Goal: Task Accomplishment & Management: Manage account settings

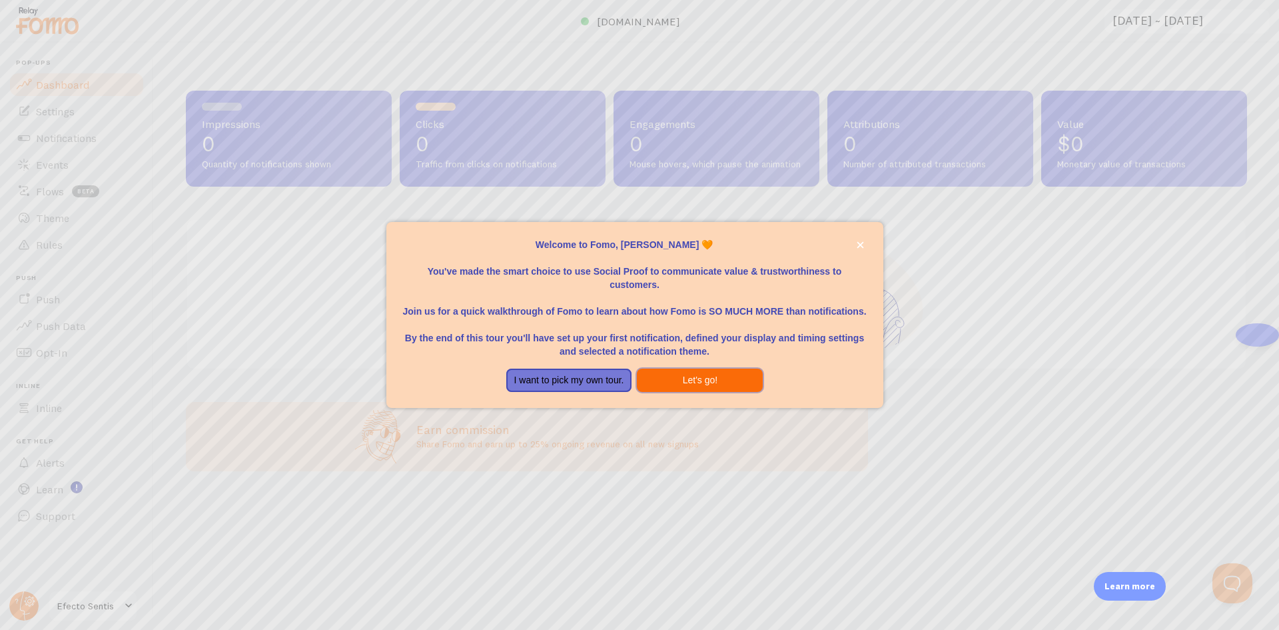
click at [690, 379] on button "Let's go!" at bounding box center [700, 380] width 126 height 24
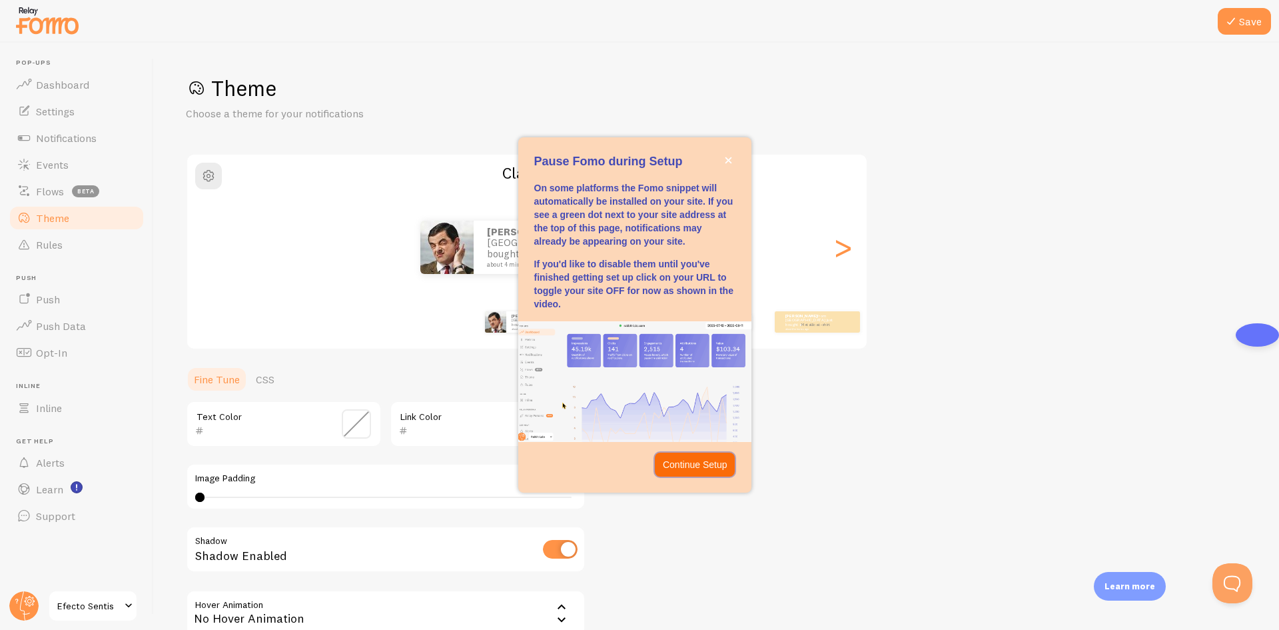
click at [692, 462] on p "Continue Setup" at bounding box center [695, 464] width 65 height 13
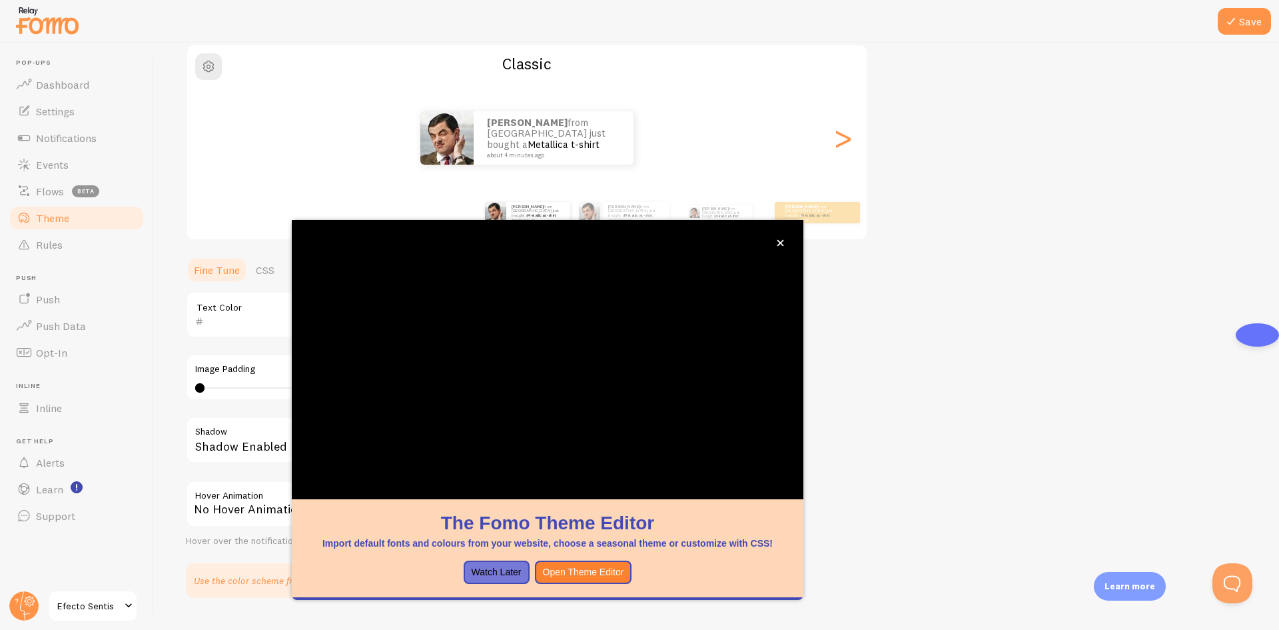
scroll to position [141, 0]
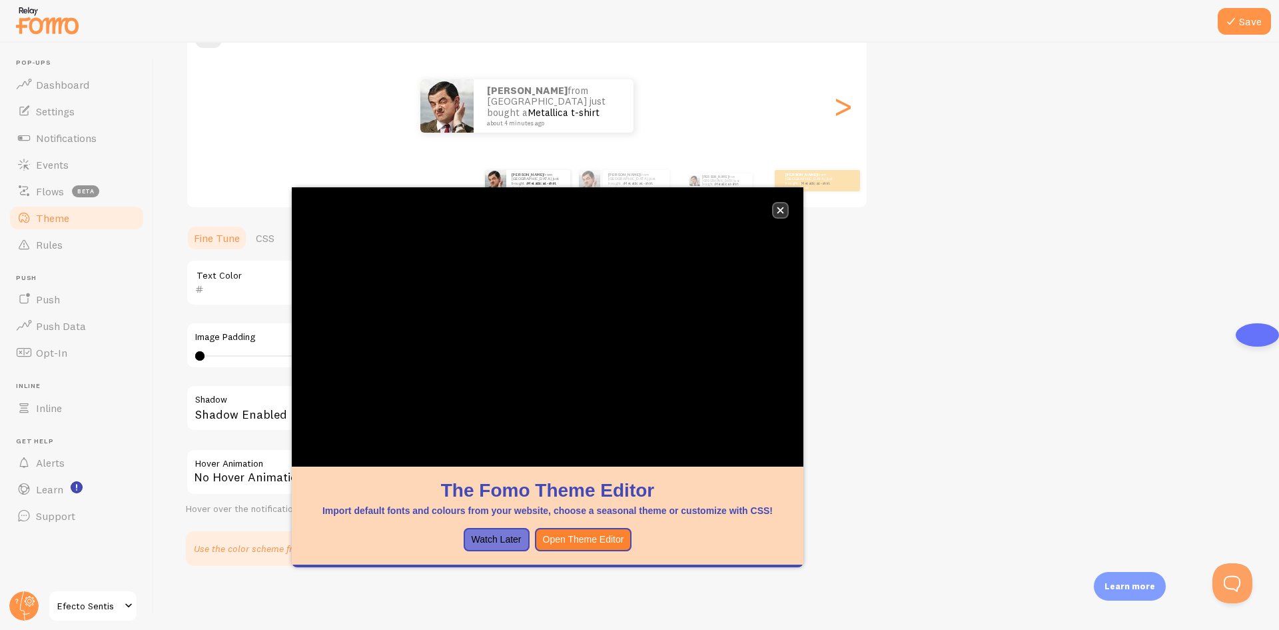
click at [779, 209] on icon "close," at bounding box center [780, 210] width 7 height 7
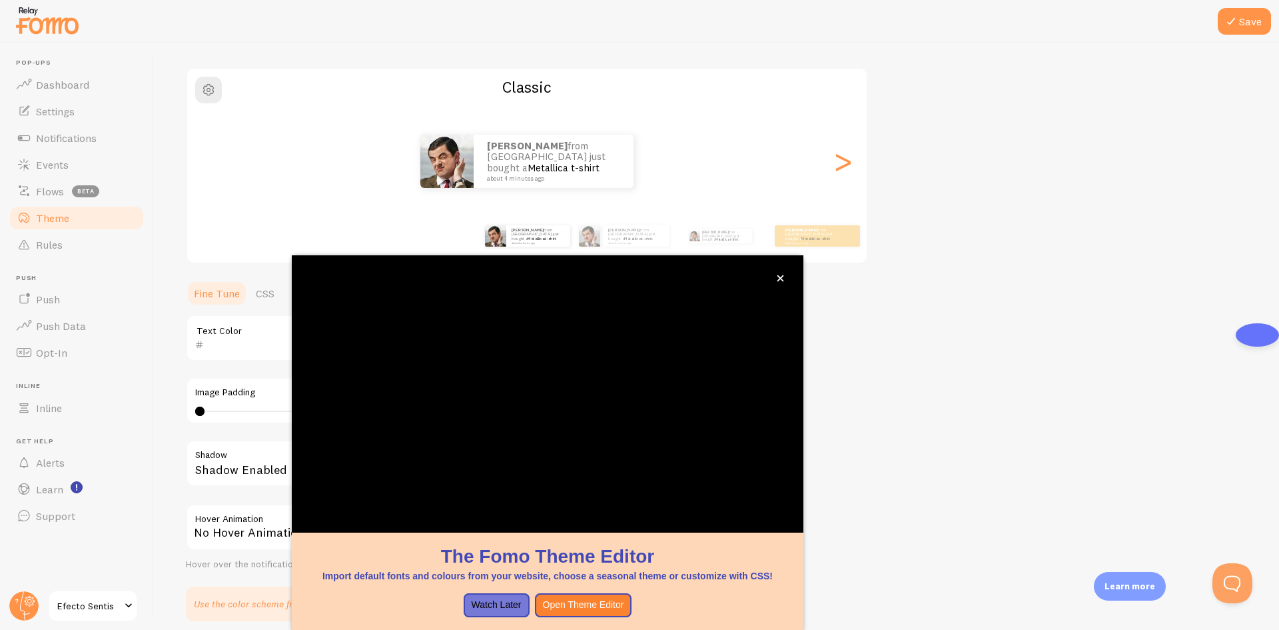
scroll to position [43, 0]
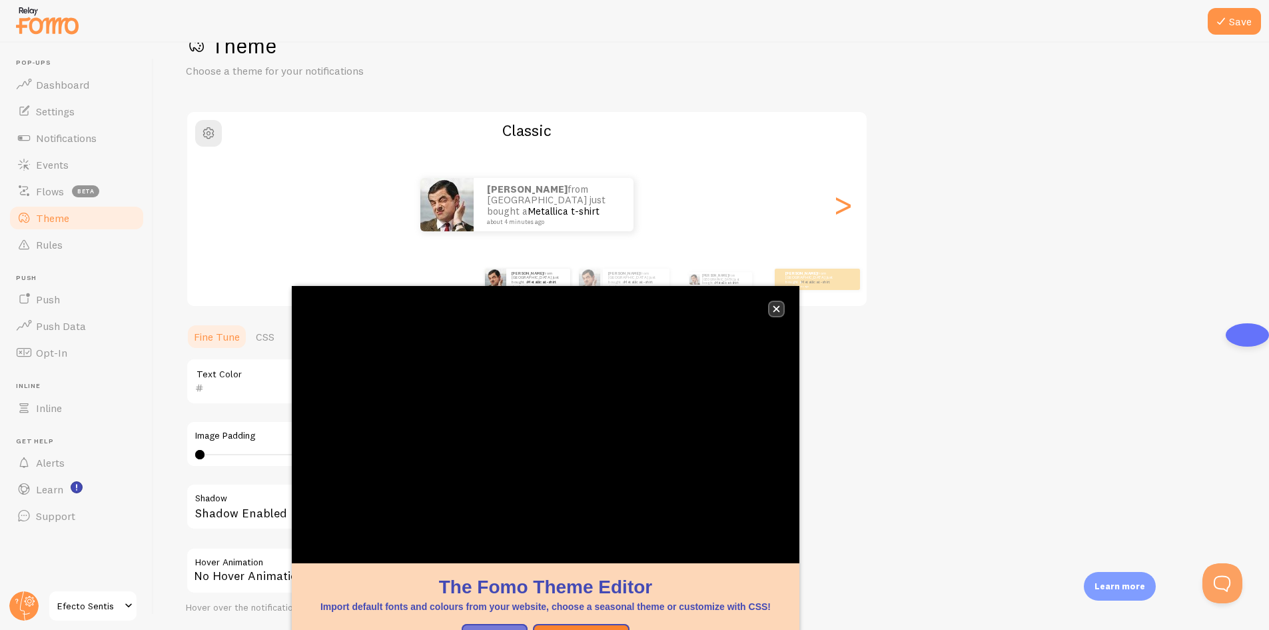
click at [777, 313] on button "close," at bounding box center [776, 309] width 14 height 14
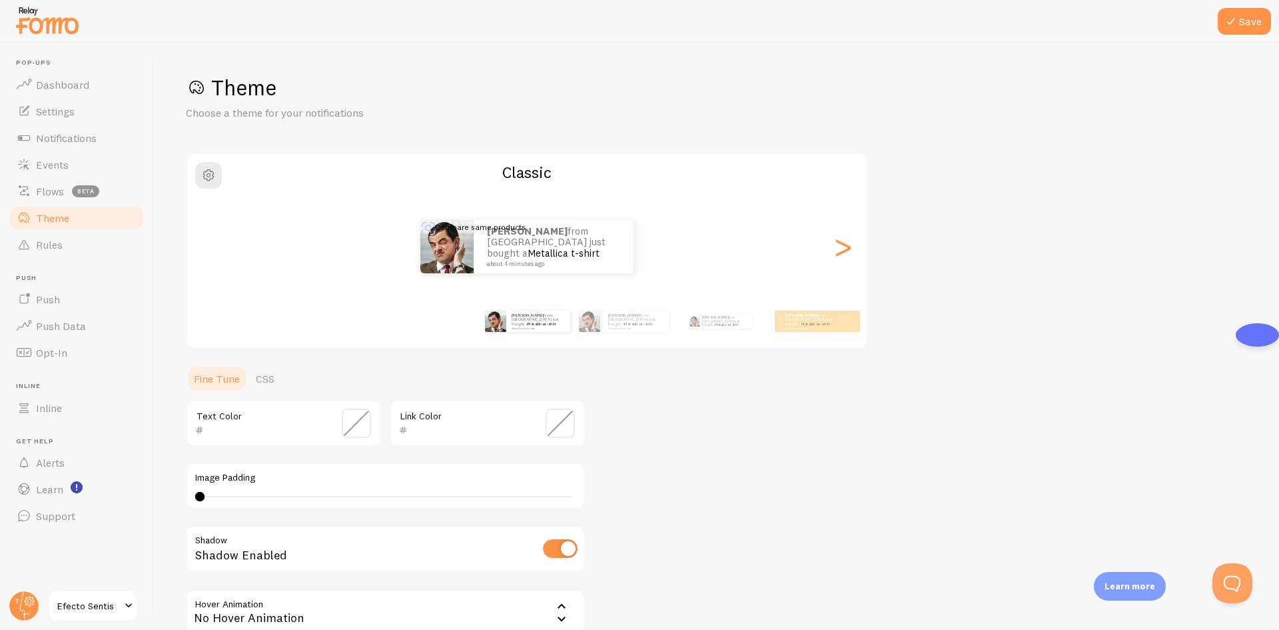
scroll to position [0, 0]
drag, startPoint x: 288, startPoint y: 375, endPoint x: 267, endPoint y: 376, distance: 21.3
click at [267, 376] on ul "Fine Tune CSS" at bounding box center [386, 379] width 400 height 27
click at [267, 376] on link "CSS" at bounding box center [265, 379] width 35 height 27
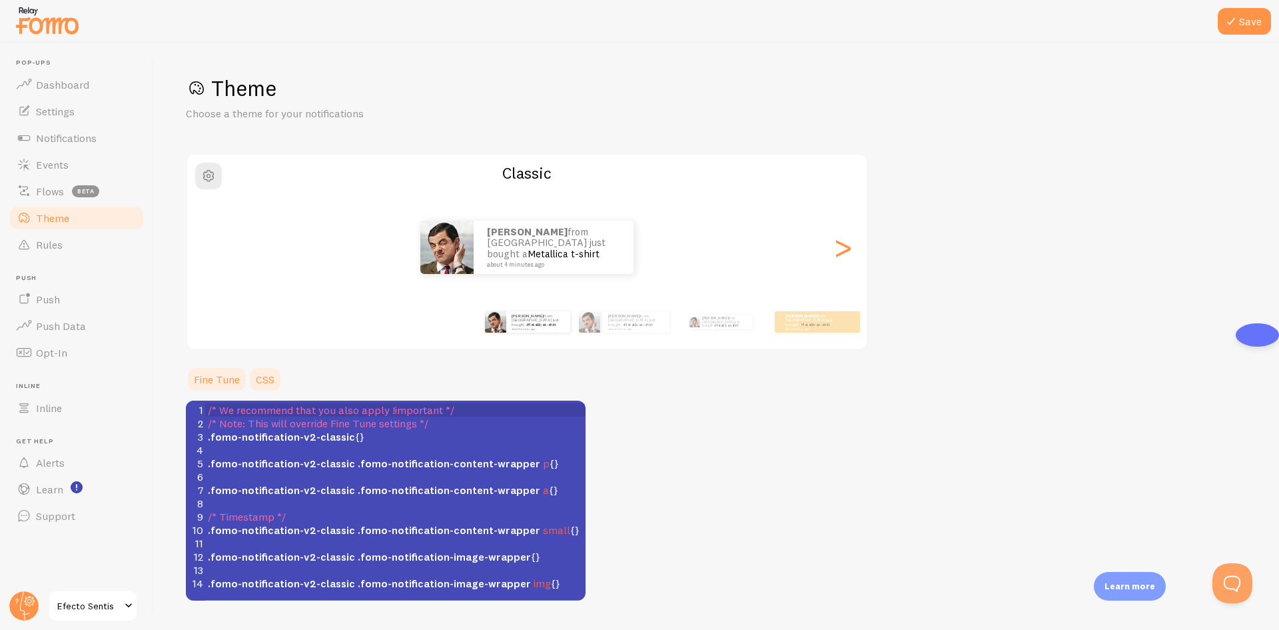
click at [224, 381] on link "Fine Tune" at bounding box center [217, 379] width 62 height 27
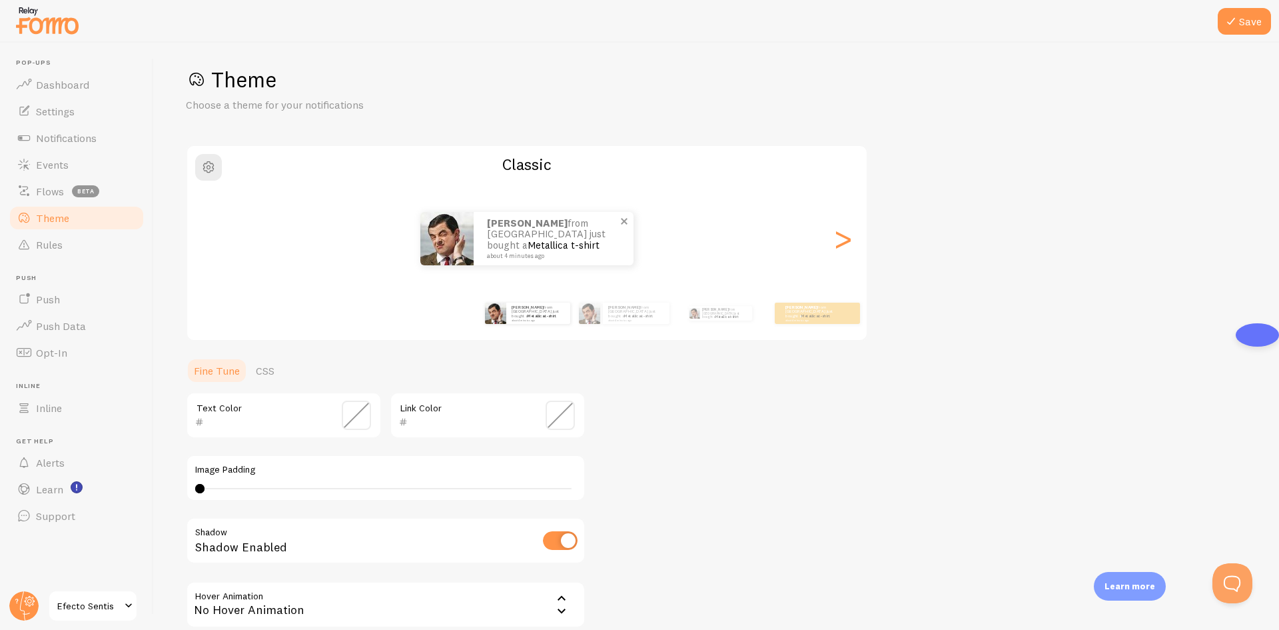
scroll to position [8, 0]
click at [851, 245] on div ">" at bounding box center [843, 239] width 16 height 96
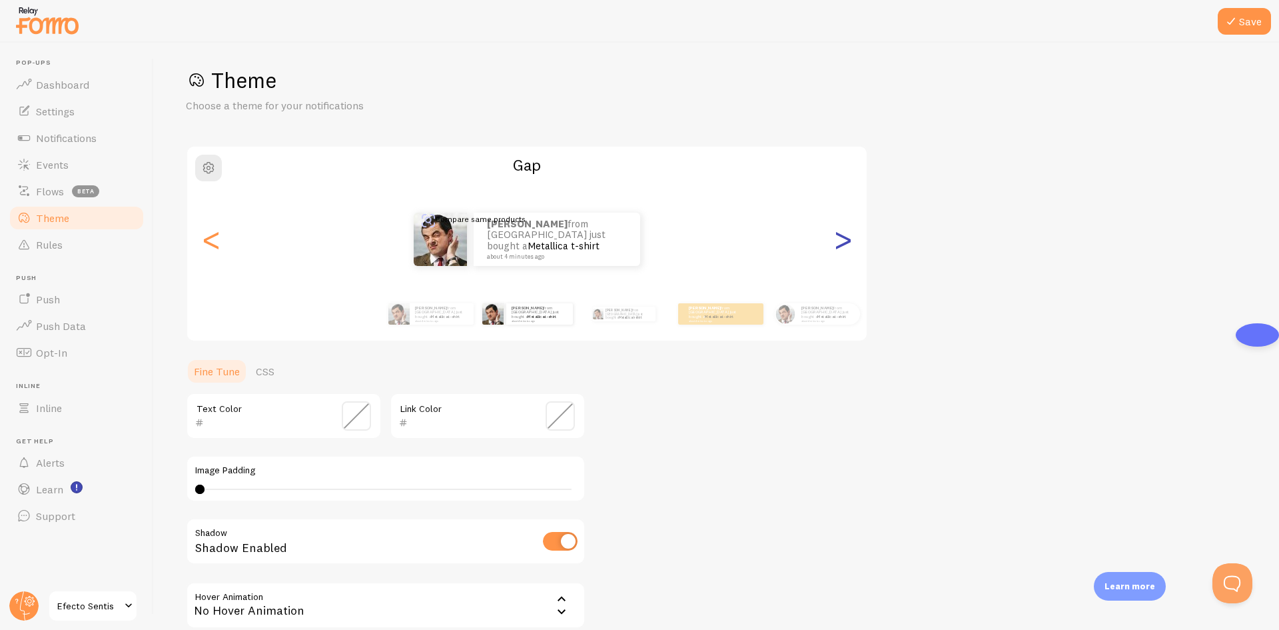
click at [851, 245] on div ">" at bounding box center [843, 239] width 16 height 96
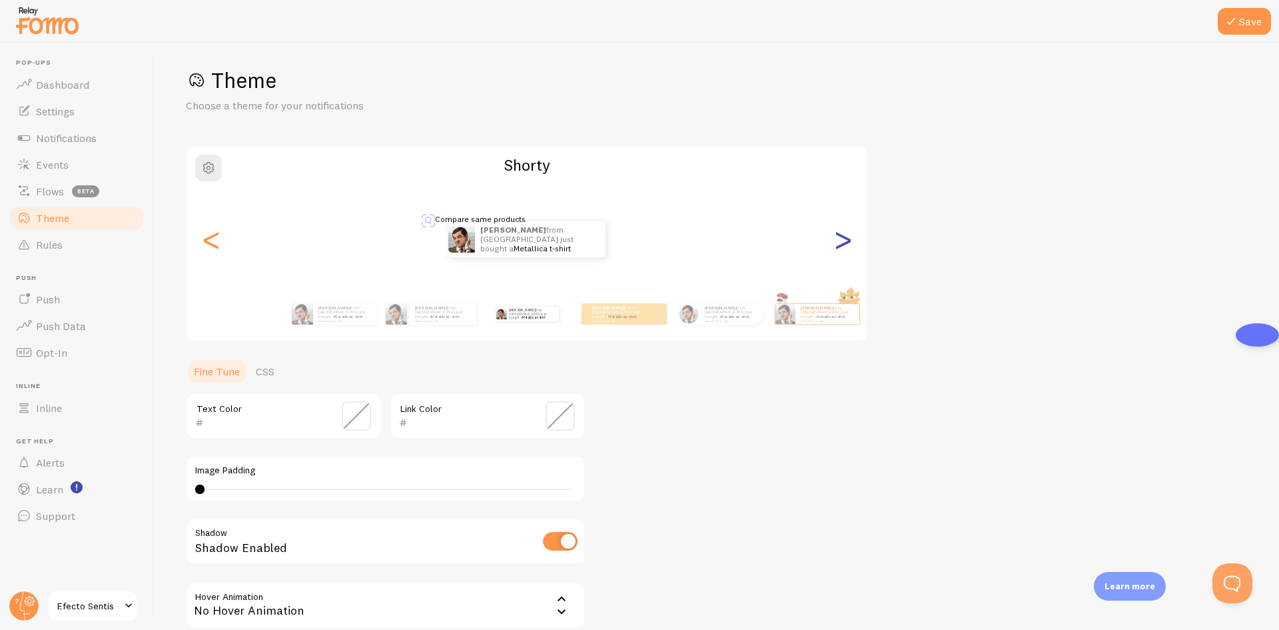
click at [851, 245] on div ">" at bounding box center [843, 239] width 16 height 96
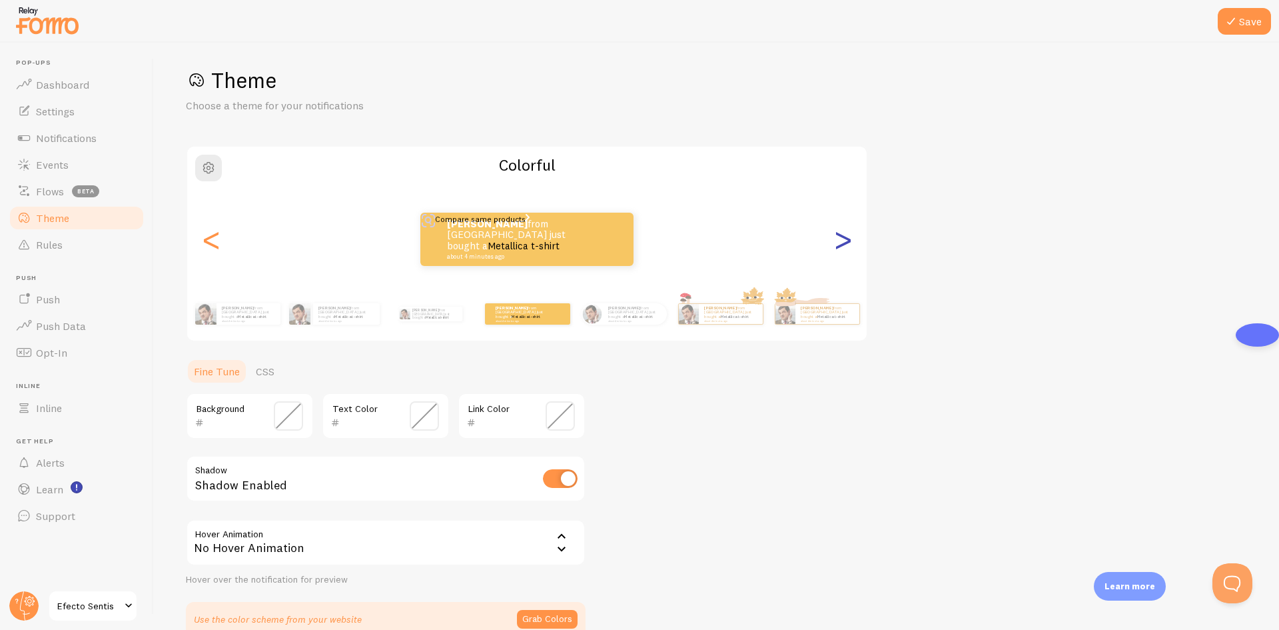
click at [851, 245] on div ">" at bounding box center [843, 239] width 16 height 96
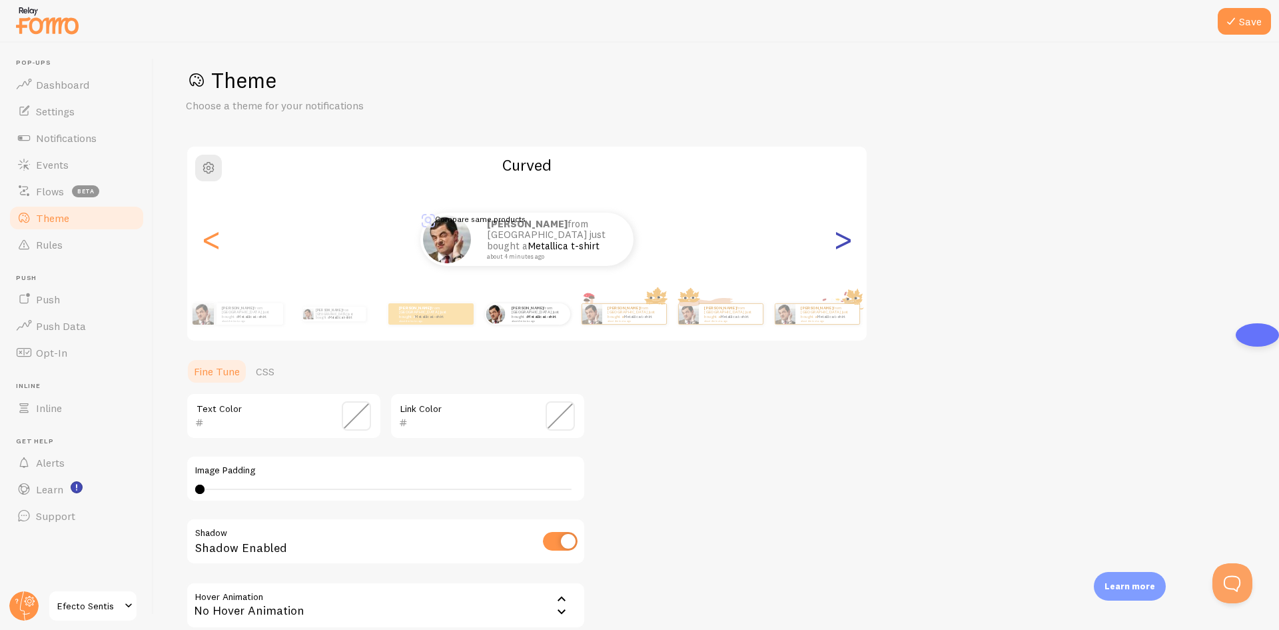
click at [851, 245] on div ">" at bounding box center [843, 239] width 16 height 96
type input "0"
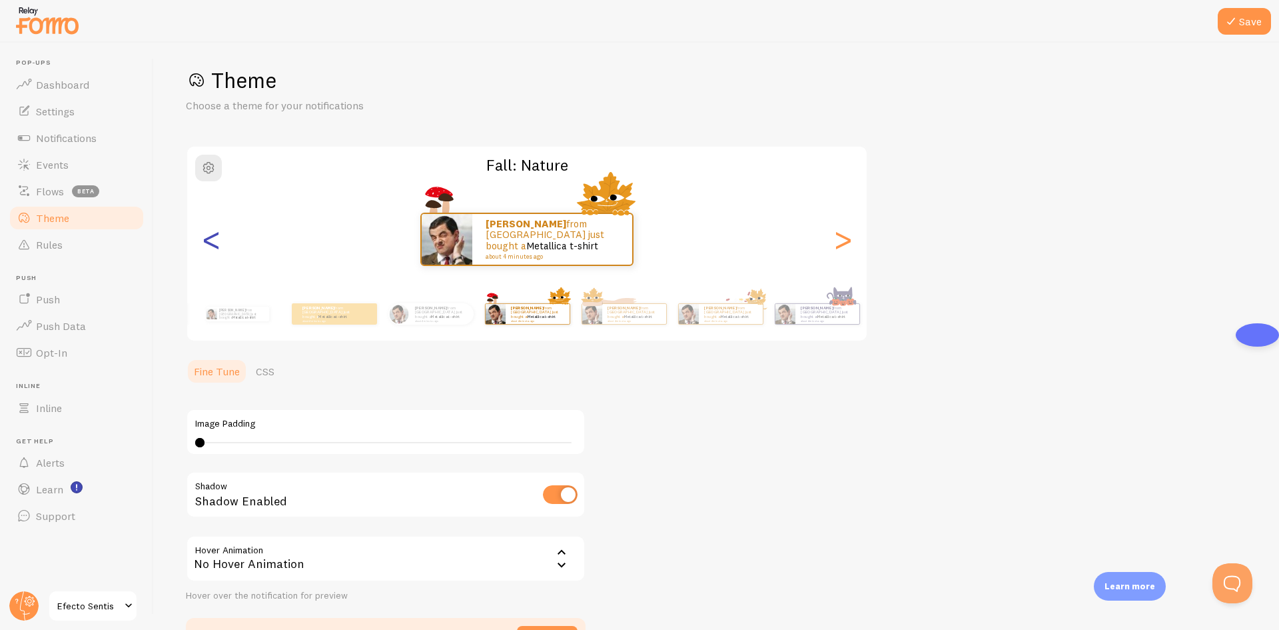
click at [219, 235] on div "<" at bounding box center [211, 239] width 16 height 96
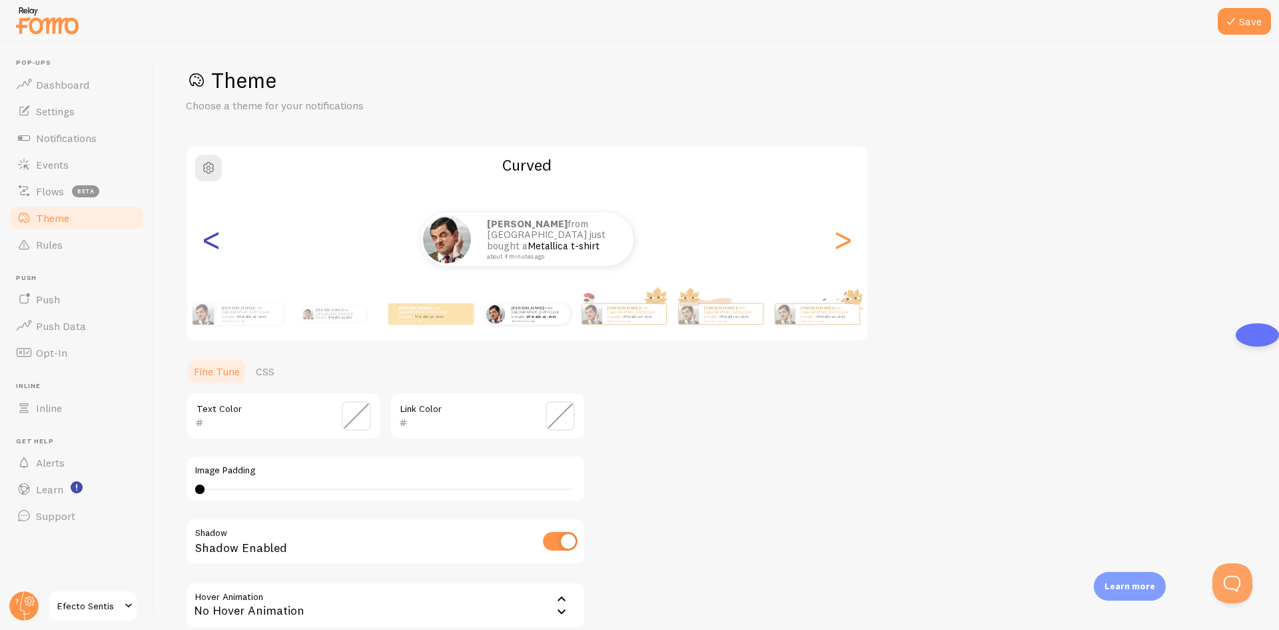
click at [215, 241] on div "<" at bounding box center [211, 239] width 16 height 96
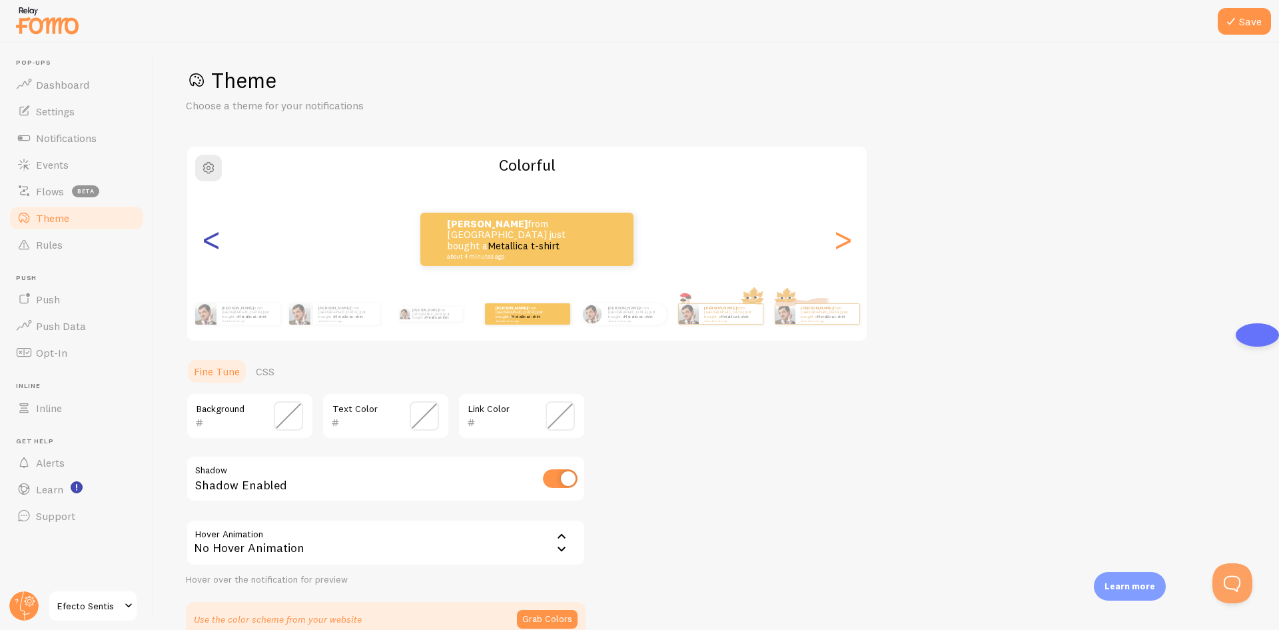
click at [219, 240] on div "<" at bounding box center [211, 239] width 16 height 96
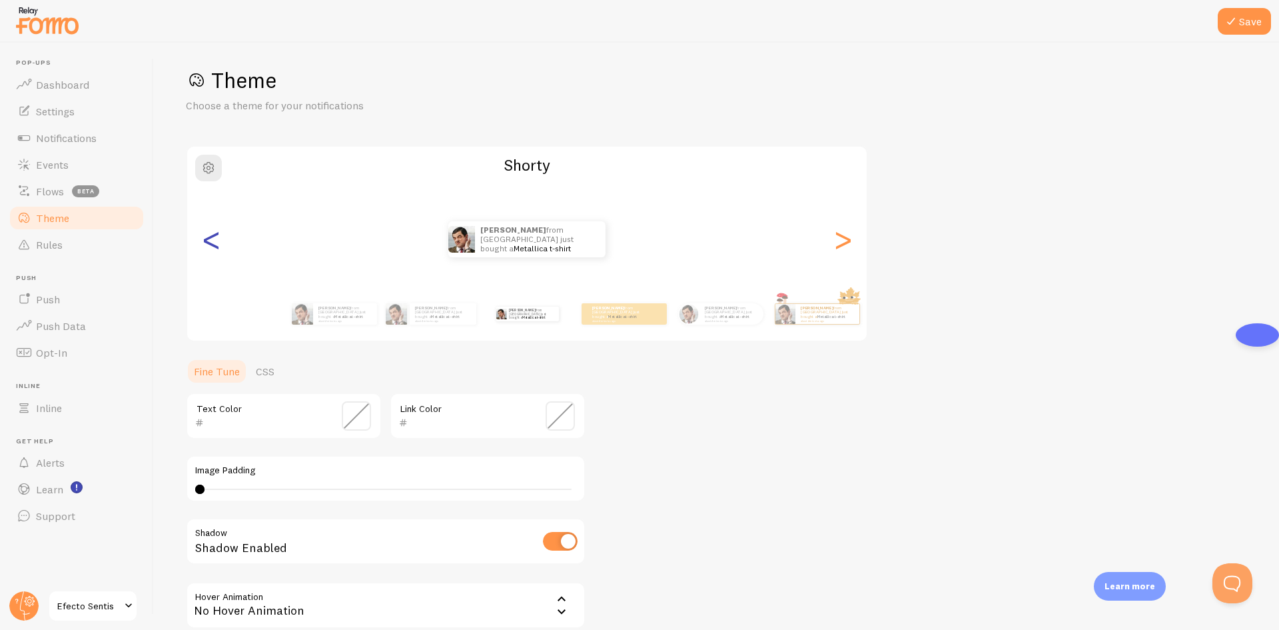
click at [203, 240] on div "<" at bounding box center [211, 239] width 16 height 96
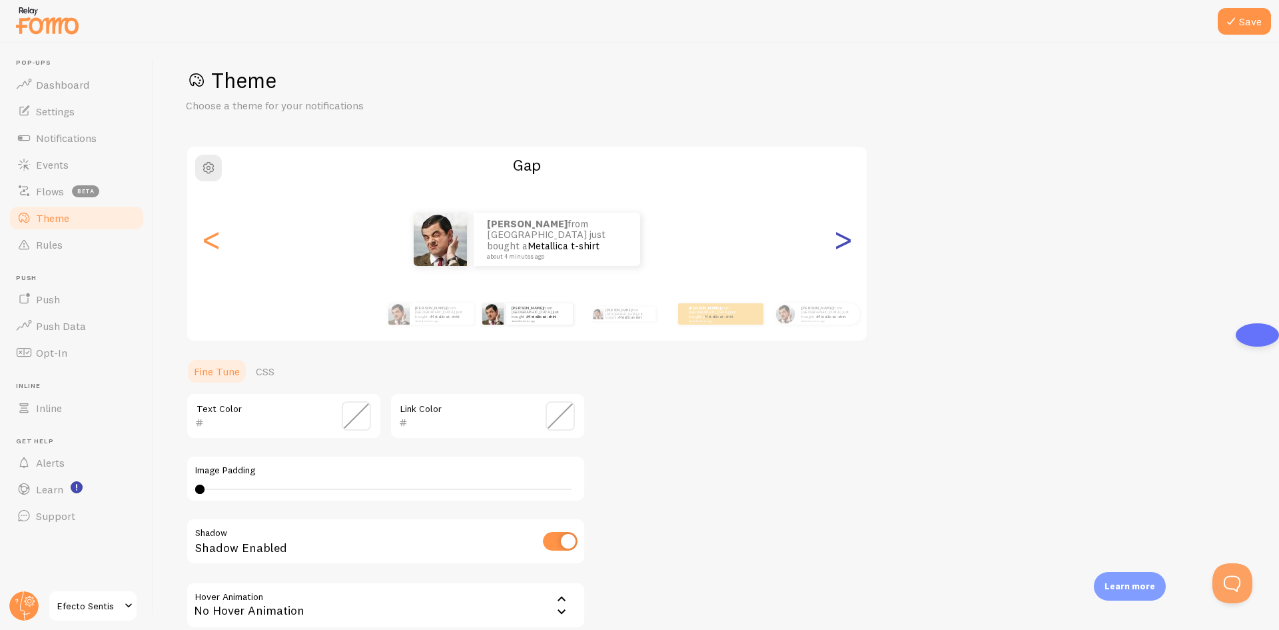
click at [843, 230] on div ">" at bounding box center [843, 239] width 16 height 96
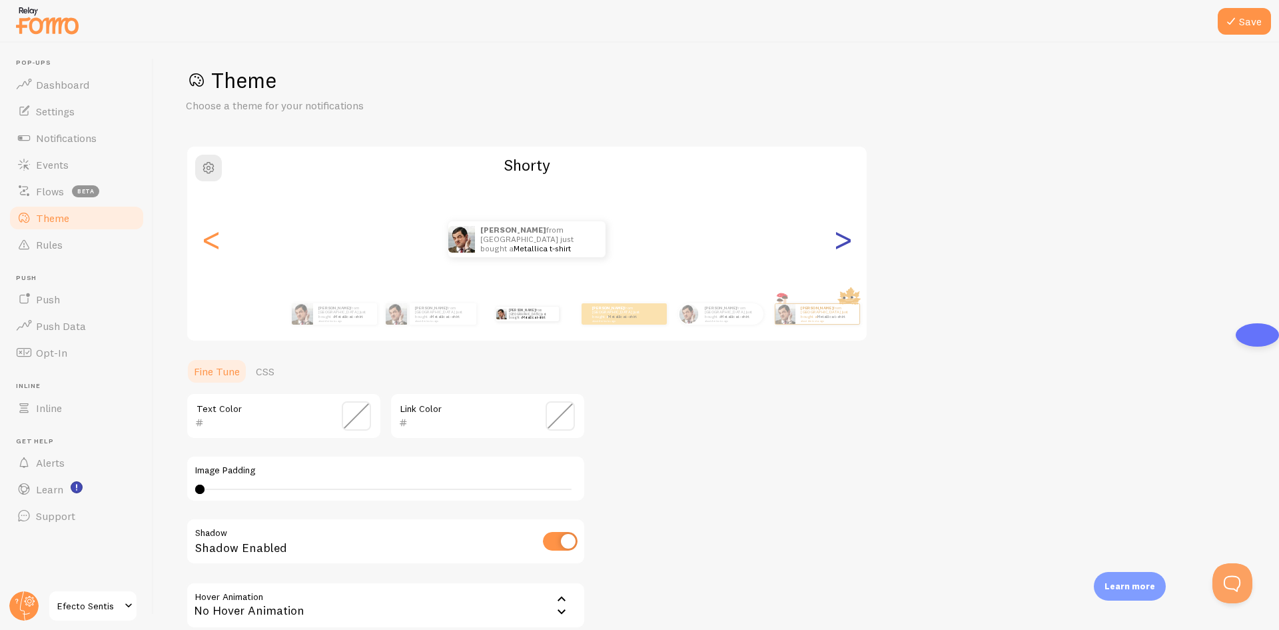
click at [843, 231] on div ">" at bounding box center [843, 239] width 16 height 96
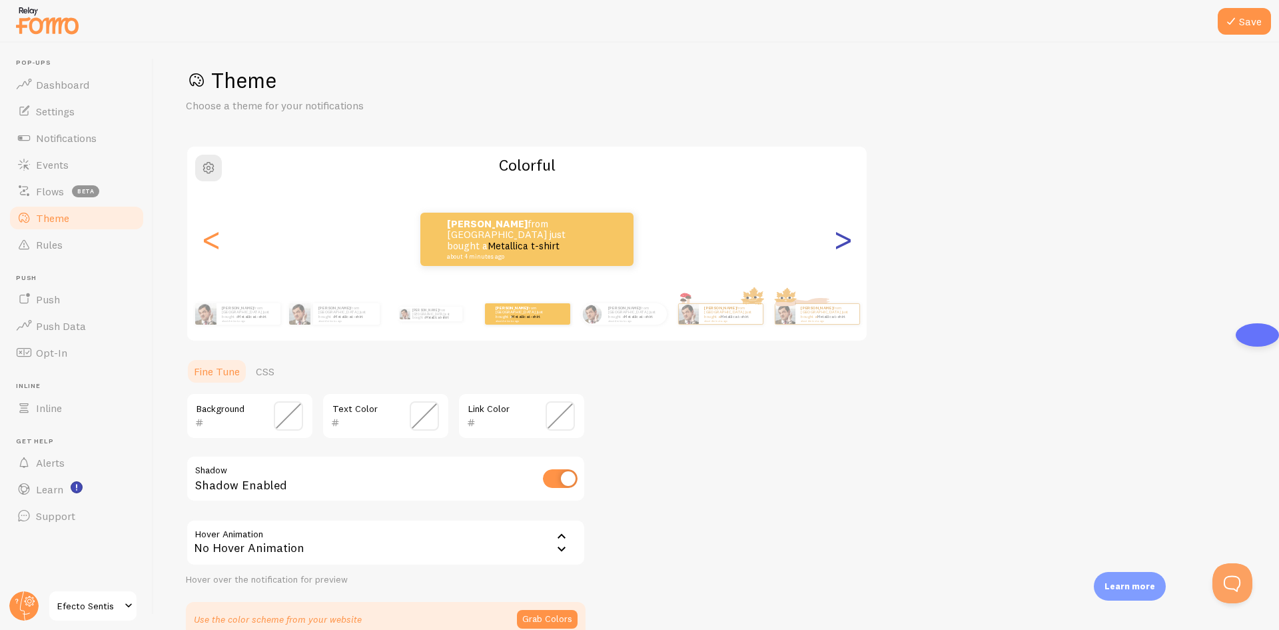
click at [845, 230] on div ">" at bounding box center [843, 239] width 16 height 96
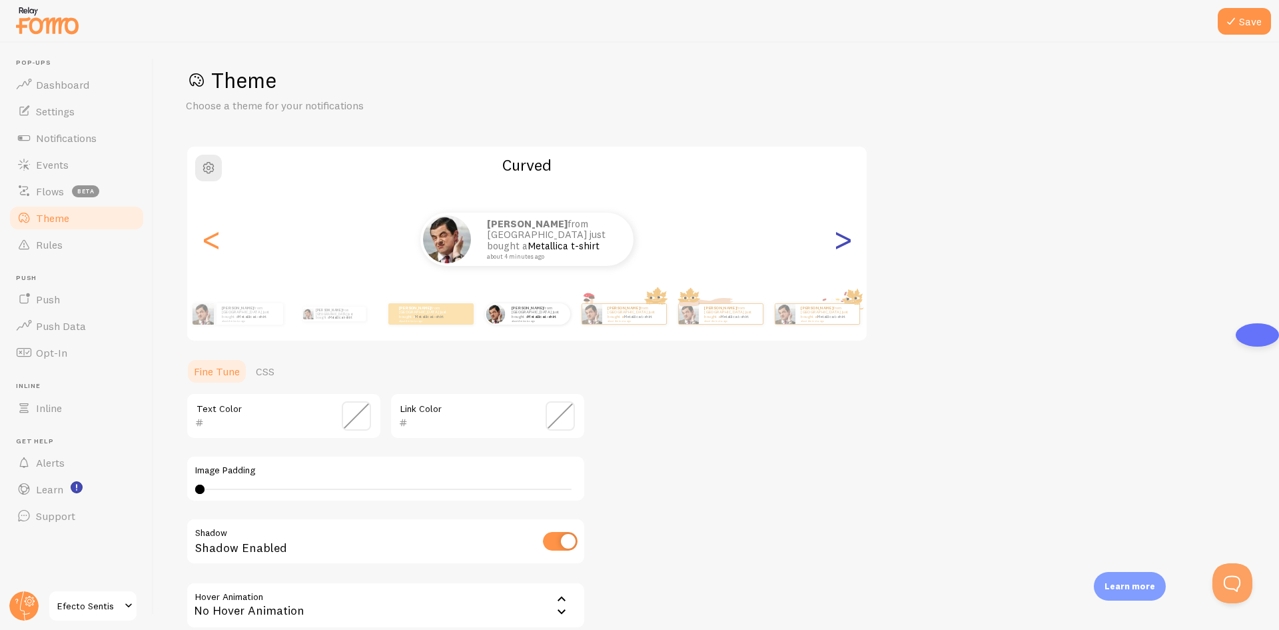
click at [845, 230] on div ">" at bounding box center [843, 239] width 16 height 96
type input "0"
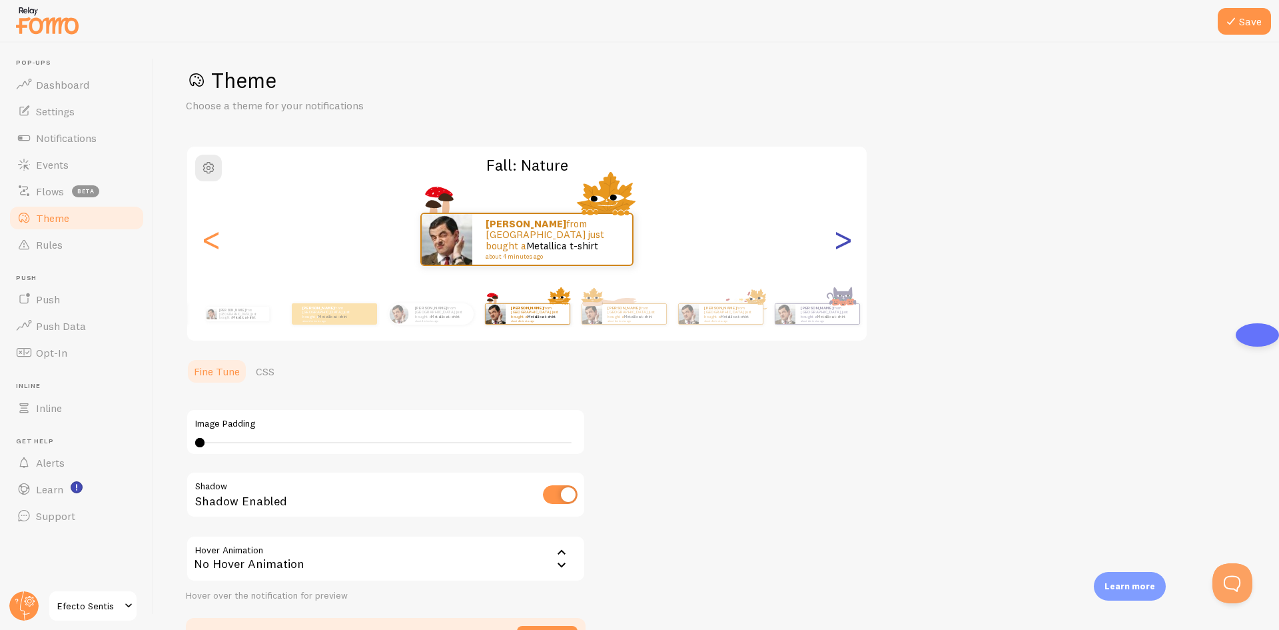
click at [845, 230] on div ">" at bounding box center [843, 239] width 16 height 96
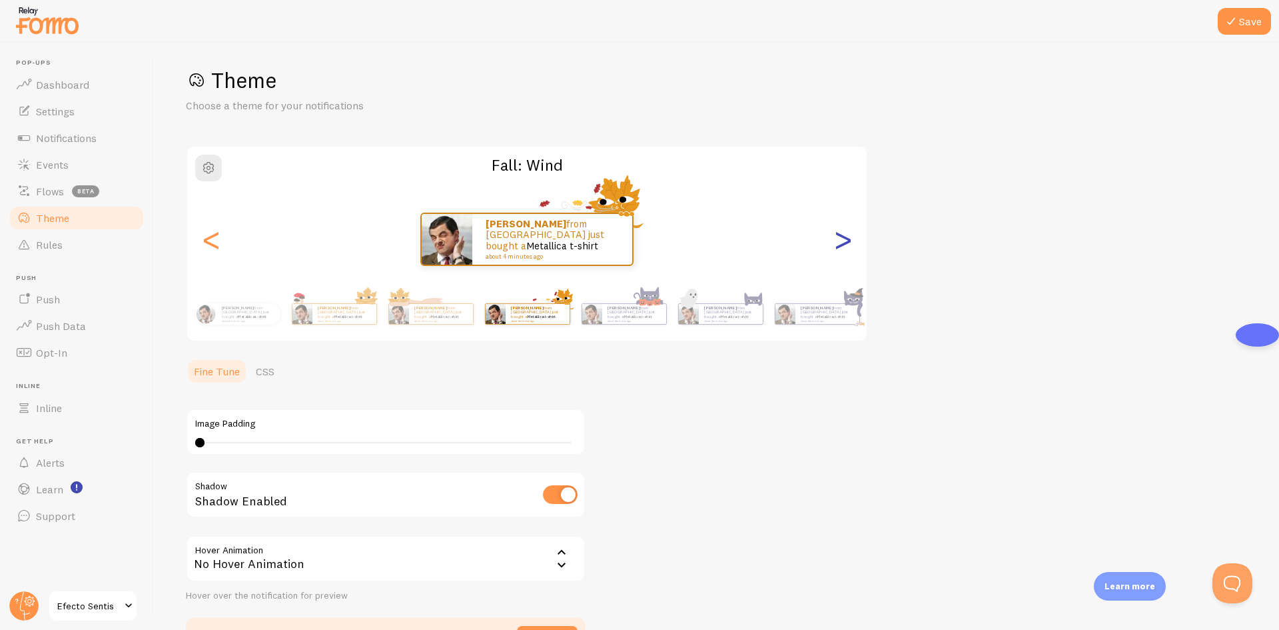
click at [845, 230] on div ">" at bounding box center [843, 239] width 16 height 96
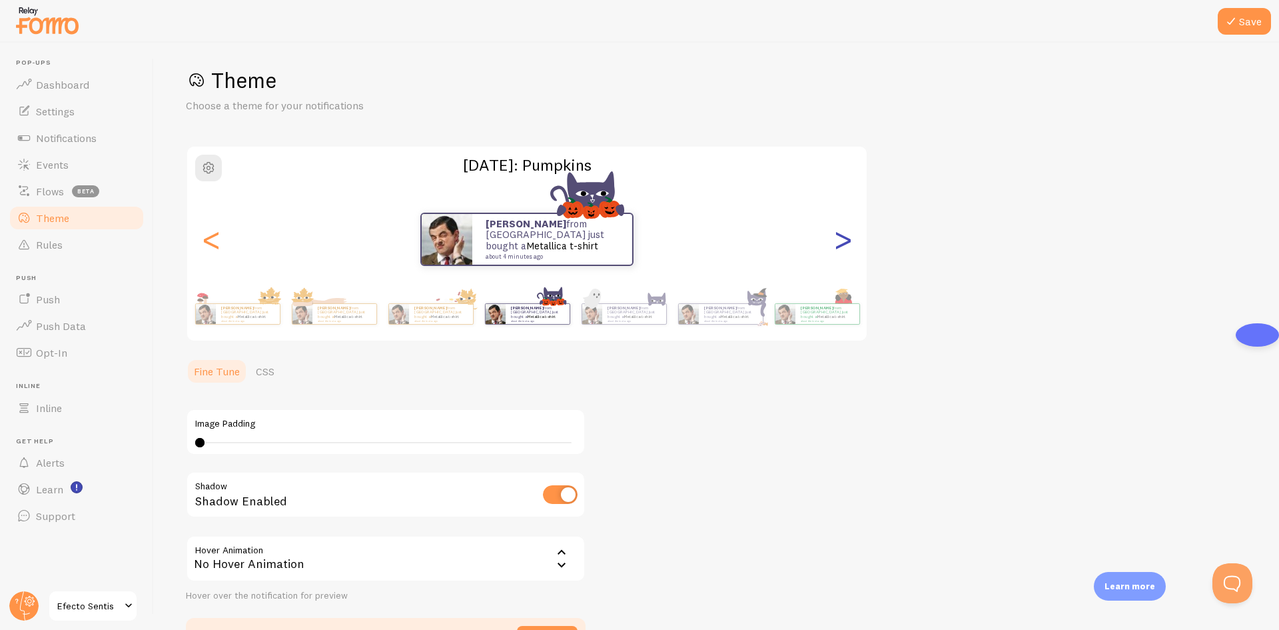
click at [845, 230] on div ">" at bounding box center [843, 239] width 16 height 96
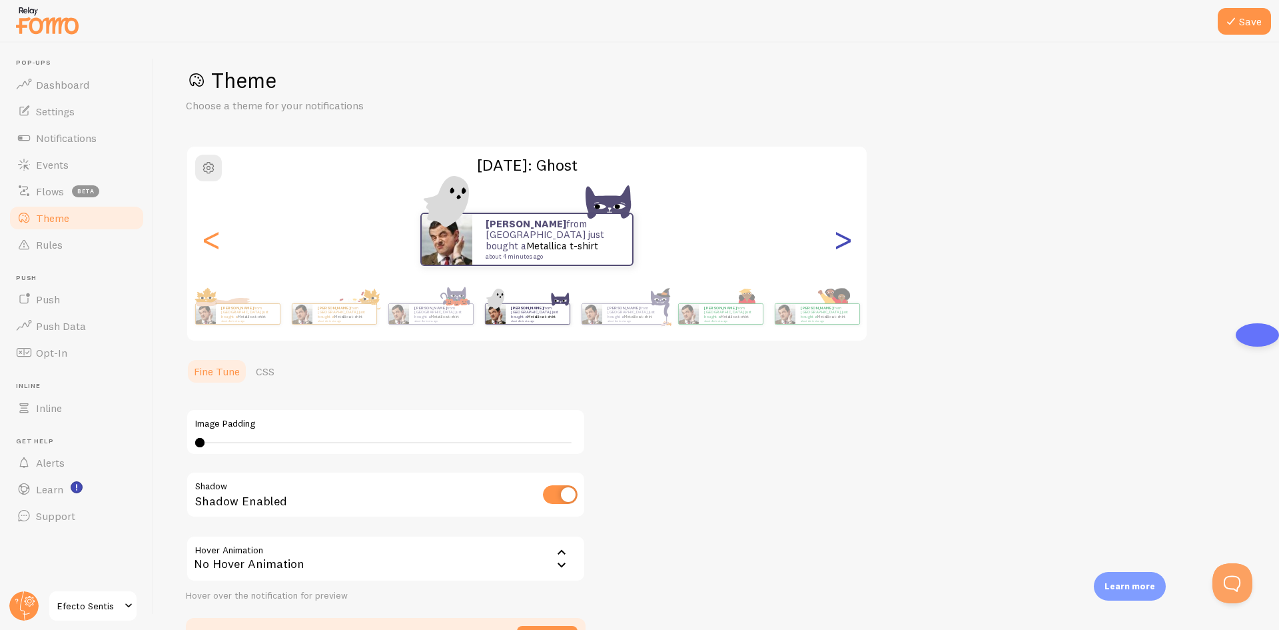
click at [845, 230] on div ">" at bounding box center [843, 239] width 16 height 96
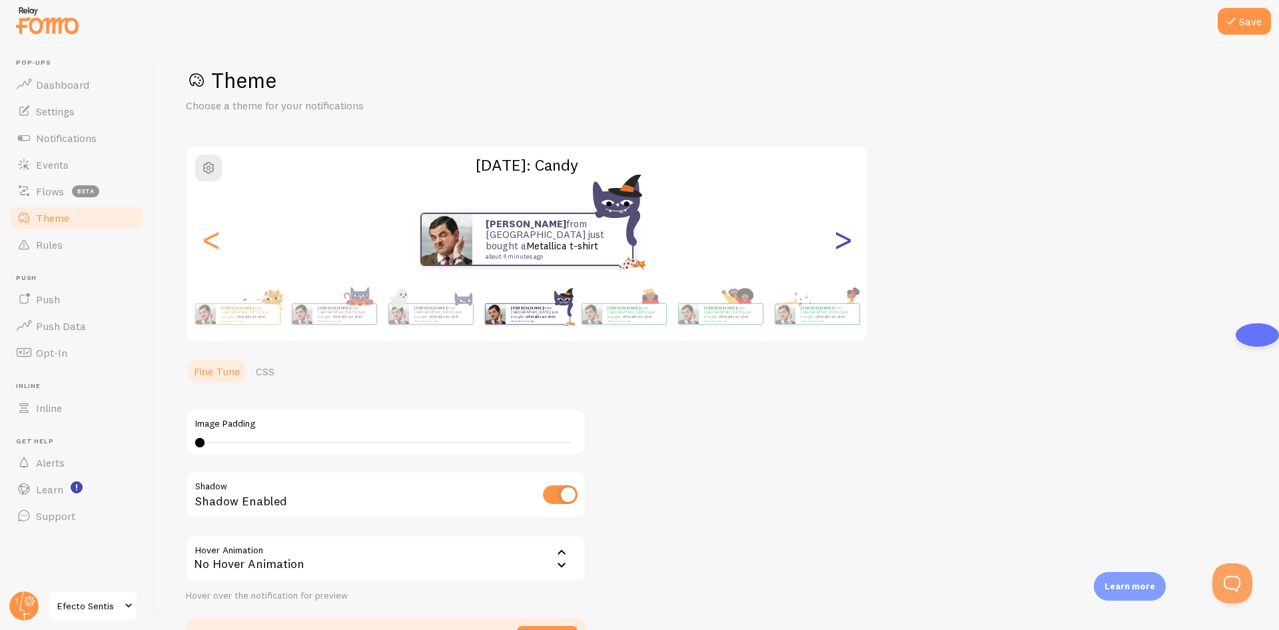
click at [845, 230] on div ">" at bounding box center [843, 239] width 16 height 96
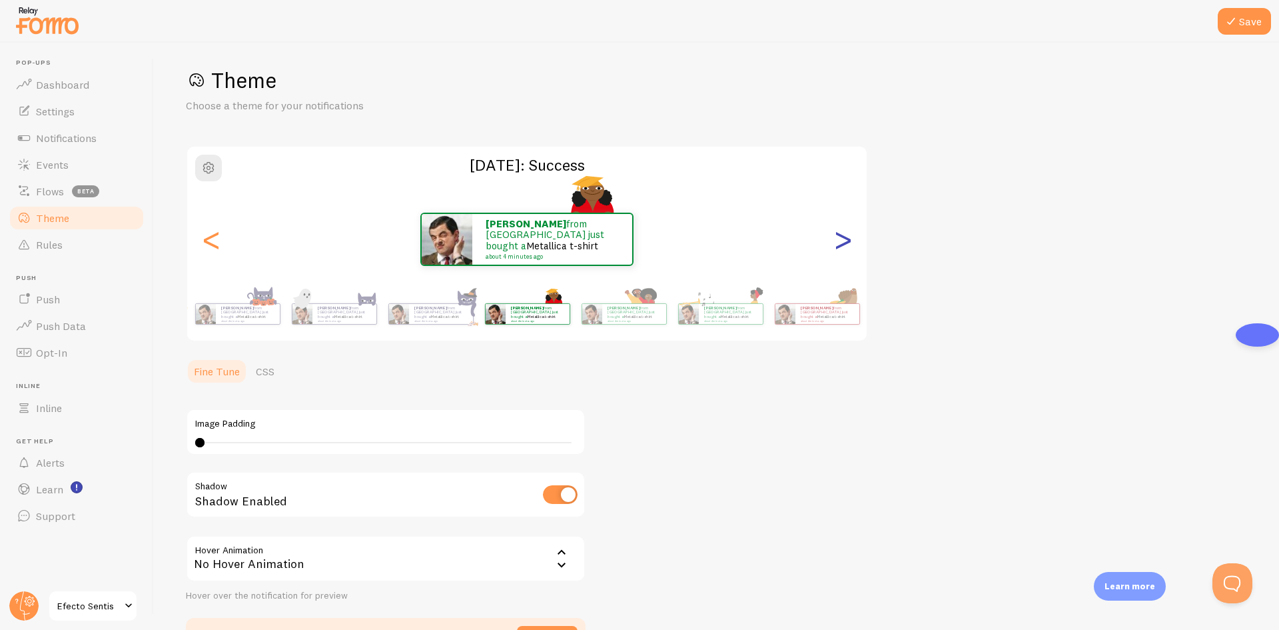
click at [845, 230] on div ">" at bounding box center [843, 239] width 16 height 96
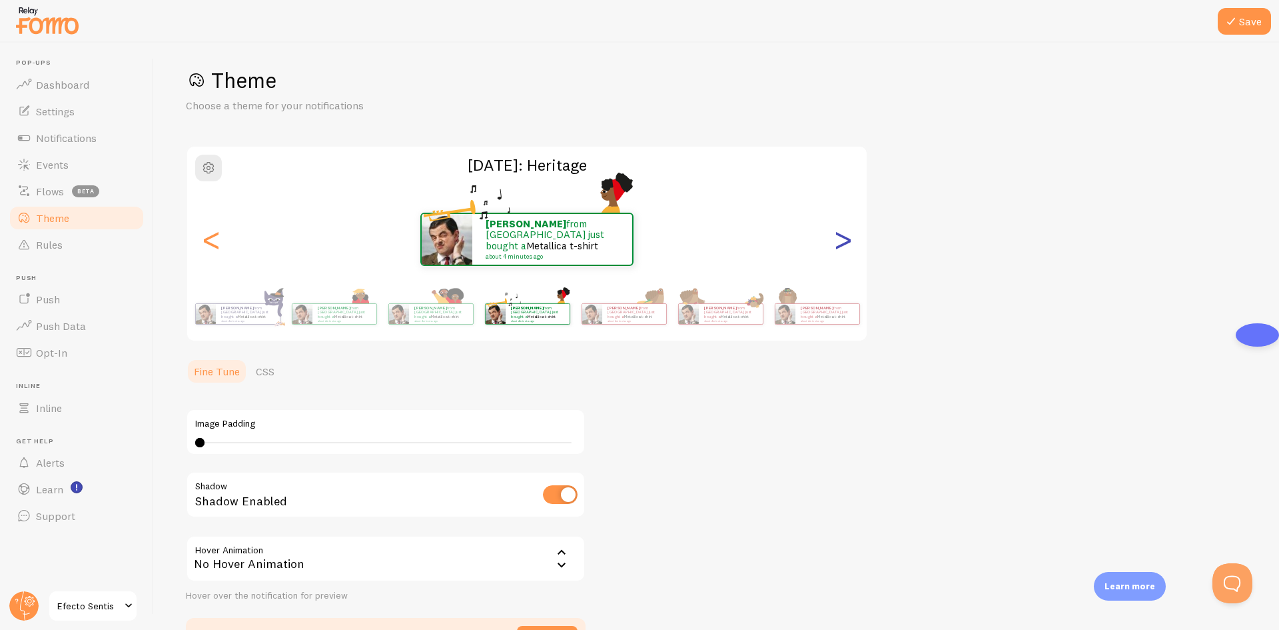
click at [845, 230] on div ">" at bounding box center [843, 239] width 16 height 96
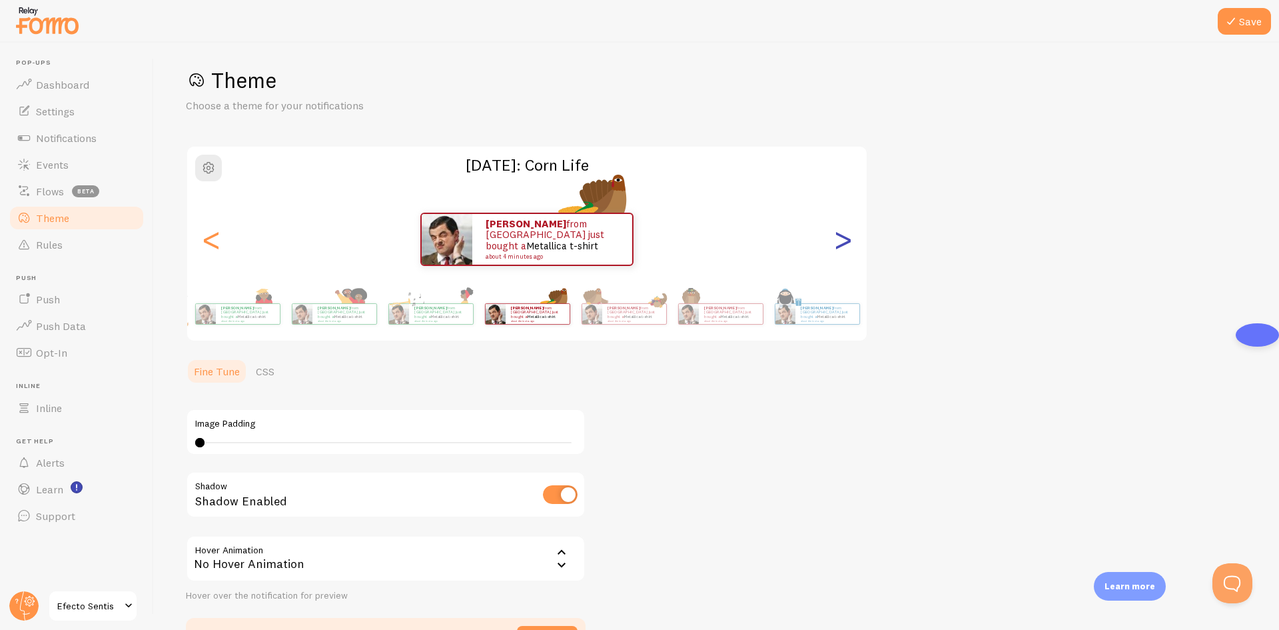
click at [845, 230] on div ">" at bounding box center [843, 239] width 16 height 96
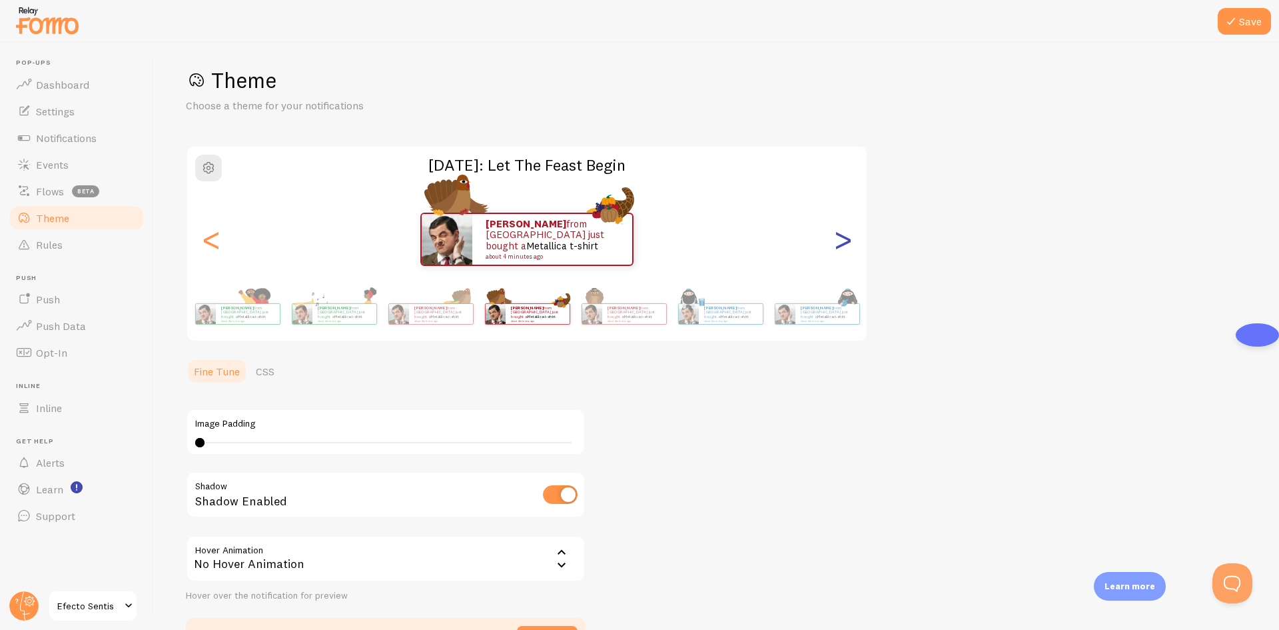
click at [845, 230] on div ">" at bounding box center [843, 239] width 16 height 96
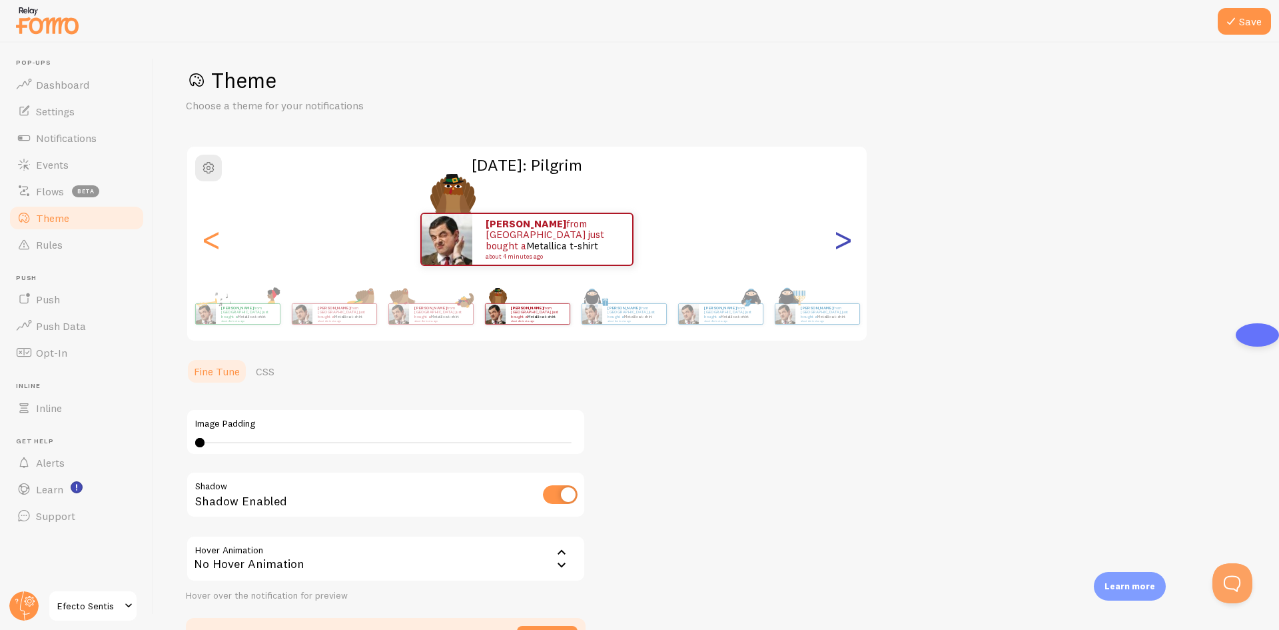
click at [845, 230] on div ">" at bounding box center [843, 239] width 16 height 96
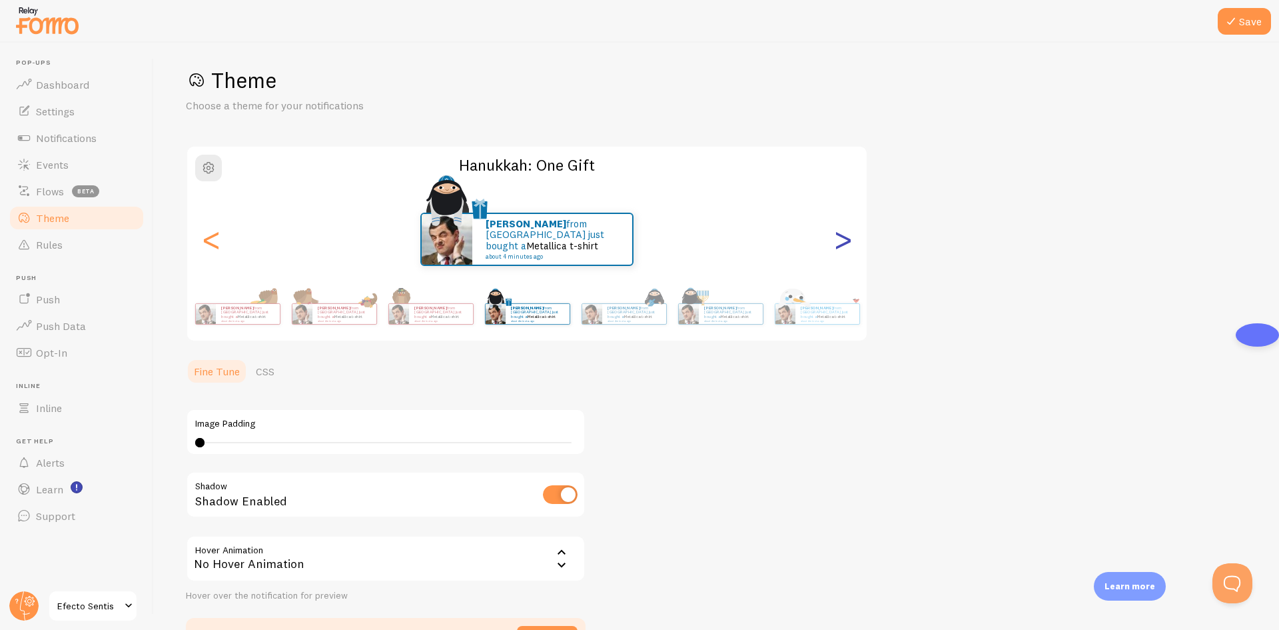
click at [845, 230] on div ">" at bounding box center [843, 239] width 16 height 96
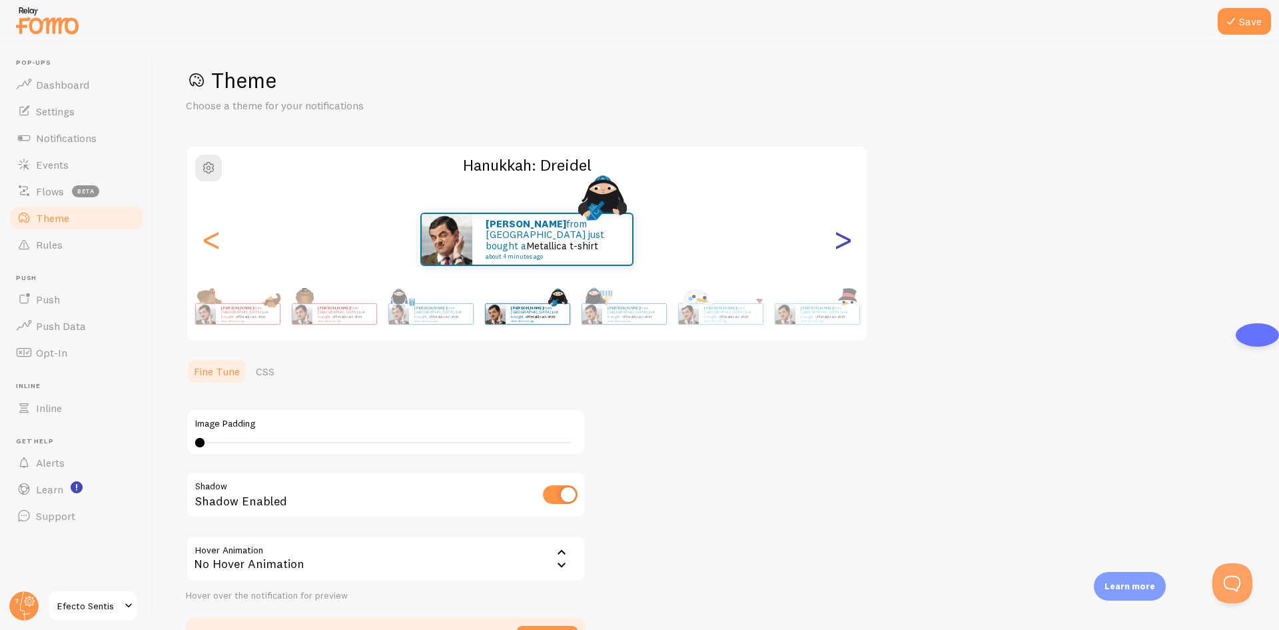
click at [845, 230] on div ">" at bounding box center [843, 239] width 16 height 96
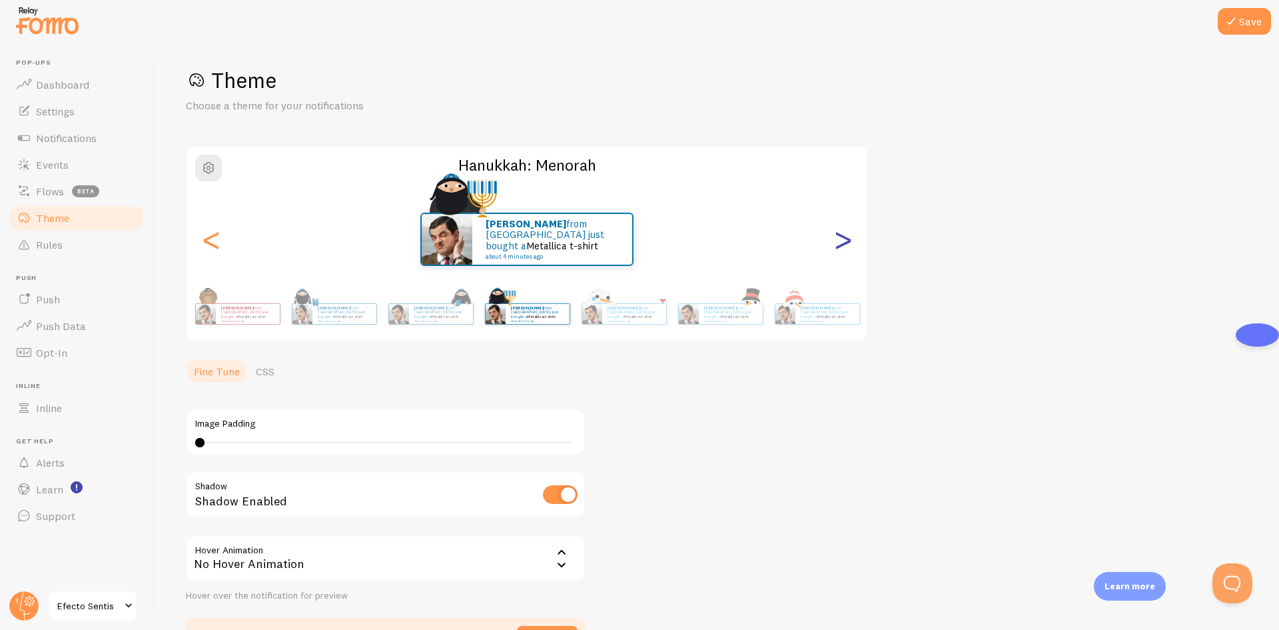
click at [845, 230] on div ">" at bounding box center [843, 239] width 16 height 96
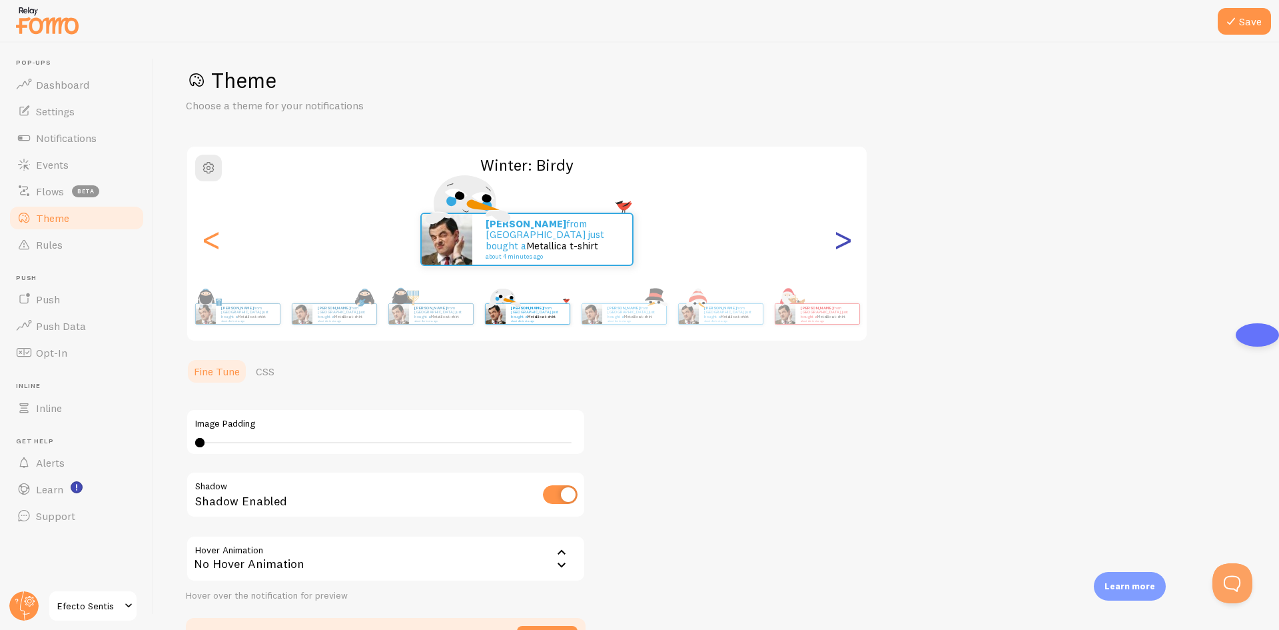
click at [845, 230] on div ">" at bounding box center [843, 239] width 16 height 96
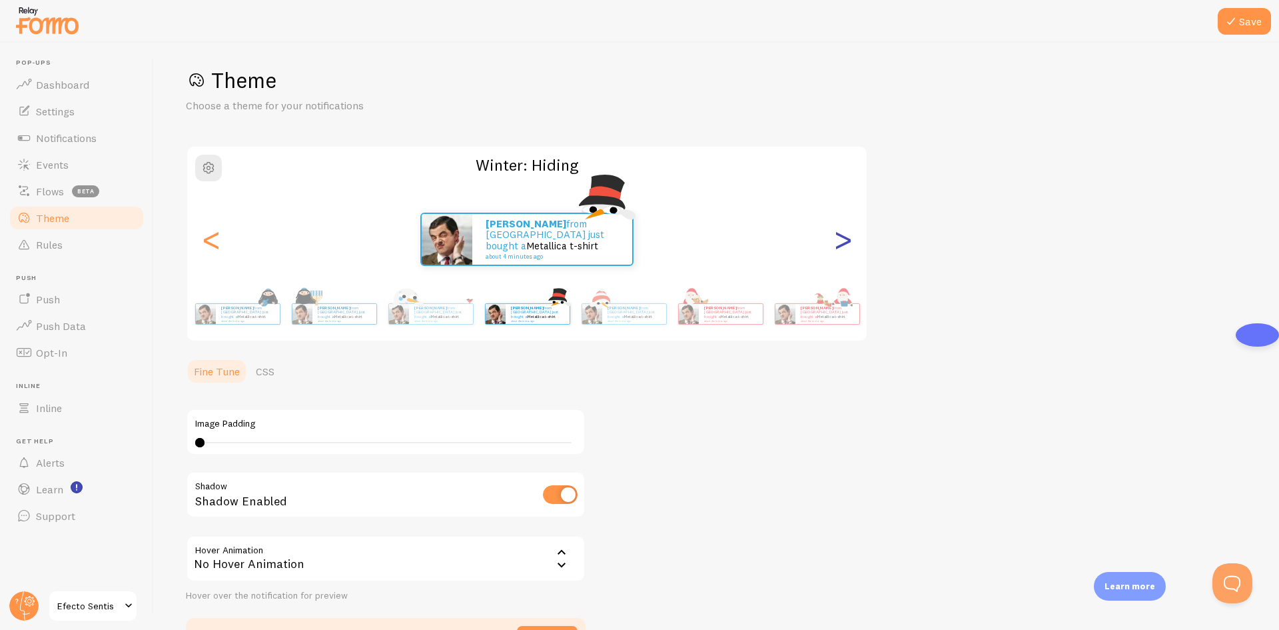
click at [845, 230] on div ">" at bounding box center [843, 239] width 16 height 96
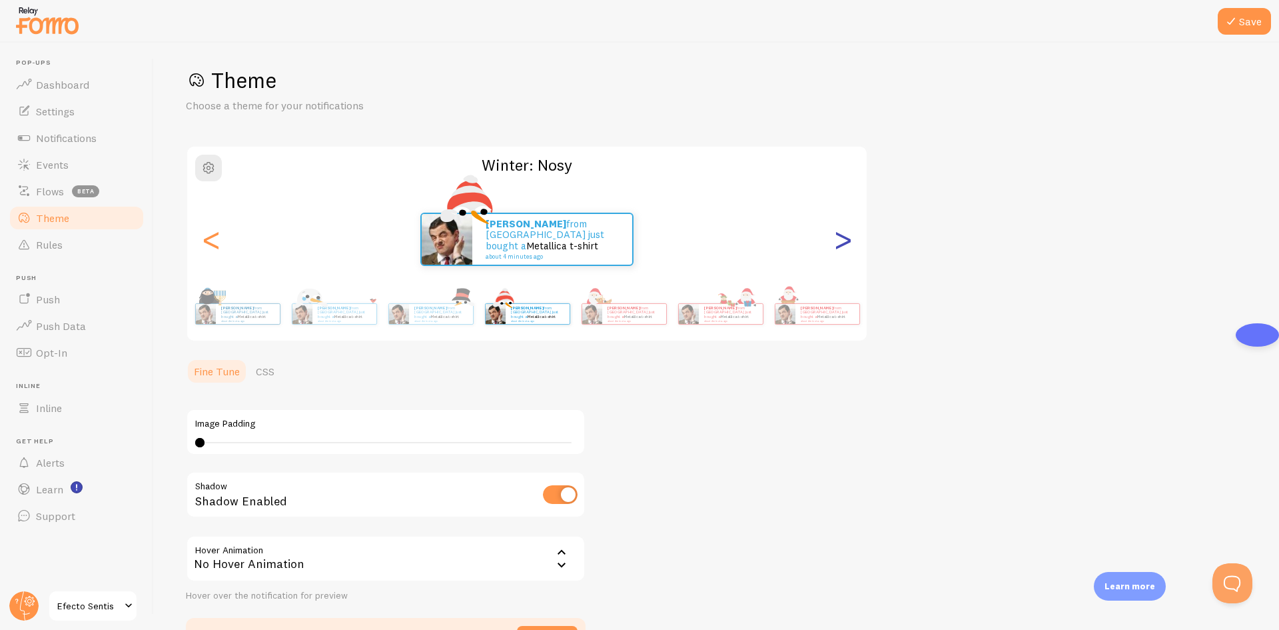
click at [845, 230] on div ">" at bounding box center [843, 239] width 16 height 96
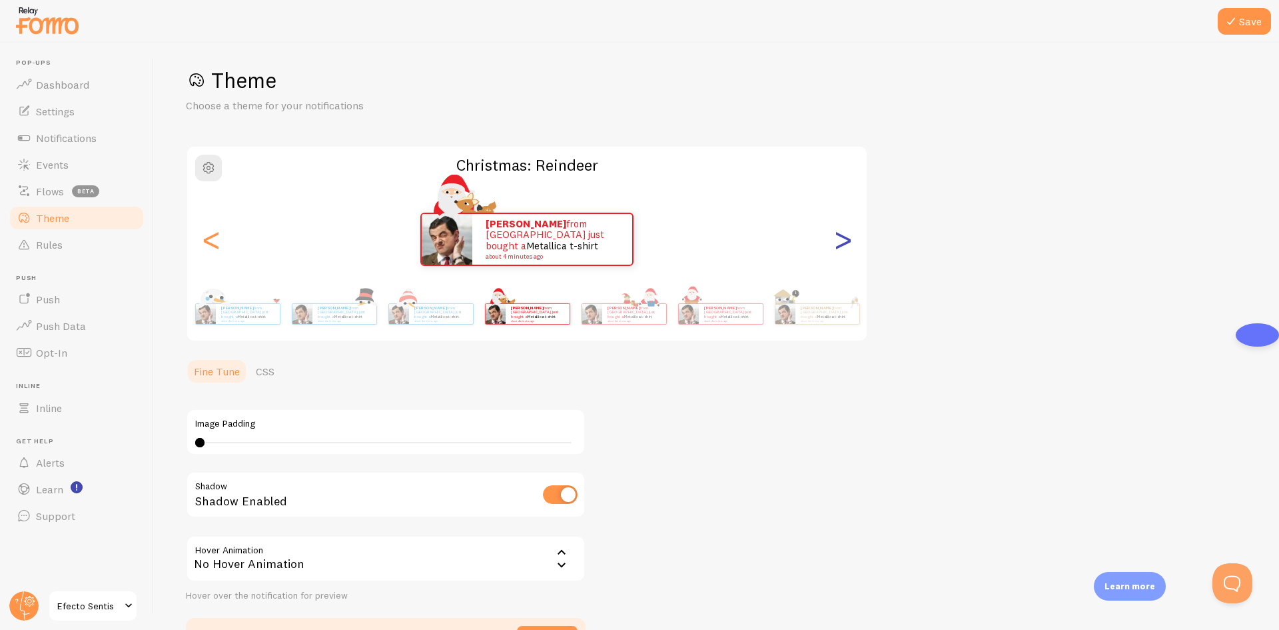
click at [845, 230] on div ">" at bounding box center [843, 239] width 16 height 96
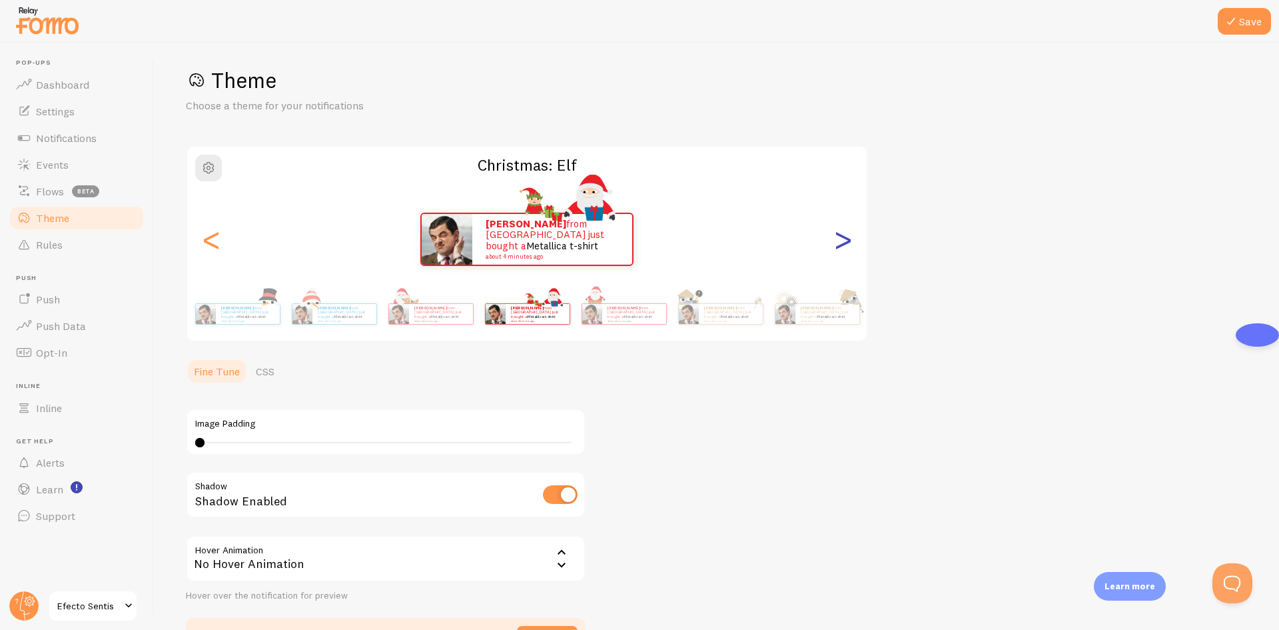
click at [845, 230] on div ">" at bounding box center [843, 239] width 16 height 96
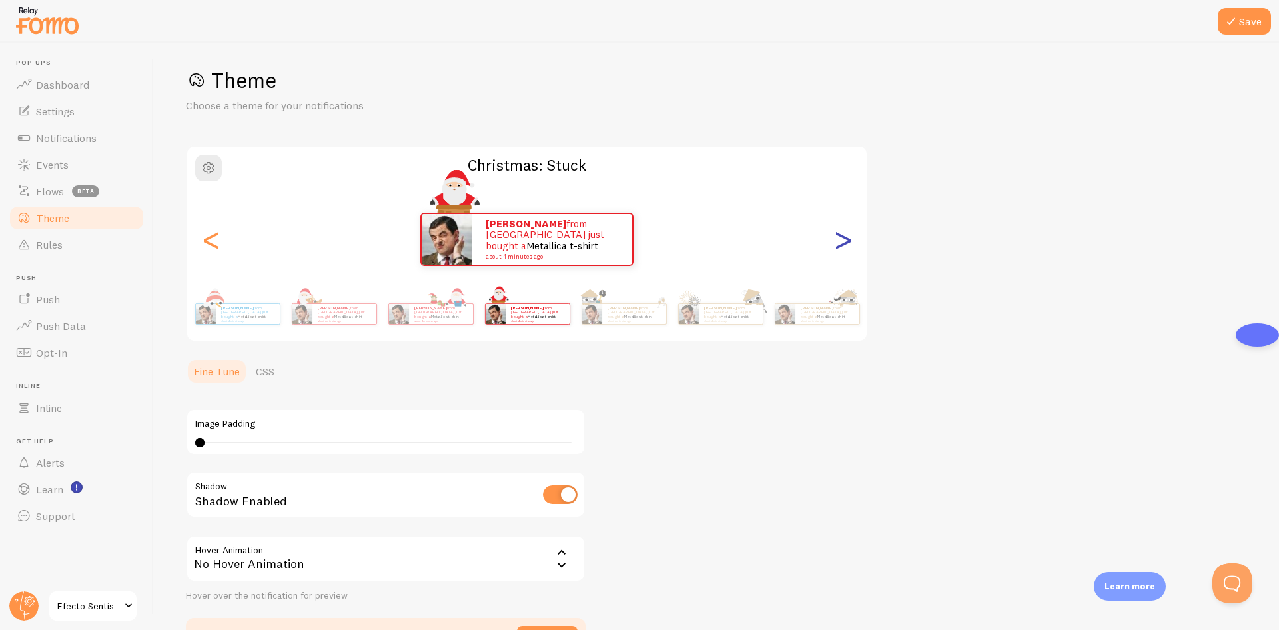
click at [845, 230] on div ">" at bounding box center [843, 239] width 16 height 96
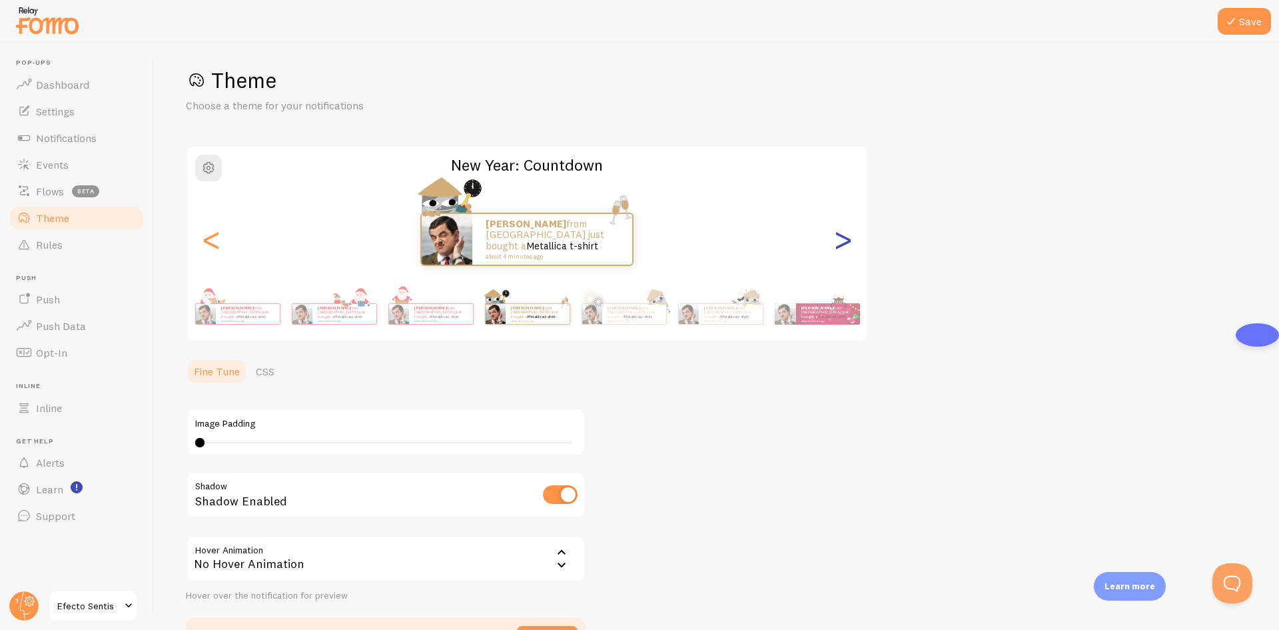
click at [845, 230] on div ">" at bounding box center [843, 239] width 16 height 96
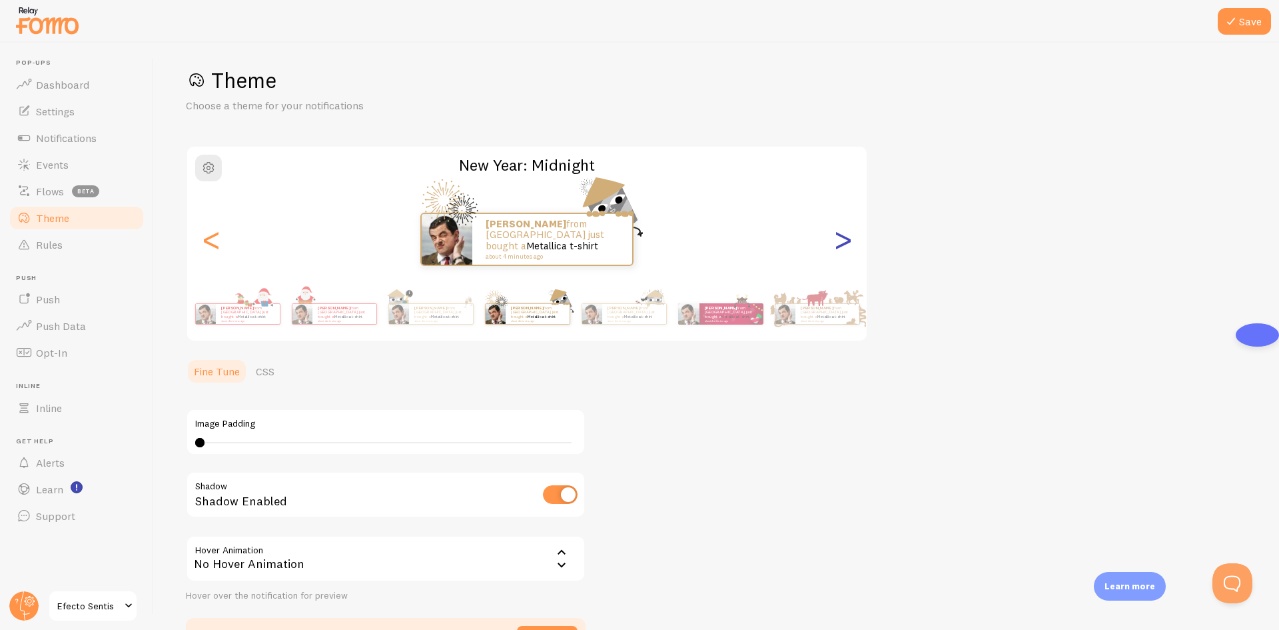
click at [845, 230] on div ">" at bounding box center [843, 239] width 16 height 96
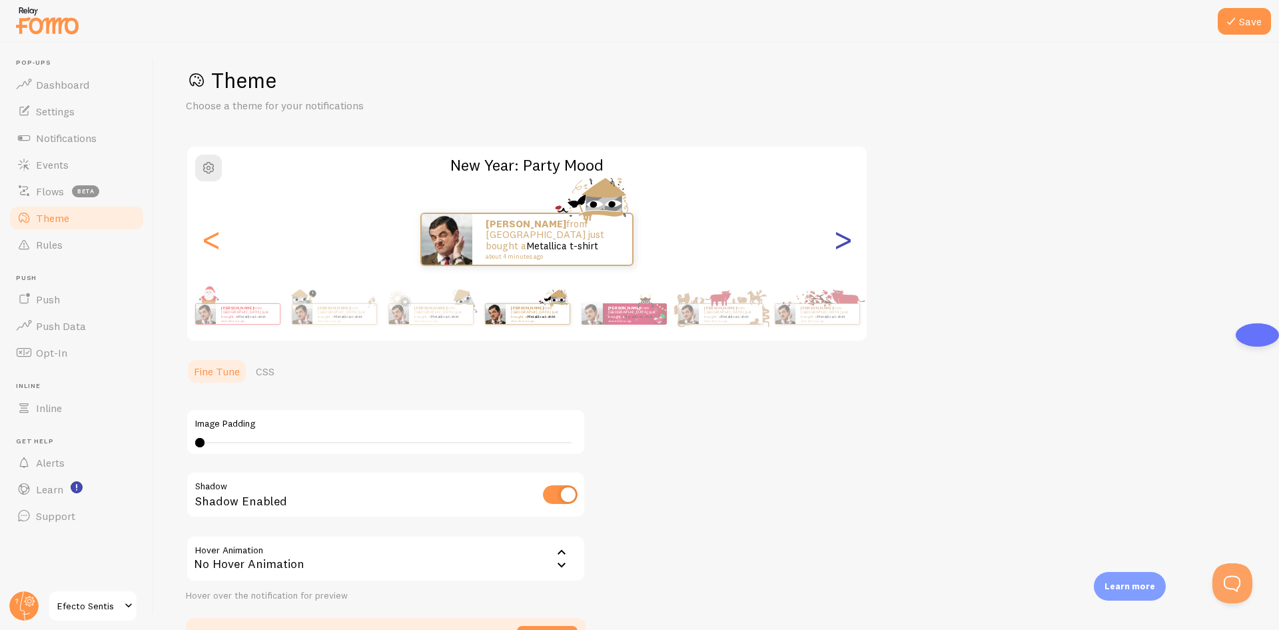
click at [845, 230] on div ">" at bounding box center [843, 239] width 16 height 96
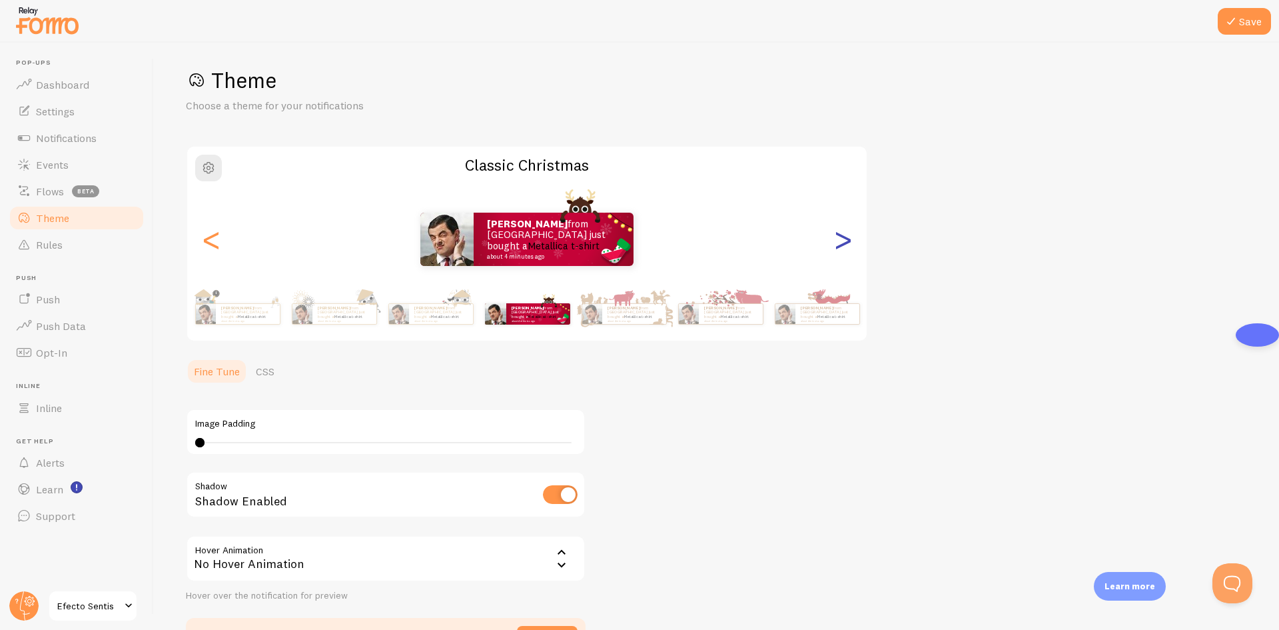
click at [845, 230] on div ">" at bounding box center [843, 239] width 16 height 96
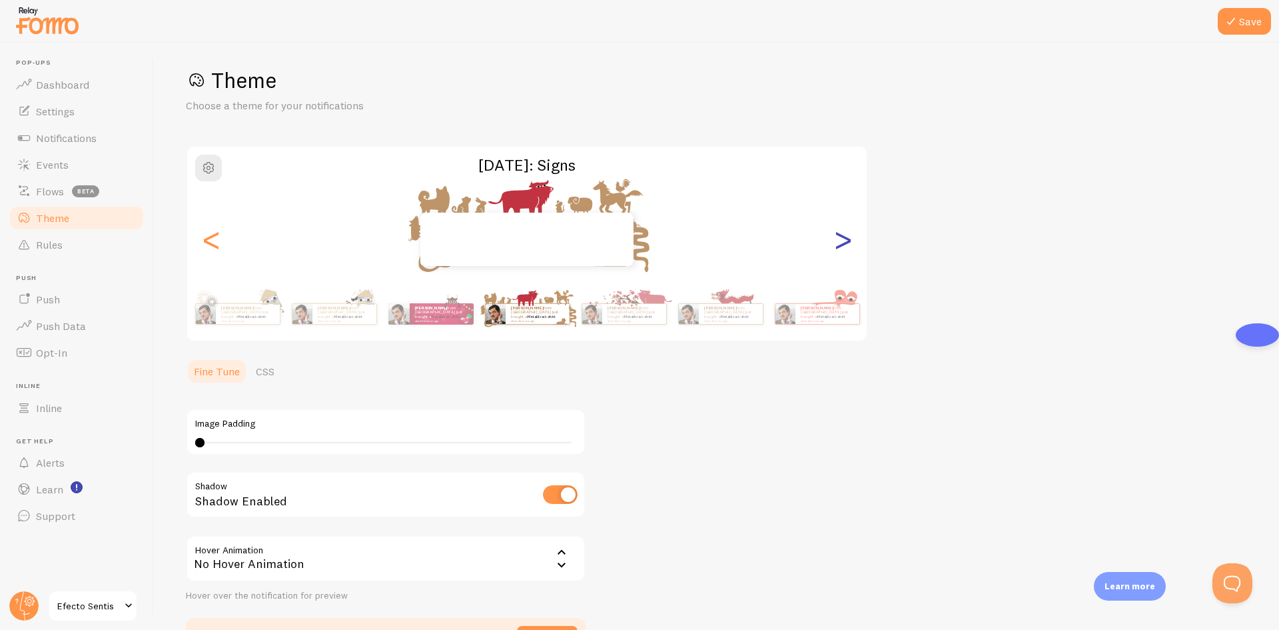
click at [845, 230] on div ">" at bounding box center [843, 239] width 16 height 96
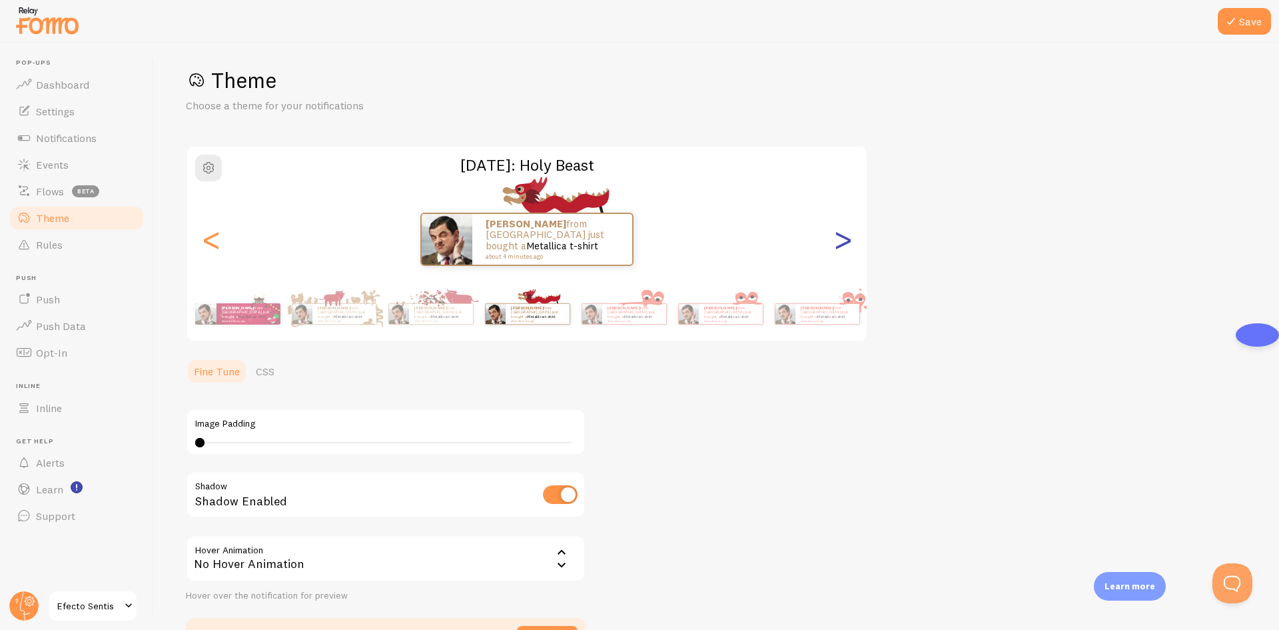
click at [845, 230] on div ">" at bounding box center [843, 239] width 16 height 96
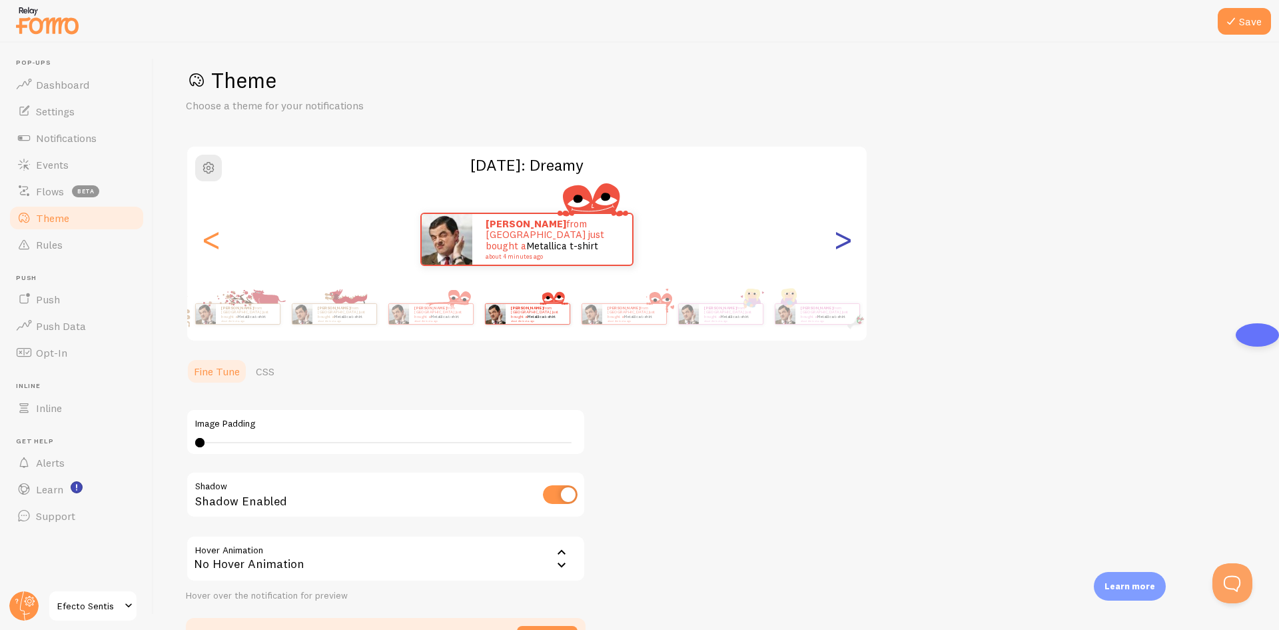
click at [845, 230] on div ">" at bounding box center [843, 239] width 16 height 96
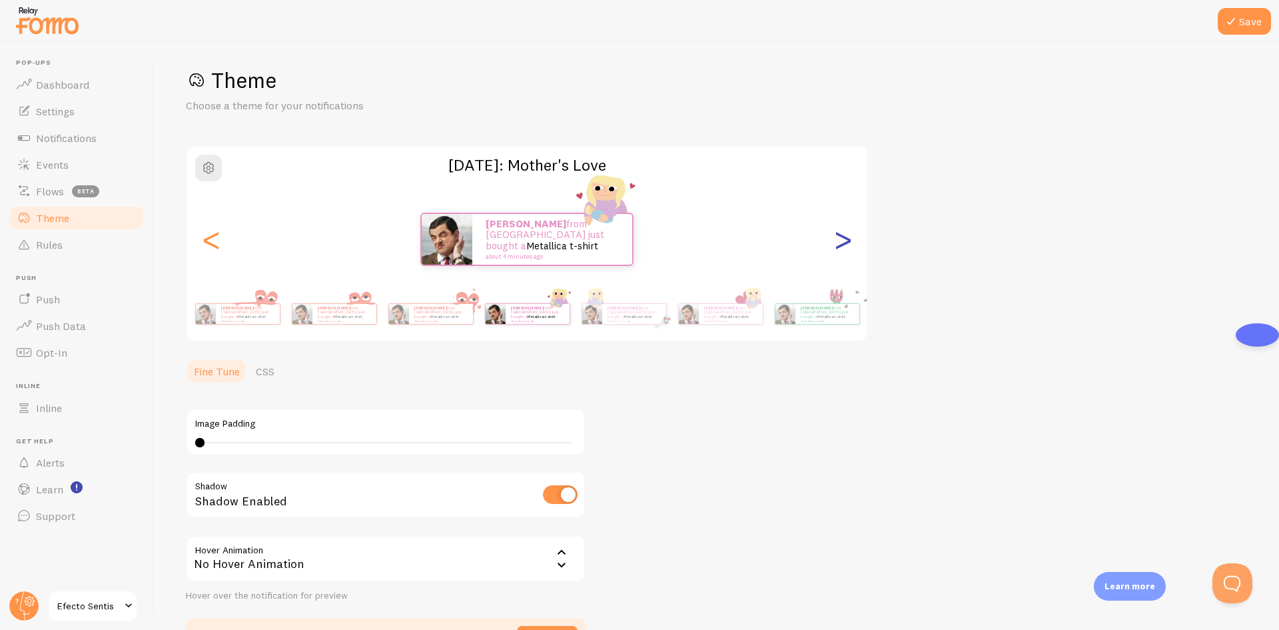
click at [845, 230] on div ">" at bounding box center [843, 239] width 16 height 96
click at [845, 229] on div ">" at bounding box center [843, 239] width 16 height 96
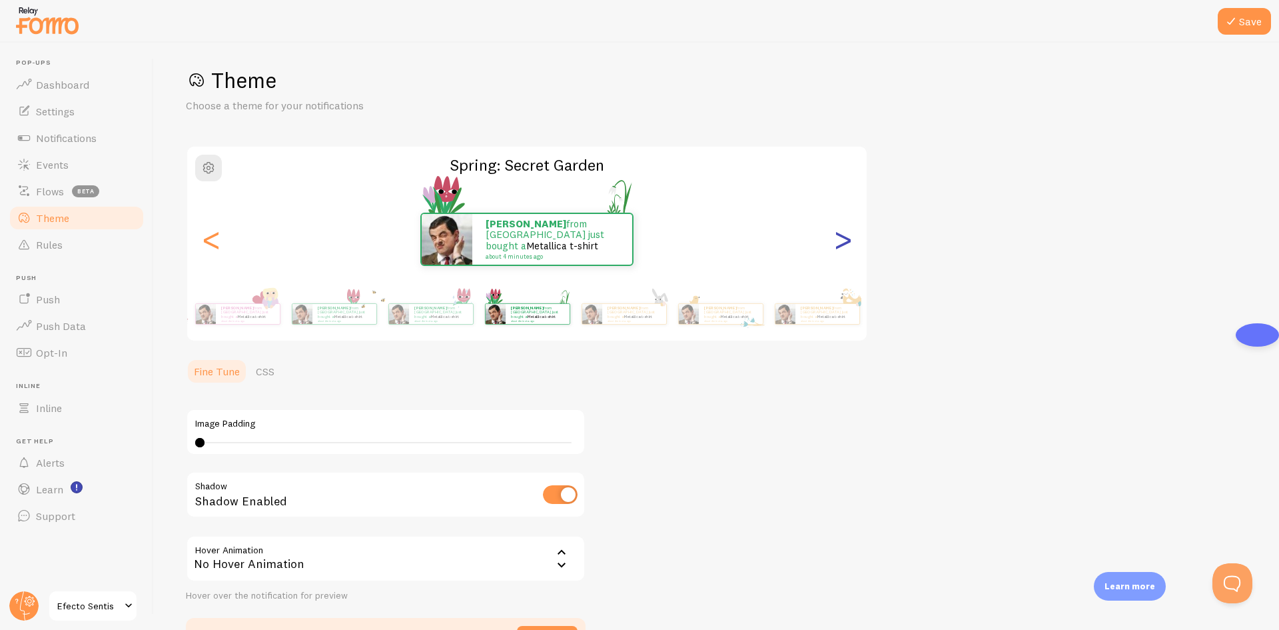
click at [845, 229] on div ">" at bounding box center [843, 239] width 16 height 96
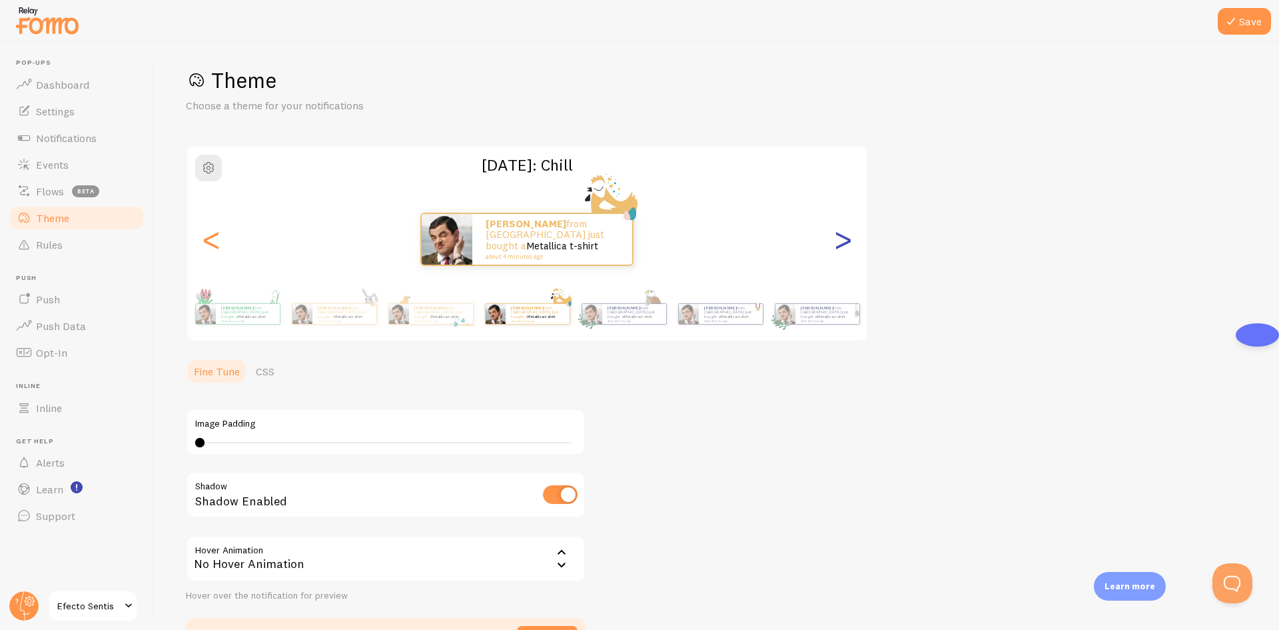
click at [845, 229] on div ">" at bounding box center [843, 239] width 16 height 96
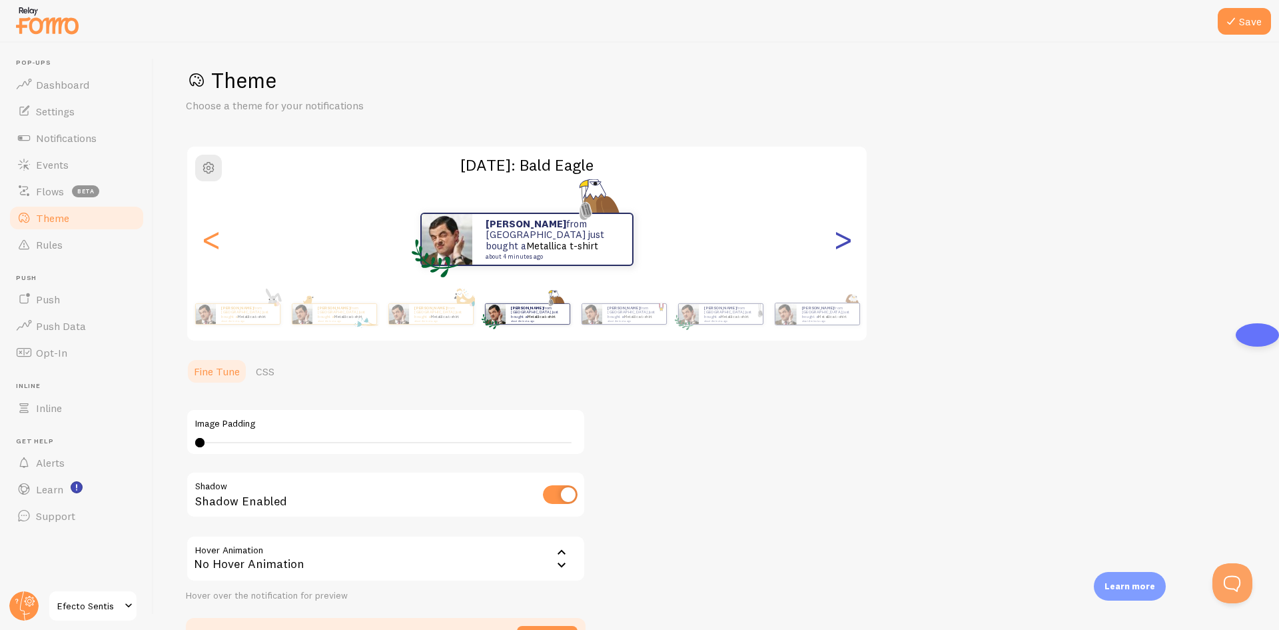
click at [845, 229] on div ">" at bounding box center [843, 239] width 16 height 96
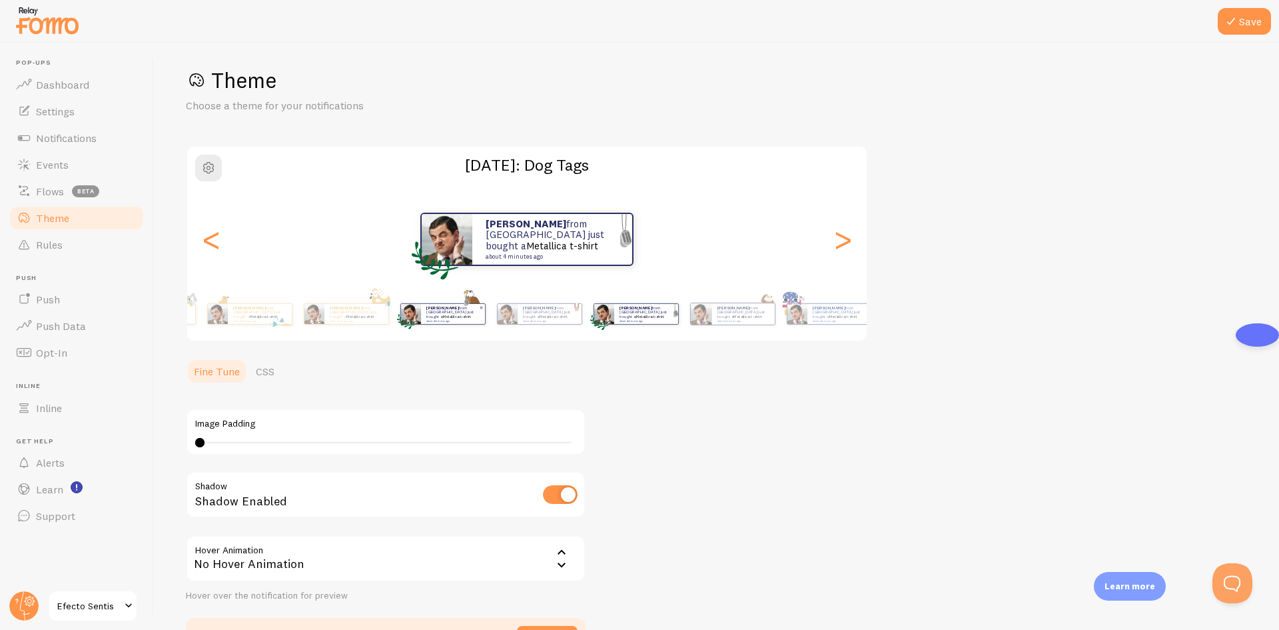
click at [895, 308] on div "Theme Choose a theme for your notifications [DATE]: Dog Tags [PERSON_NAME] from…" at bounding box center [716, 360] width 1061 height 586
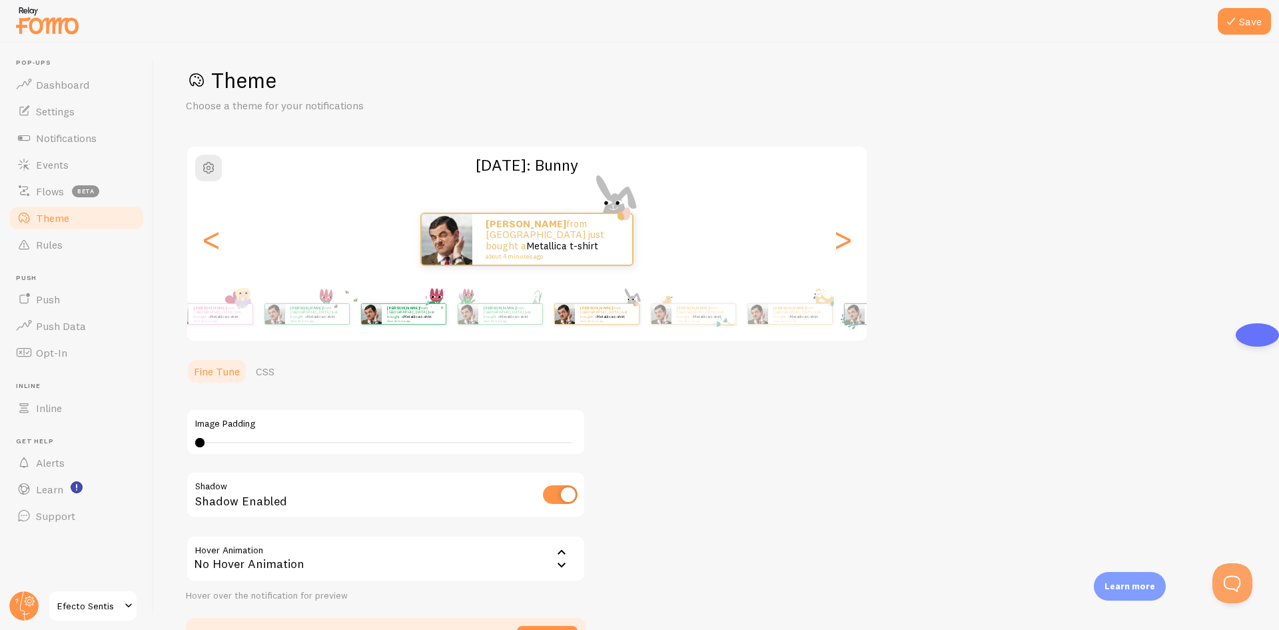
click at [381, 304] on img at bounding box center [371, 314] width 20 height 20
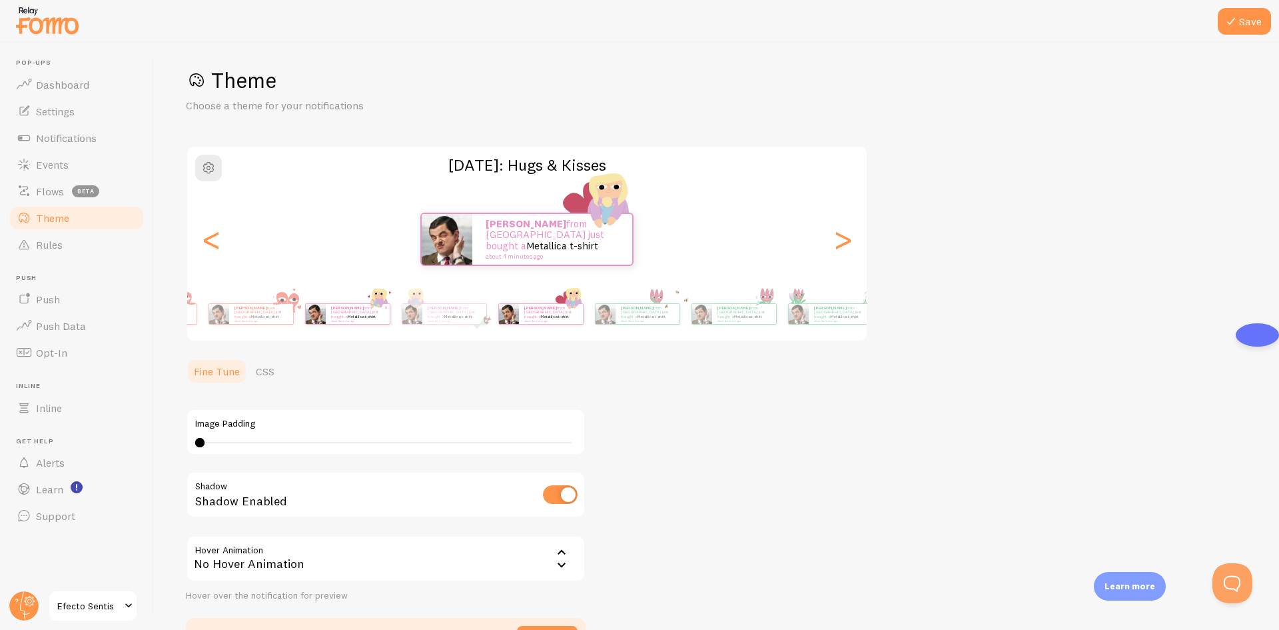
click at [325, 310] on img at bounding box center [315, 314] width 20 height 20
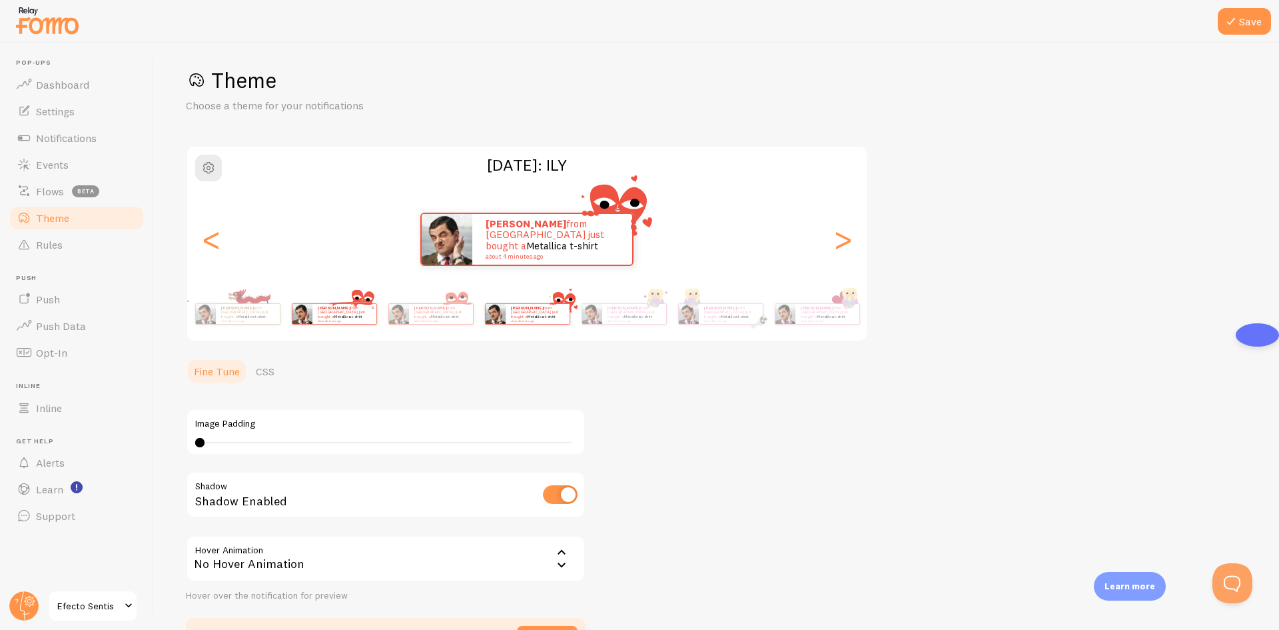
click at [550, 318] on div "[PERSON_NAME] from [GEOGRAPHIC_DATA] just bought a Metallica t-shirt about 4 mi…" at bounding box center [527, 313] width 765 height 53
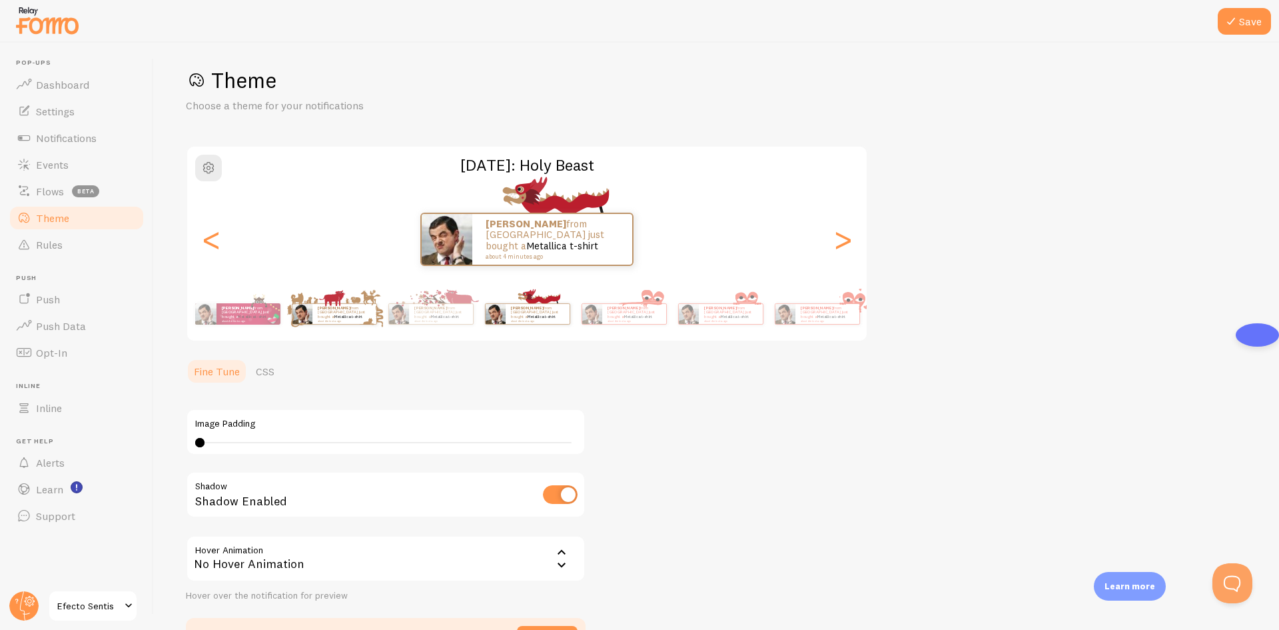
click at [377, 323] on div "[PERSON_NAME] from [GEOGRAPHIC_DATA] just bought a Metallica t-shirt about 4 mi…" at bounding box center [334, 313] width 86 height 37
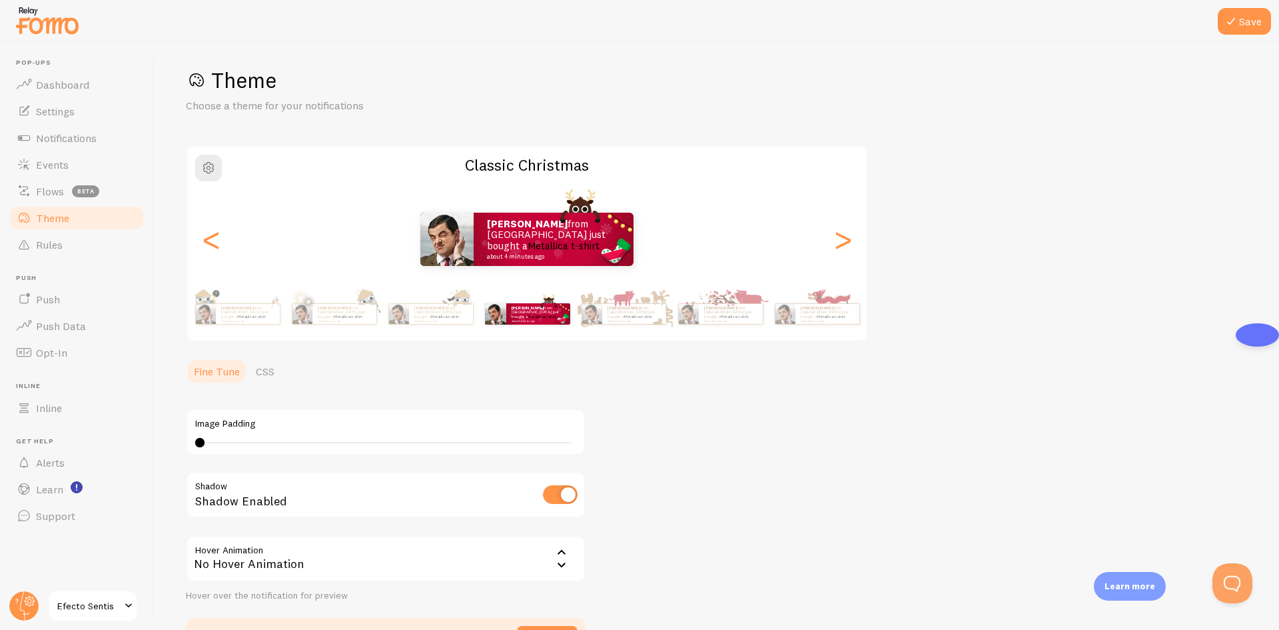
click at [516, 336] on div "[PERSON_NAME] from [GEOGRAPHIC_DATA] just bought a Metallica t-shirt about 4 mi…" at bounding box center [527, 313] width 765 height 53
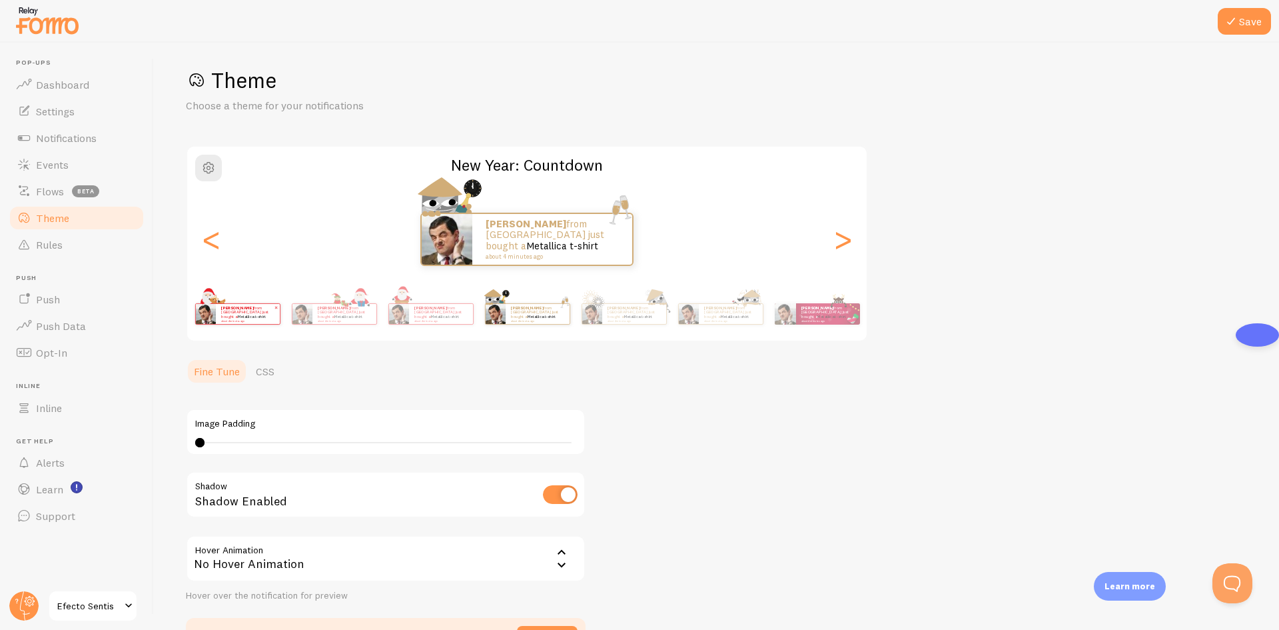
click at [280, 306] on div "[PERSON_NAME] from [GEOGRAPHIC_DATA] just bought a Metallica t-shirt about 4 mi…" at bounding box center [248, 314] width 64 height 20
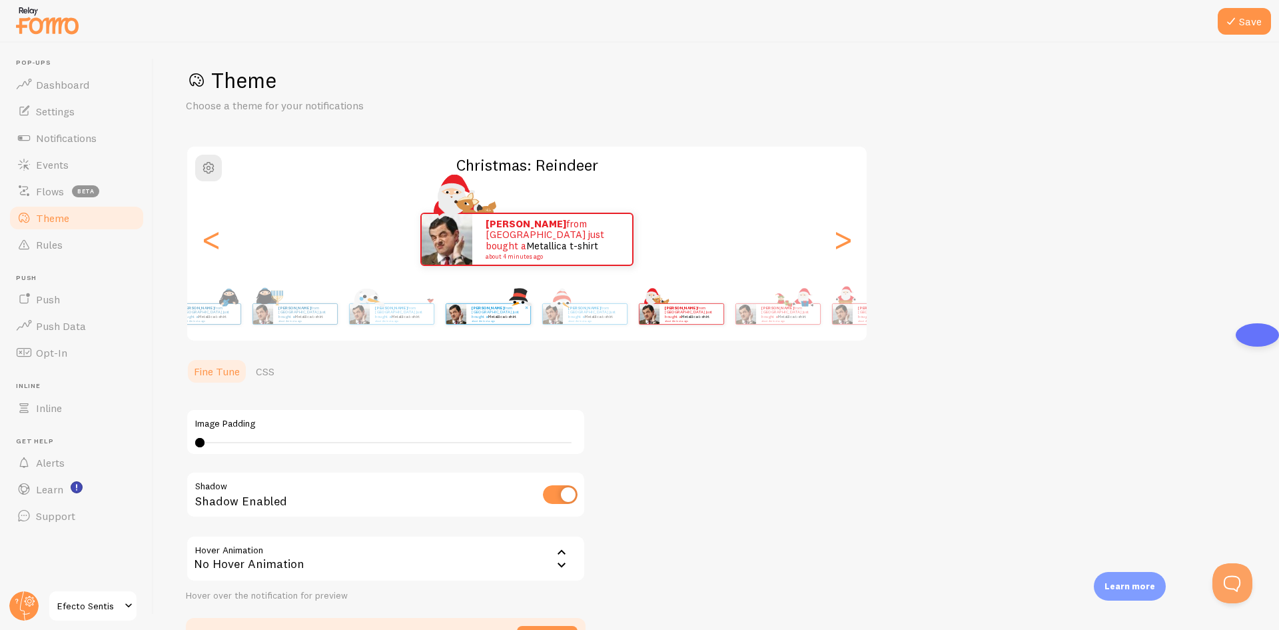
click at [500, 312] on div "[PERSON_NAME] from [GEOGRAPHIC_DATA] just bought a Metallica t-shirt about 4 mi…" at bounding box center [527, 313] width 765 height 53
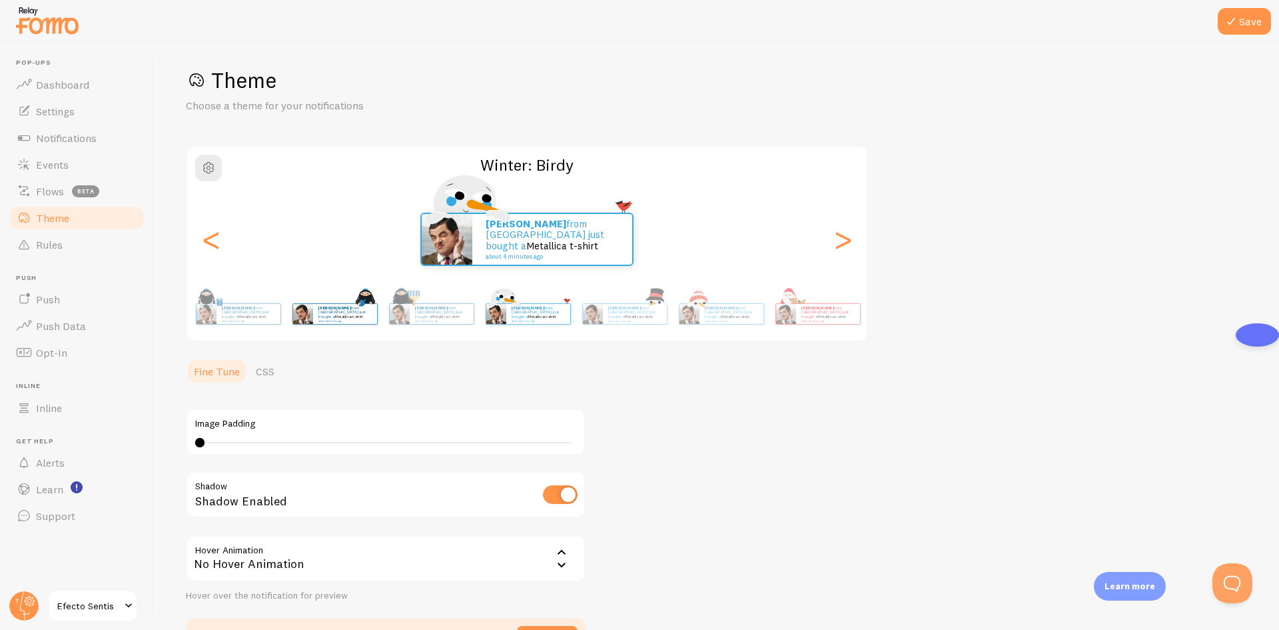
click at [378, 320] on div "[PERSON_NAME] from [GEOGRAPHIC_DATA] just bought a Metallica t-shirt about 4 mi…" at bounding box center [335, 313] width 86 height 37
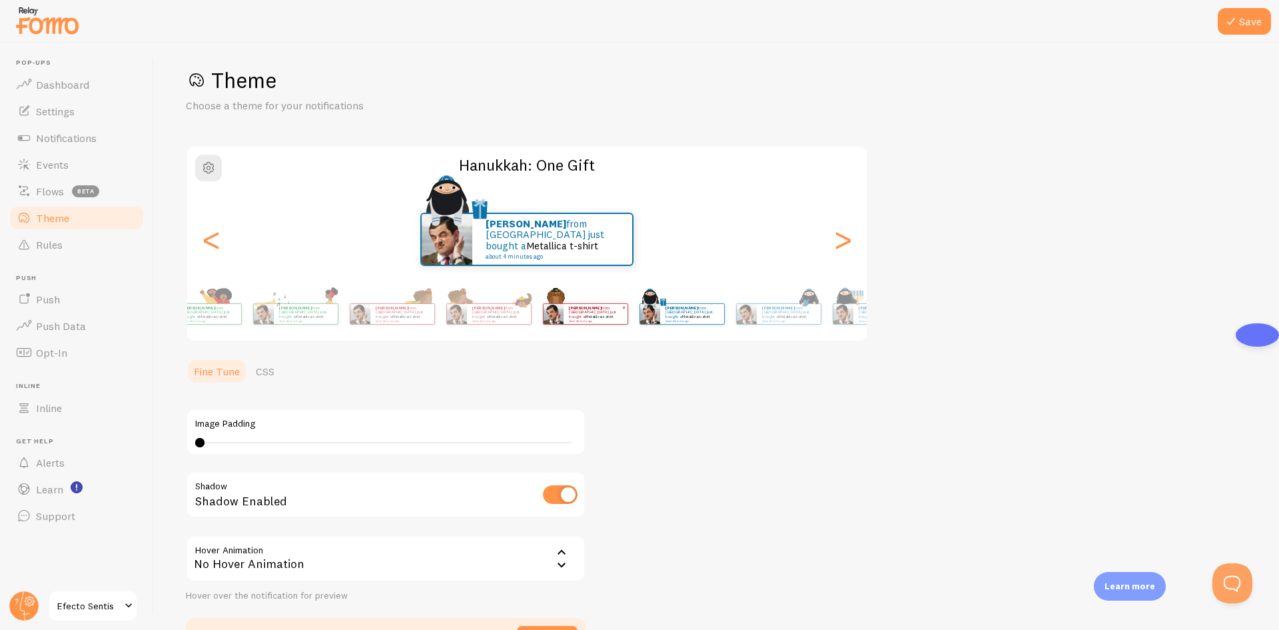
click at [568, 313] on div "[PERSON_NAME] from [GEOGRAPHIC_DATA] just bought a Metallica t-shirt about 4 mi…" at bounding box center [596, 314] width 64 height 20
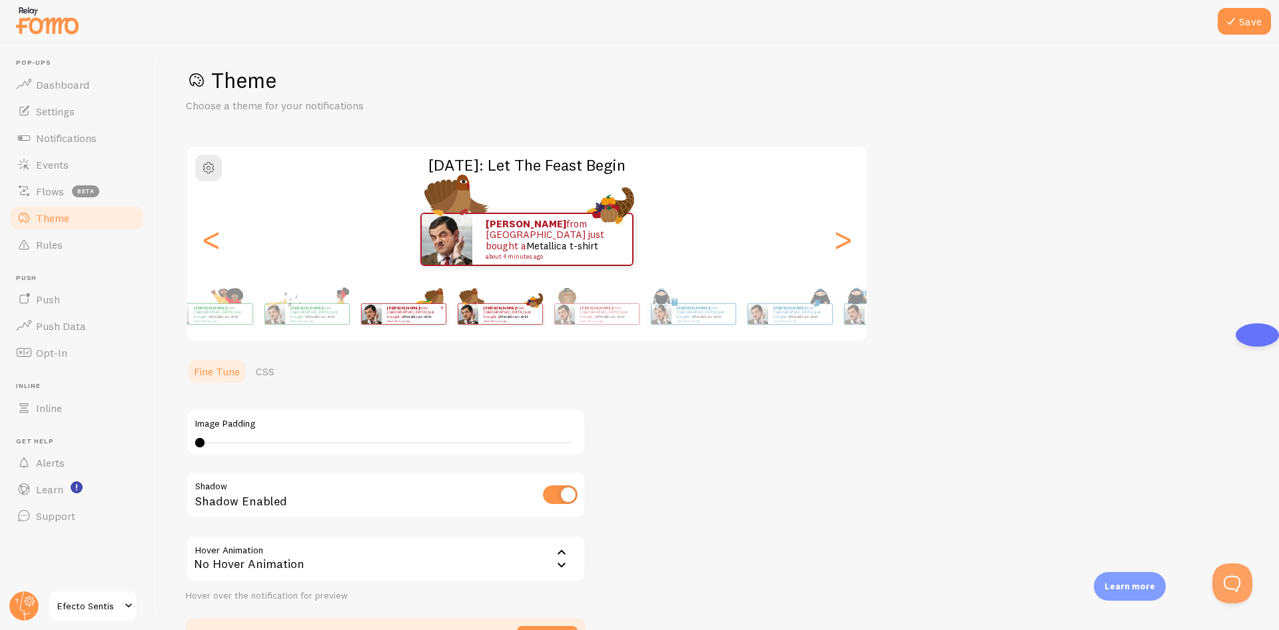
click at [439, 319] on small "about 4 minutes ago" at bounding box center [413, 320] width 52 height 3
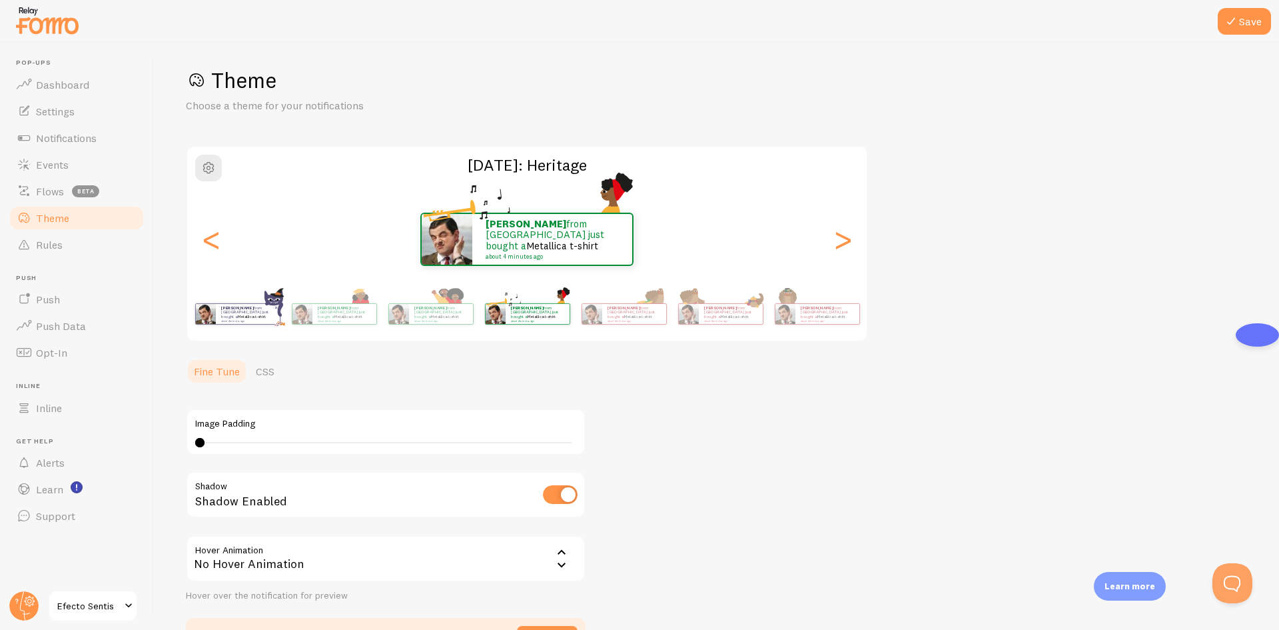
click at [468, 312] on p "[PERSON_NAME] from [GEOGRAPHIC_DATA] just bought a Metallica t-shirt about 4 mi…" at bounding box center [440, 313] width 53 height 17
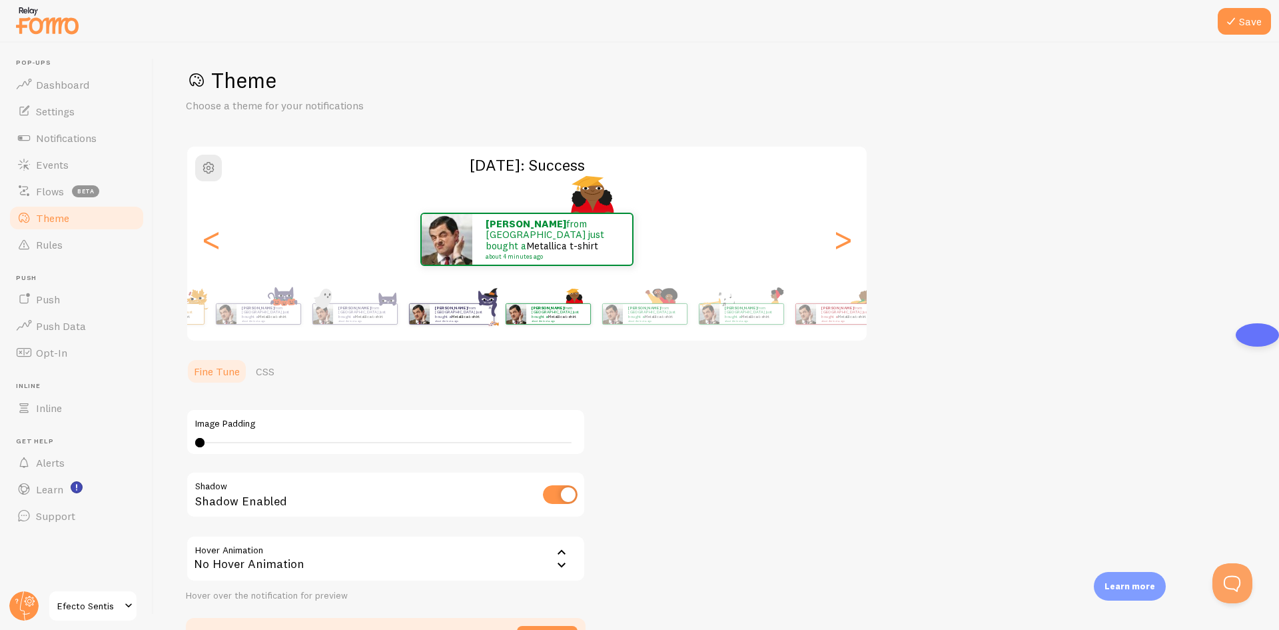
click at [429, 316] on img at bounding box center [419, 314] width 20 height 20
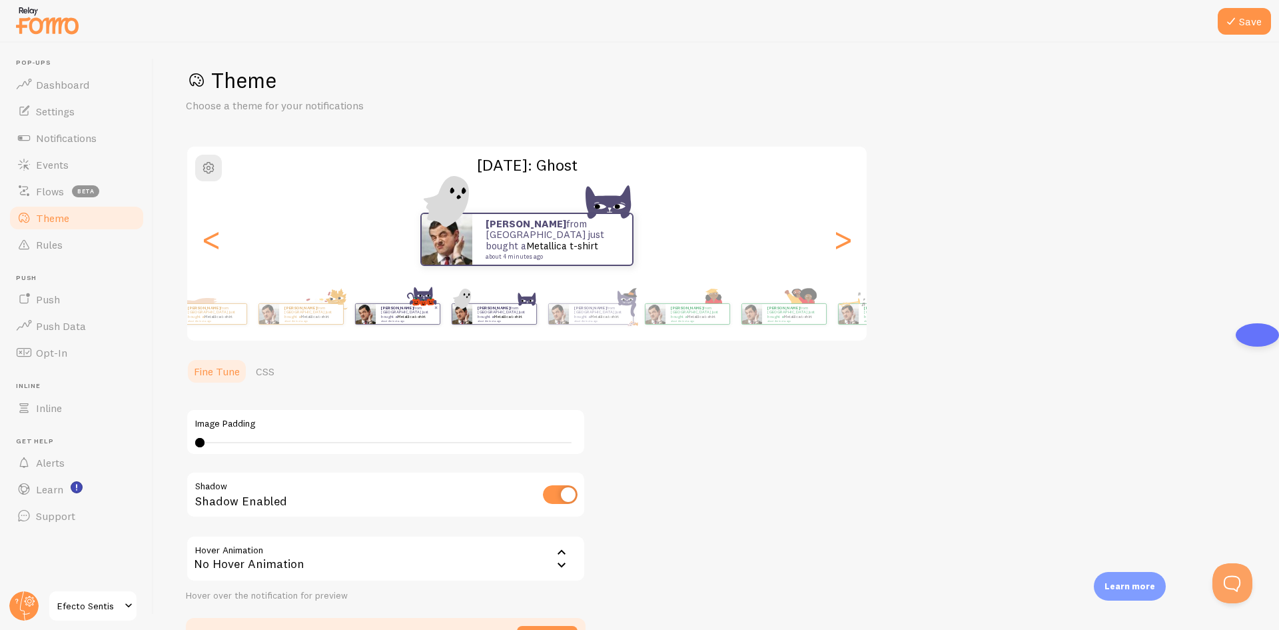
click at [375, 316] on img at bounding box center [365, 314] width 20 height 20
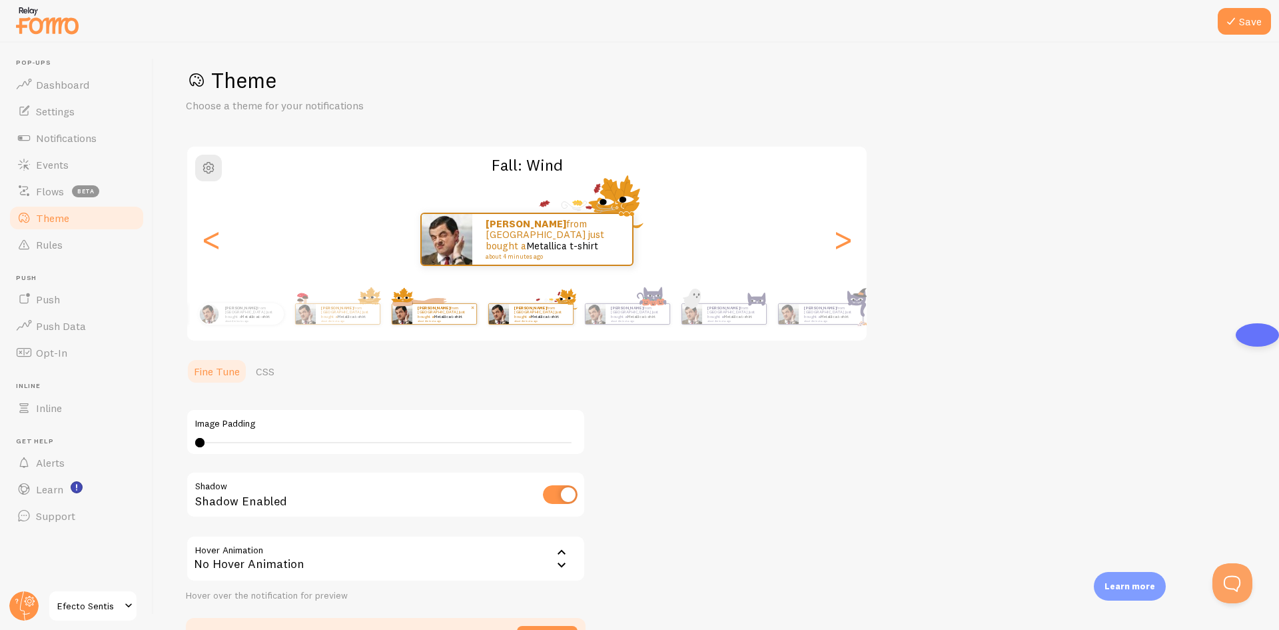
click at [576, 318] on div "[PERSON_NAME] from [GEOGRAPHIC_DATA] just bought a Metallica t-shirt about 4 mi…" at bounding box center [193, 313] width 765 height 37
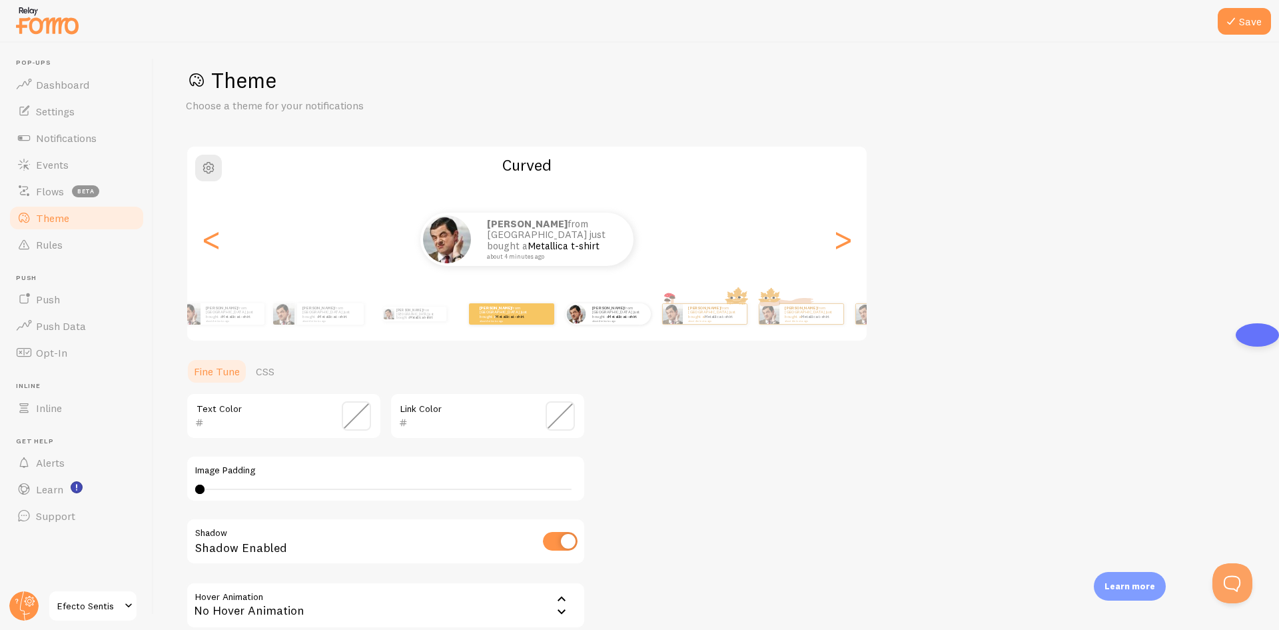
click at [444, 325] on div "[PERSON_NAME] from [GEOGRAPHIC_DATA] just bought a Metallica t-shirt about 4 mi…" at bounding box center [415, 313] width 86 height 37
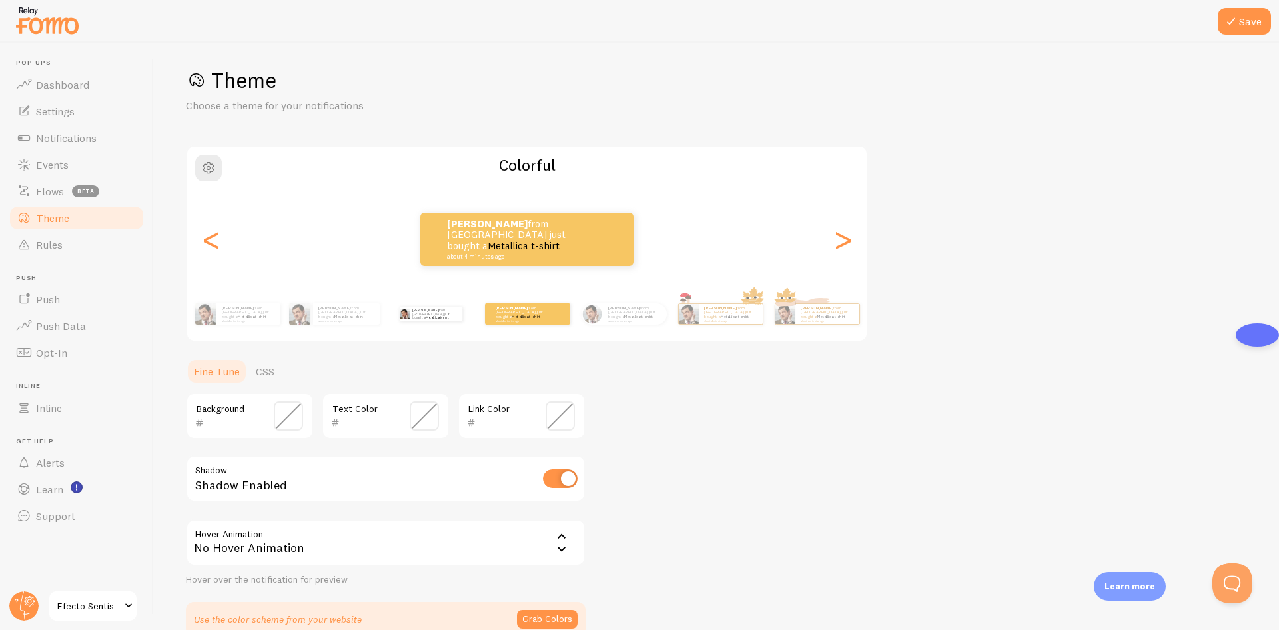
click at [422, 327] on div "[PERSON_NAME] from [GEOGRAPHIC_DATA] just bought a Metallica t-shirt about 4 mi…" at bounding box center [431, 313] width 86 height 37
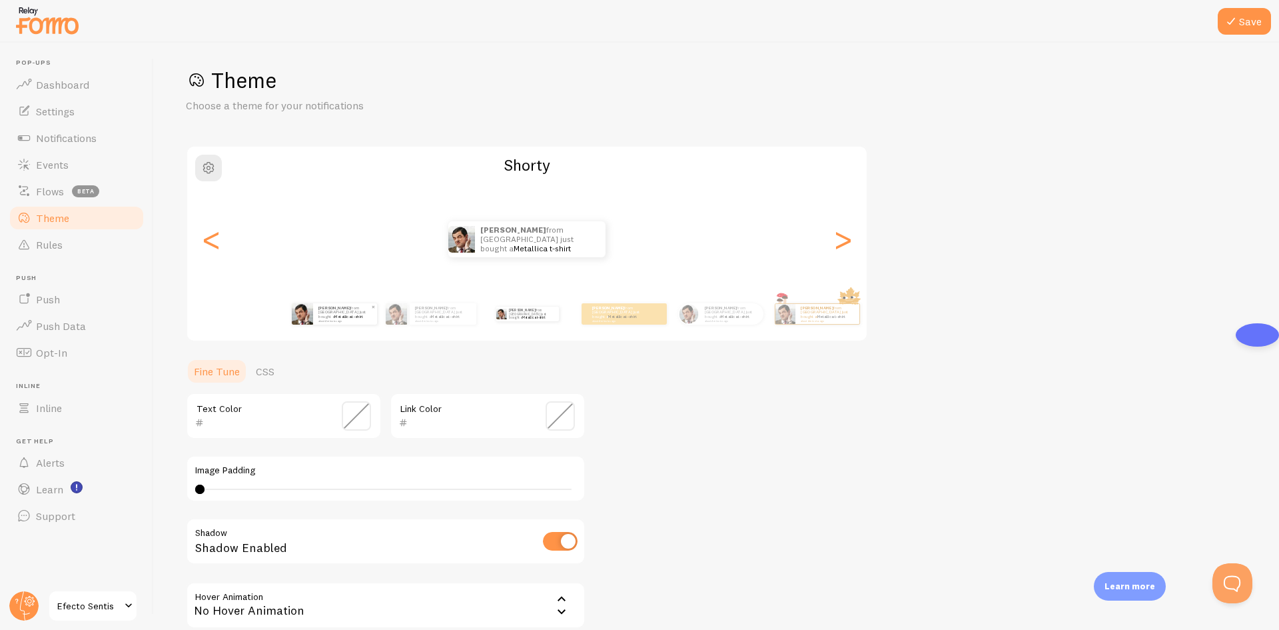
click at [365, 321] on div "[PERSON_NAME] from [GEOGRAPHIC_DATA] just bought a Metallica t-shirt about 4 mi…" at bounding box center [345, 313] width 64 height 21
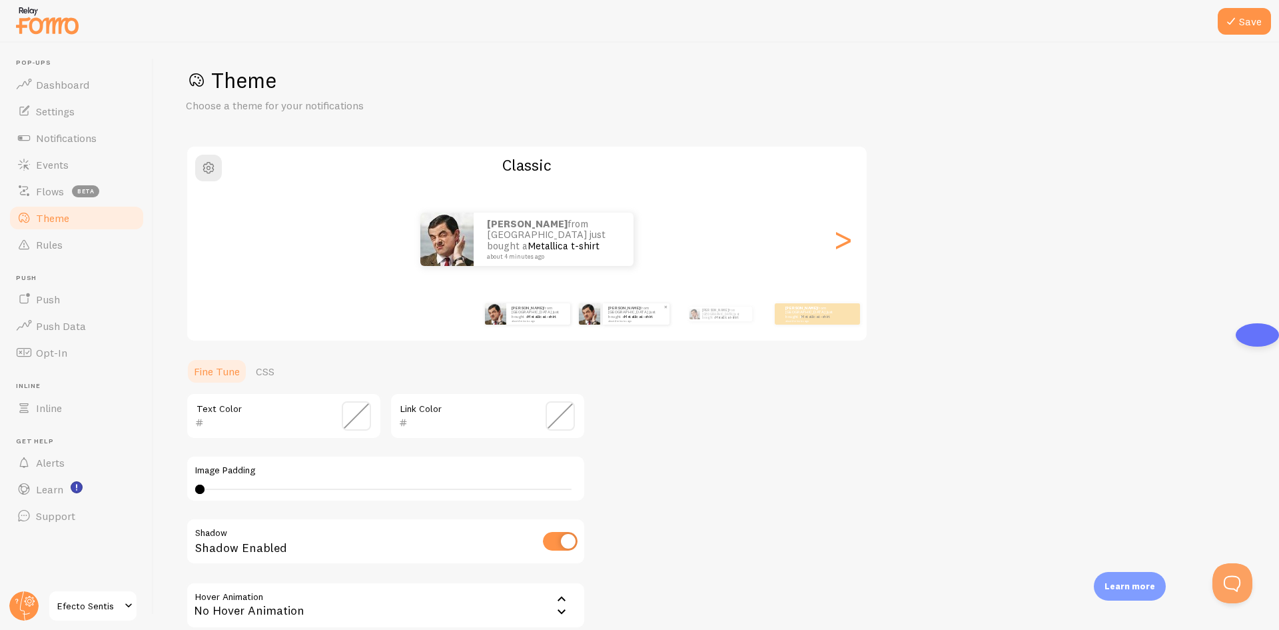
click at [594, 315] on img at bounding box center [589, 313] width 21 height 21
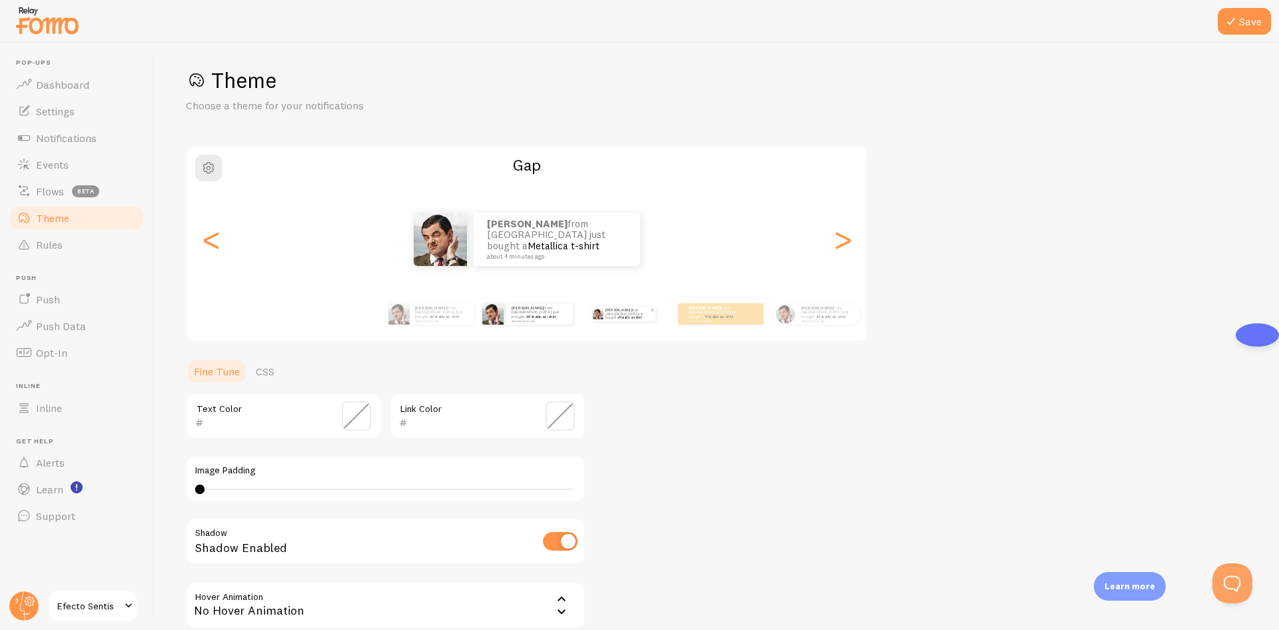
click at [604, 317] on div "[PERSON_NAME] from [GEOGRAPHIC_DATA] just bought a Metallica t-shirt about 4 mi…" at bounding box center [629, 313] width 52 height 15
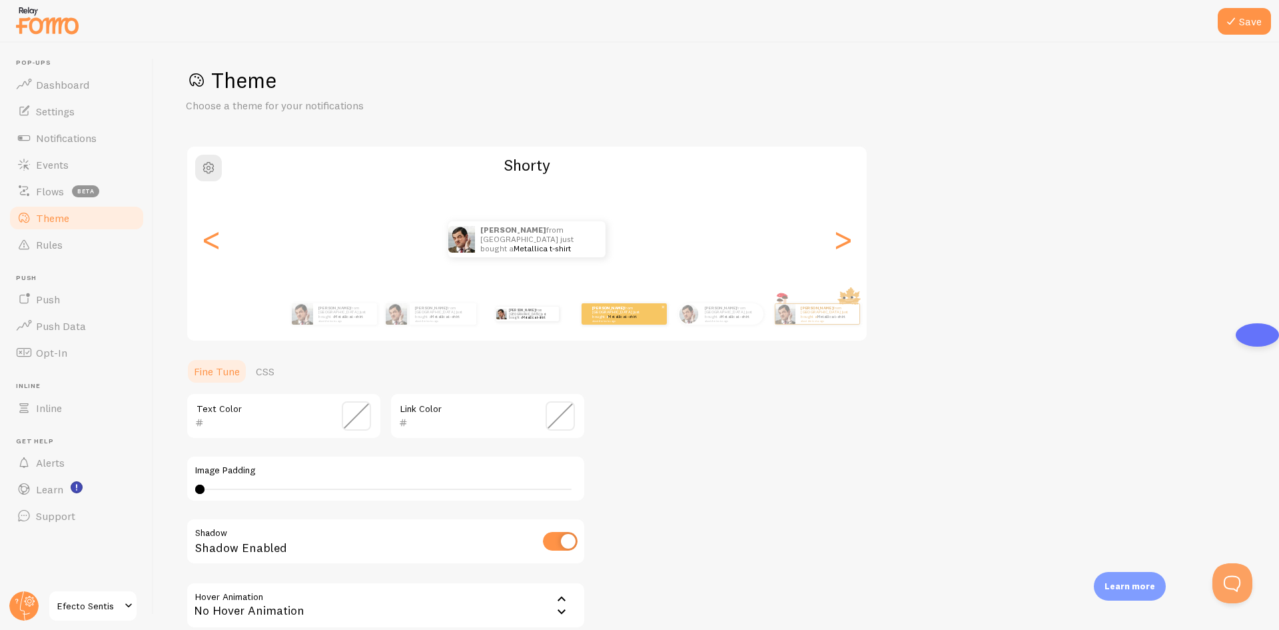
click at [605, 319] on small "about 4 minutes ago" at bounding box center [618, 320] width 52 height 3
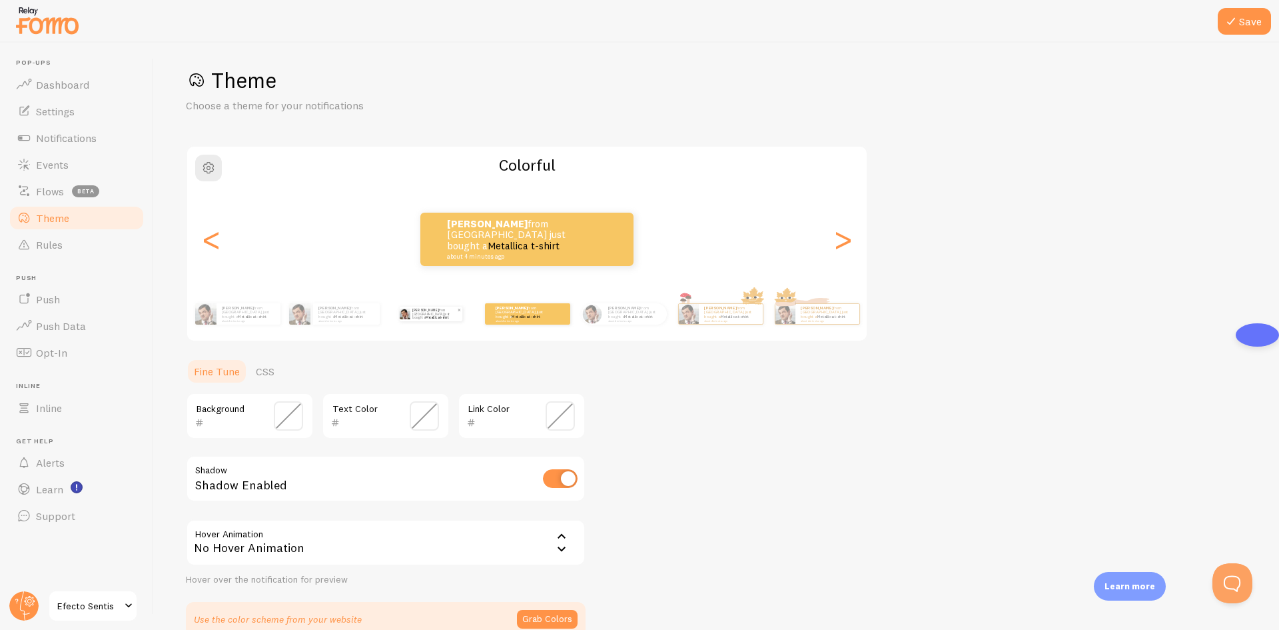
click at [443, 312] on p "[PERSON_NAME] from [GEOGRAPHIC_DATA] just bought a Metallica t-shirt about 4 mi…" at bounding box center [434, 313] width 45 height 15
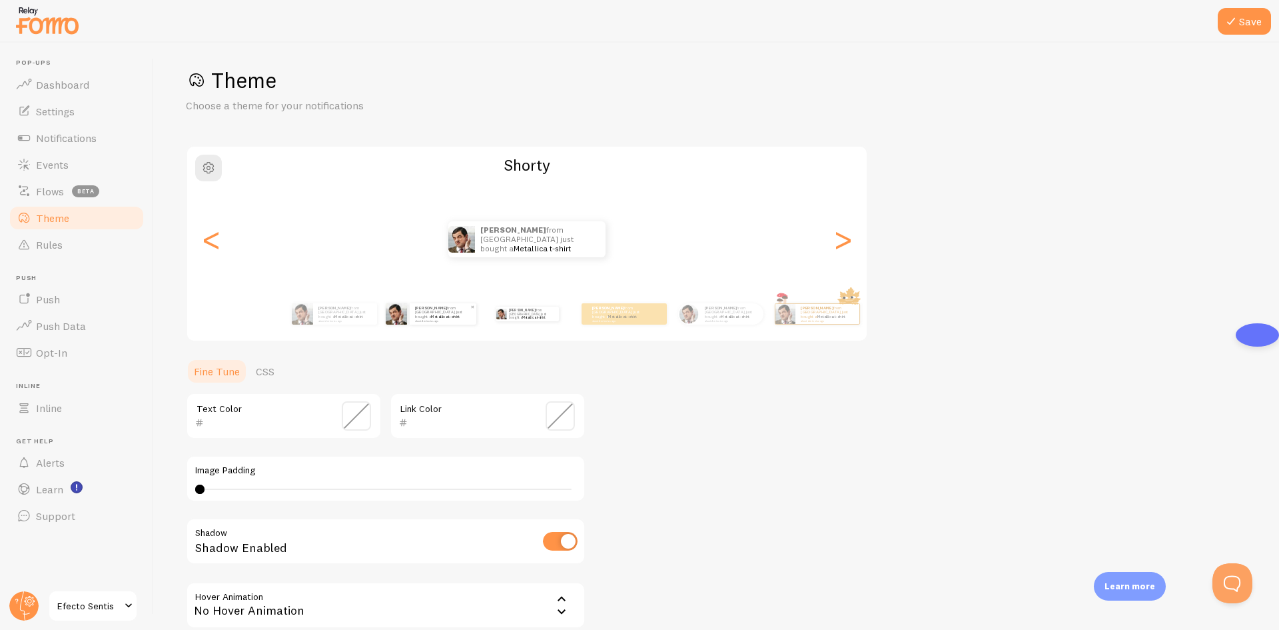
click at [378, 317] on div "[PERSON_NAME] from [GEOGRAPHIC_DATA] just bought a Metallica t-shirt about 4 mi…" at bounding box center [673, 313] width 765 height 37
click at [344, 322] on div "[PERSON_NAME] from [GEOGRAPHIC_DATA] just bought a Metallica t-shirt about 4 mi…" at bounding box center [345, 313] width 64 height 21
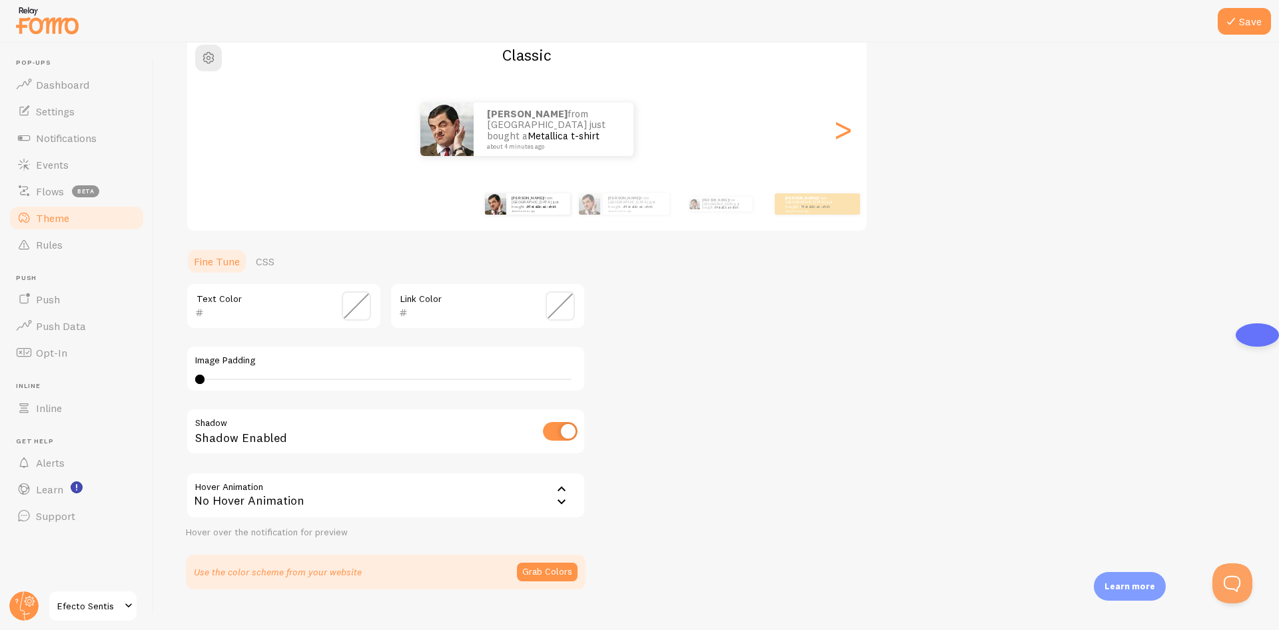
scroll to position [141, 0]
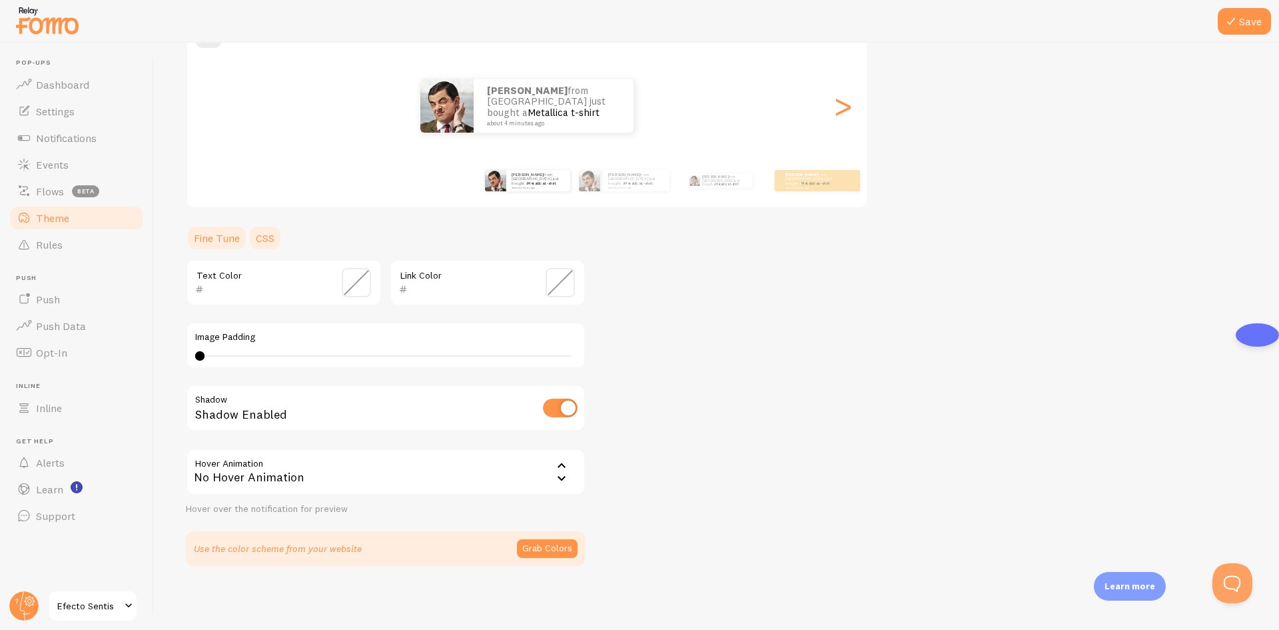
click at [253, 241] on link "CSS" at bounding box center [265, 238] width 35 height 27
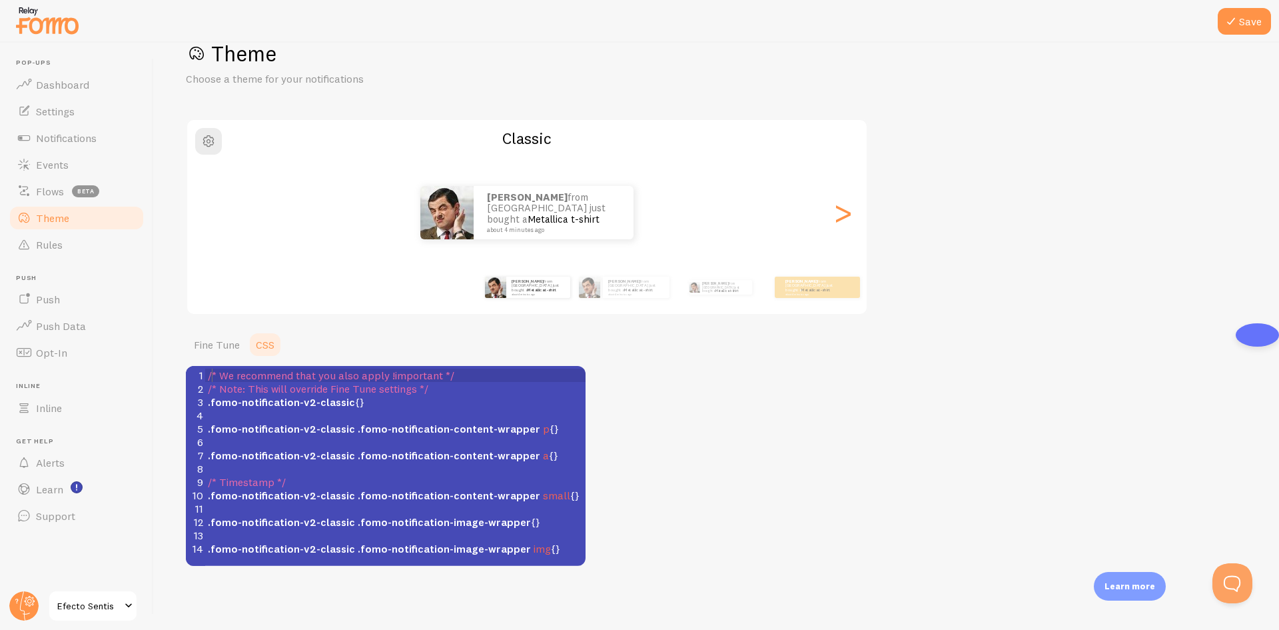
scroll to position [5, 0]
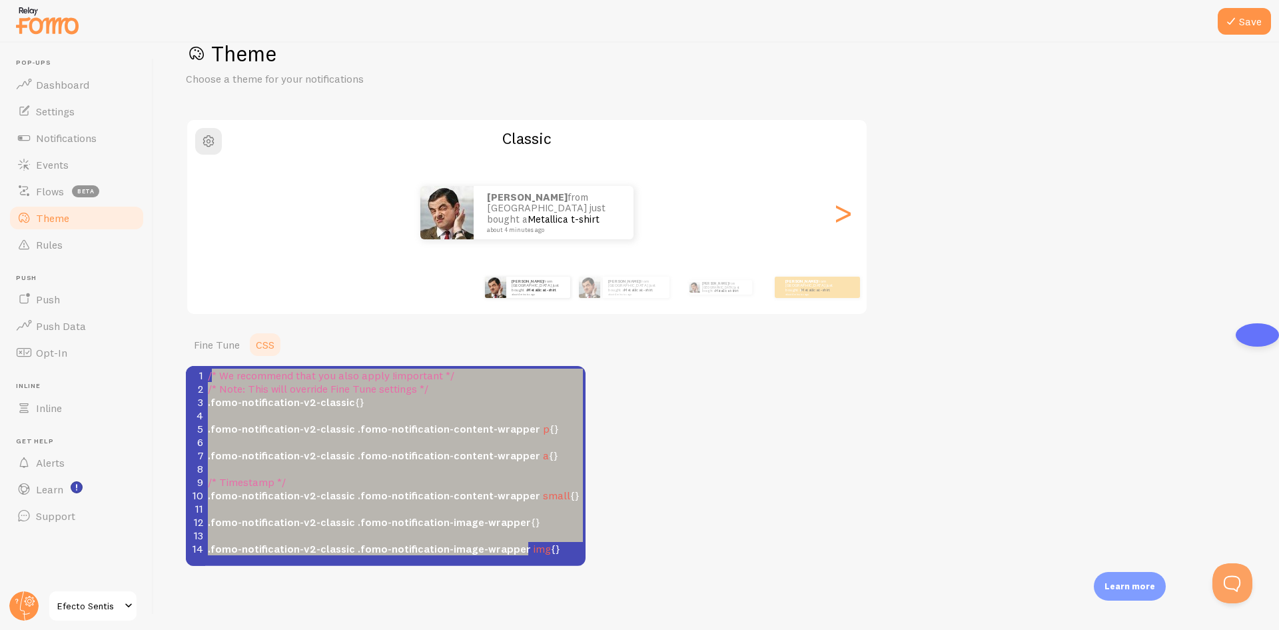
type textarea "* We recommend that you also apply !important */ /* Note: This will override Fi…"
drag, startPoint x: 211, startPoint y: 372, endPoint x: 558, endPoint y: 549, distance: 390.0
click at [558, 549] on div "1 /* We recommend that you also apply !important */ 2 /* Note: This will overri…" at bounding box center [400, 461] width 390 height 187
click at [817, 293] on small "about 4 minutes ago" at bounding box center [811, 293] width 52 height 3
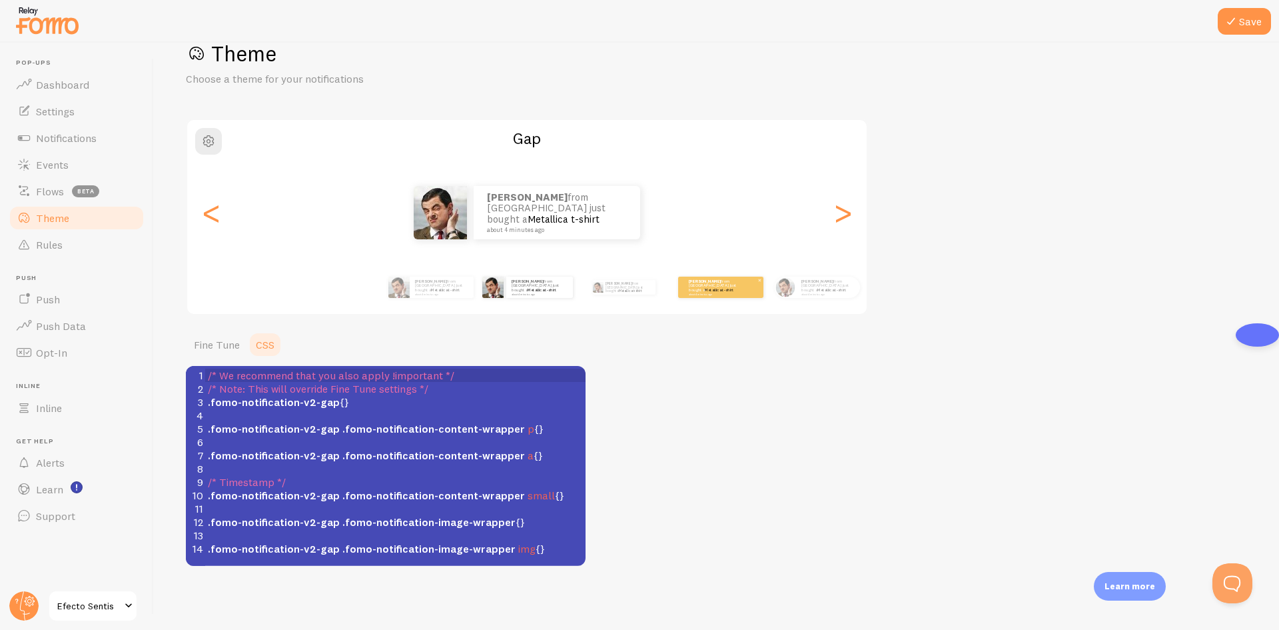
click at [714, 292] on small "about 4 minutes ago" at bounding box center [715, 293] width 52 height 3
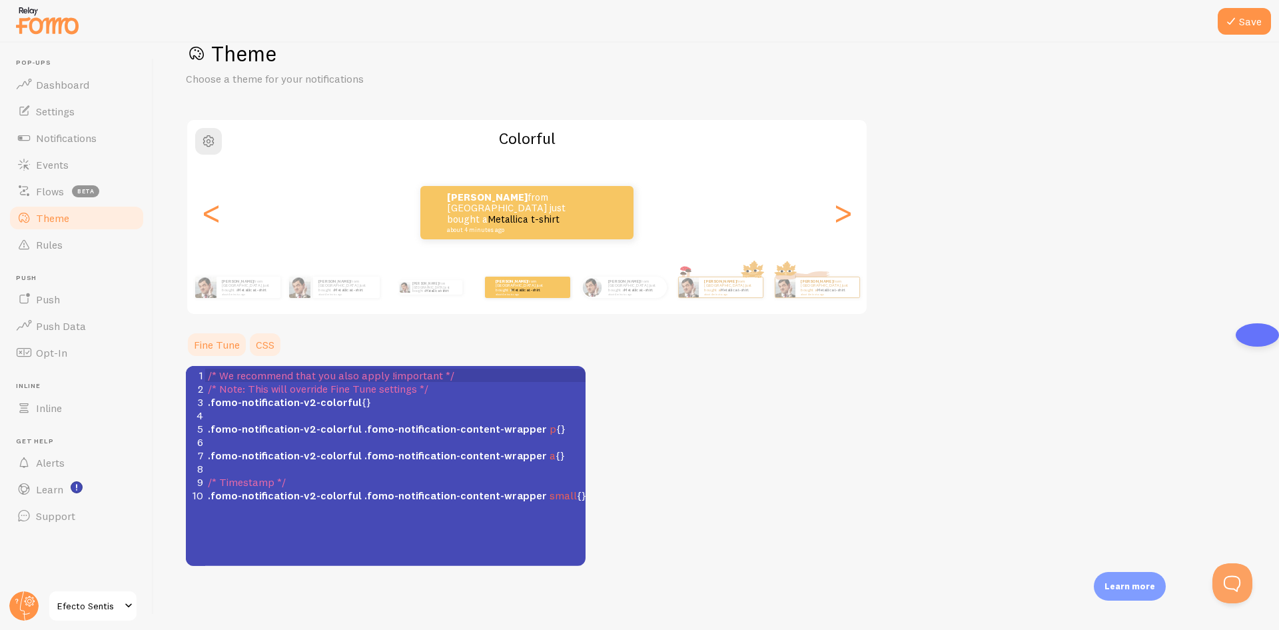
click at [201, 351] on link "Fine Tune" at bounding box center [217, 344] width 62 height 27
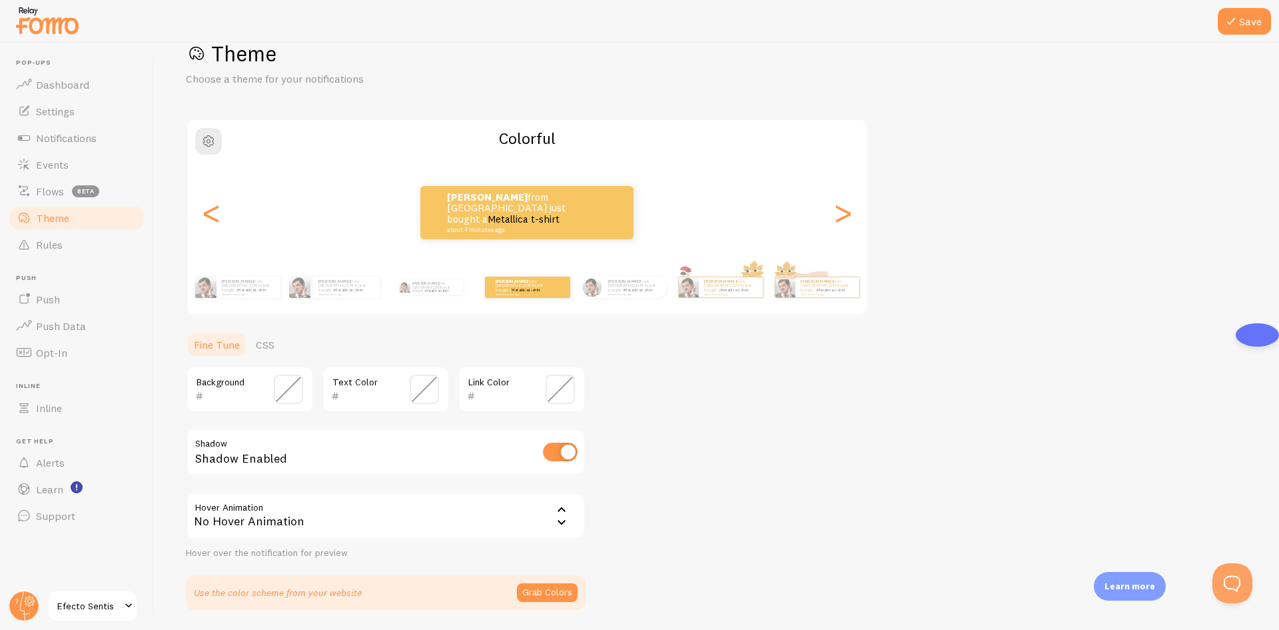
click at [365, 518] on div "No Hover Animation" at bounding box center [386, 515] width 400 height 47
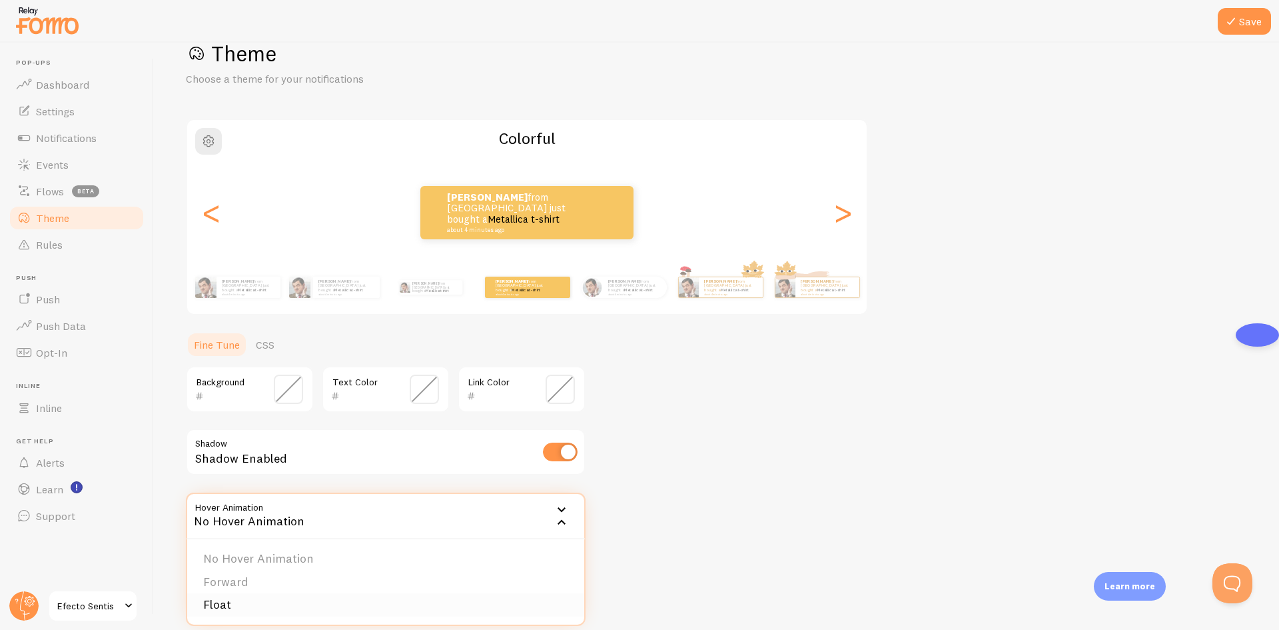
click at [233, 602] on li "Float" at bounding box center [385, 604] width 397 height 23
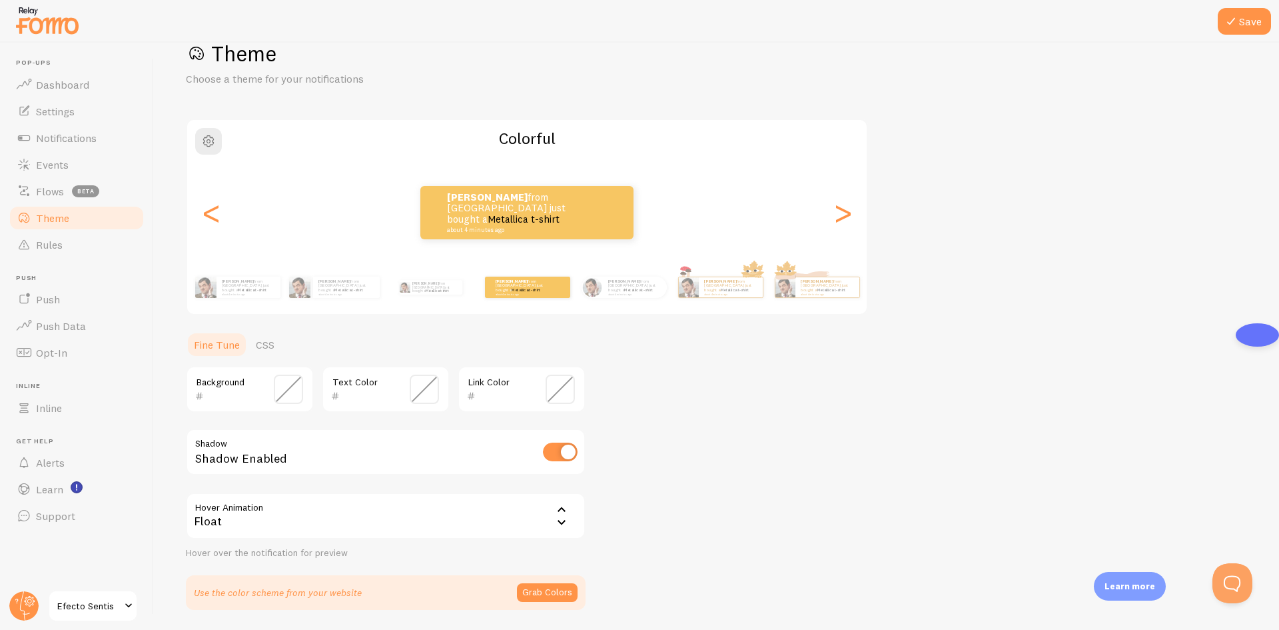
click at [259, 506] on div "Float" at bounding box center [386, 515] width 400 height 47
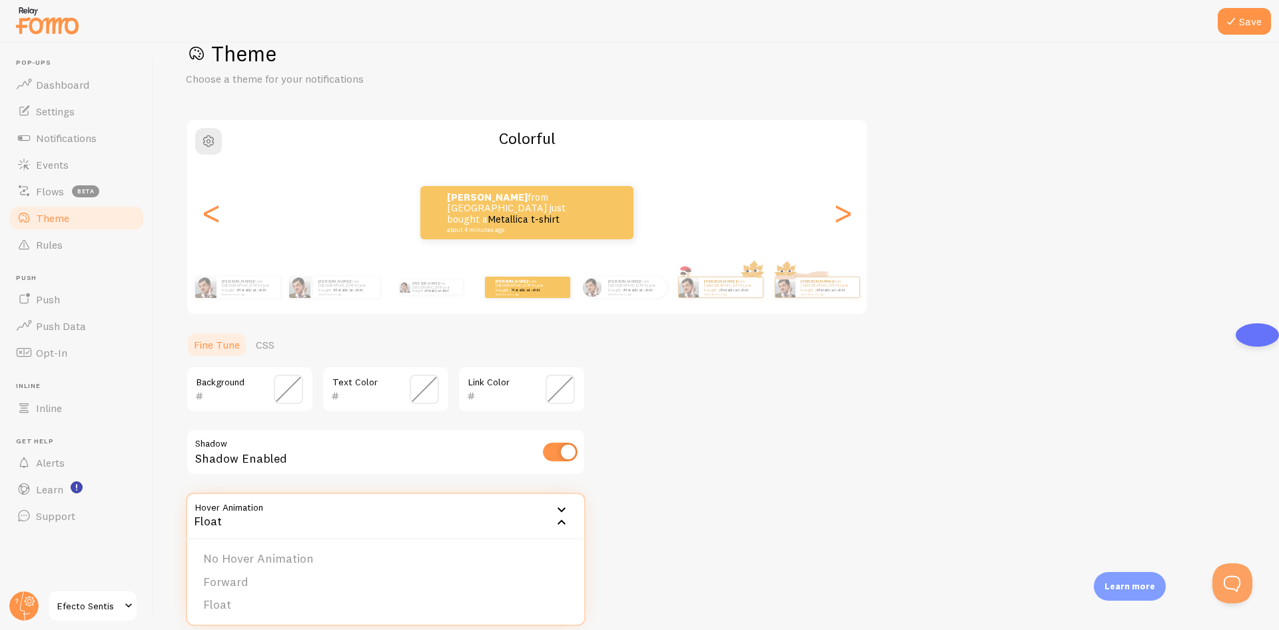
click at [259, 506] on div "Float" at bounding box center [386, 515] width 400 height 47
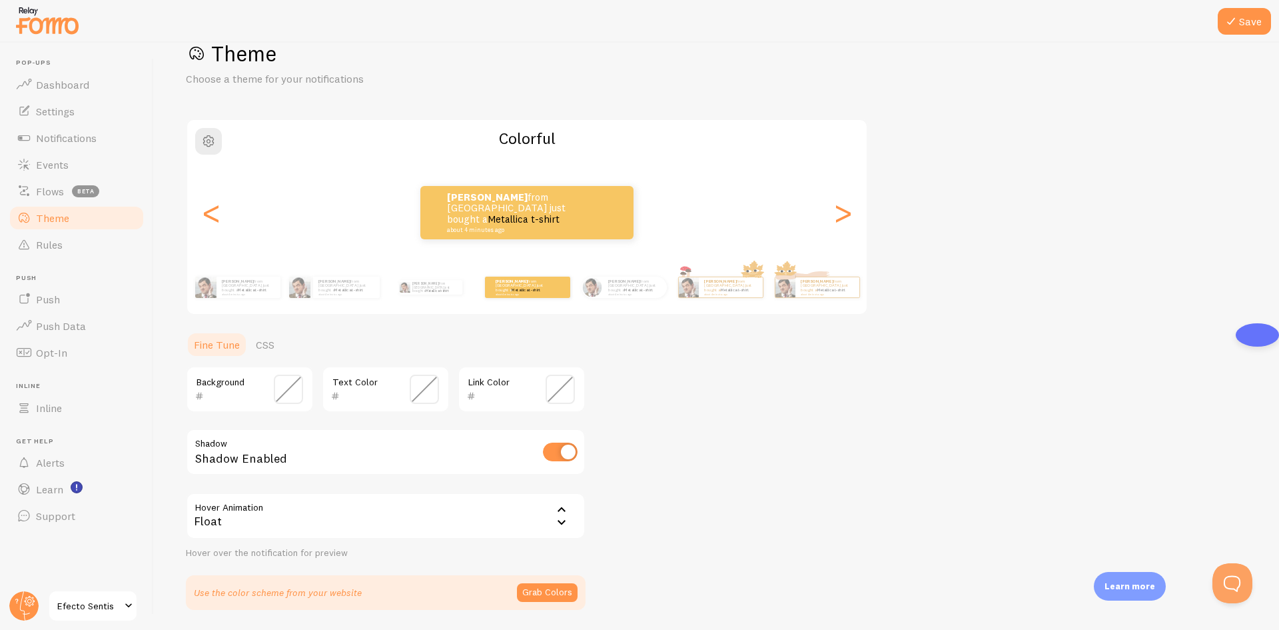
click at [418, 392] on span at bounding box center [424, 388] width 29 height 29
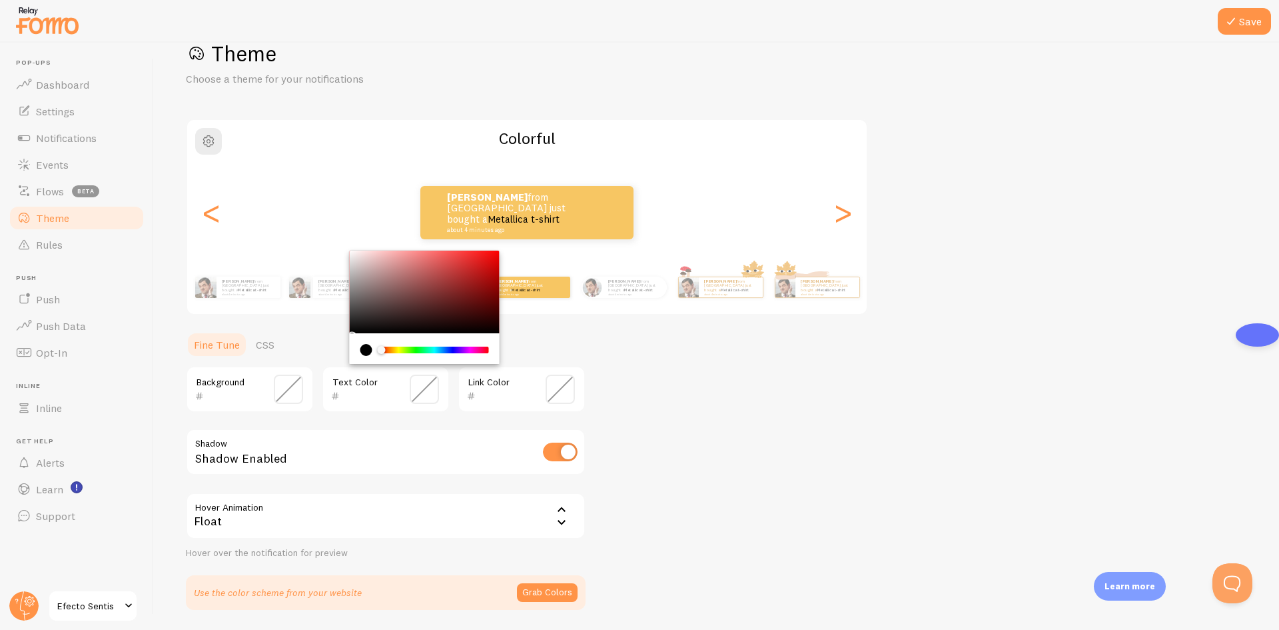
type input "000000"
drag, startPoint x: 396, startPoint y: 346, endPoint x: 486, endPoint y: 352, distance: 90.1
click at [486, 352] on div "Chrome color picker" at bounding box center [486, 350] width 8 height 8
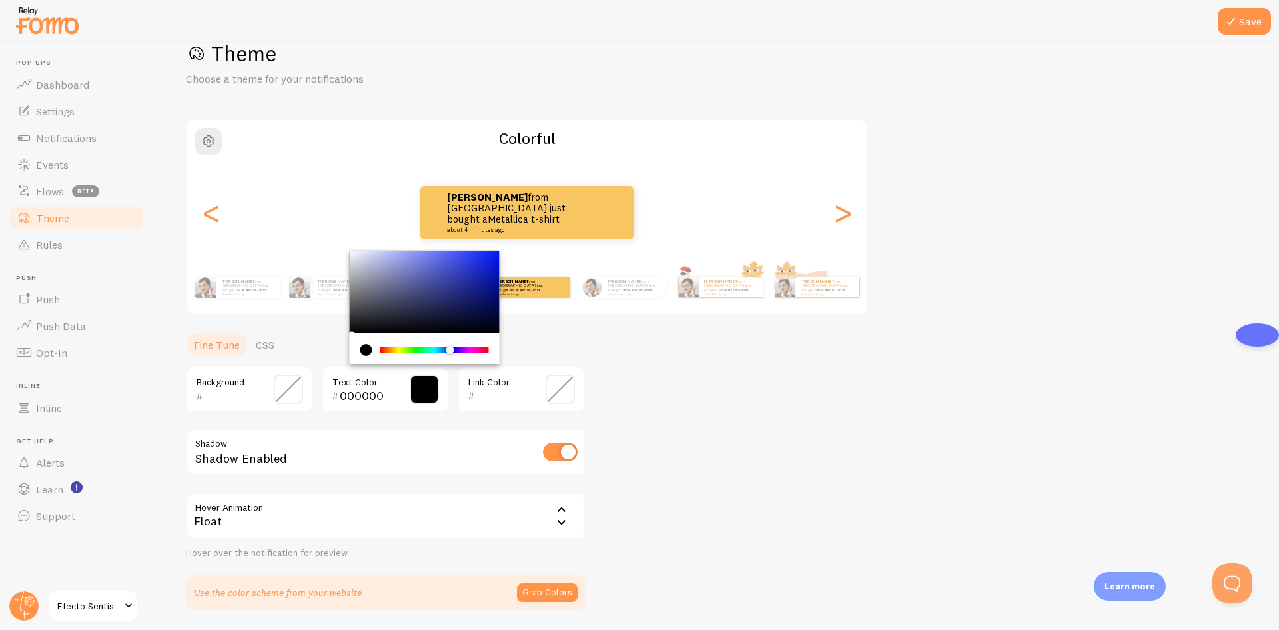
drag, startPoint x: 464, startPoint y: 346, endPoint x: 435, endPoint y: 348, distance: 28.7
click at [435, 348] on div "Chrome color picker" at bounding box center [435, 349] width 106 height 7
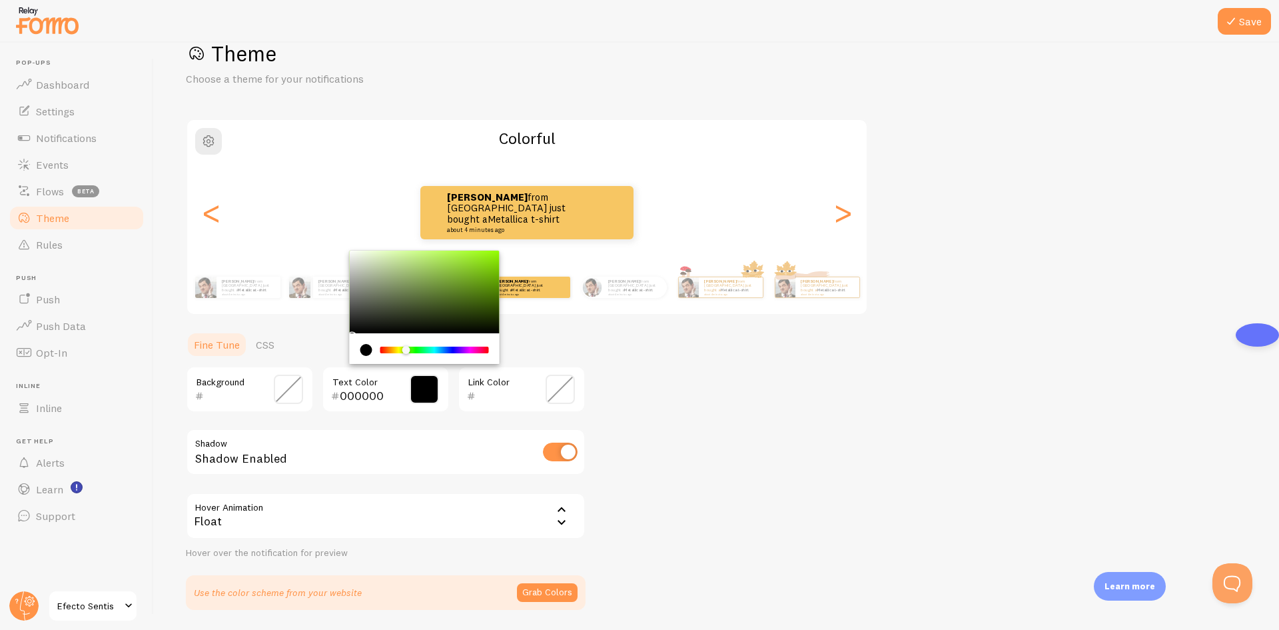
drag, startPoint x: 435, startPoint y: 348, endPoint x: 406, endPoint y: 350, distance: 28.7
click at [406, 350] on div "Chrome color picker" at bounding box center [406, 350] width 8 height 8
click at [404, 351] on div "Chrome color picker" at bounding box center [404, 350] width 8 height 8
click at [427, 427] on div "Background 000000 Text Color Link Color Shadow Shadow Enabled Hover Animation f…" at bounding box center [386, 462] width 400 height 193
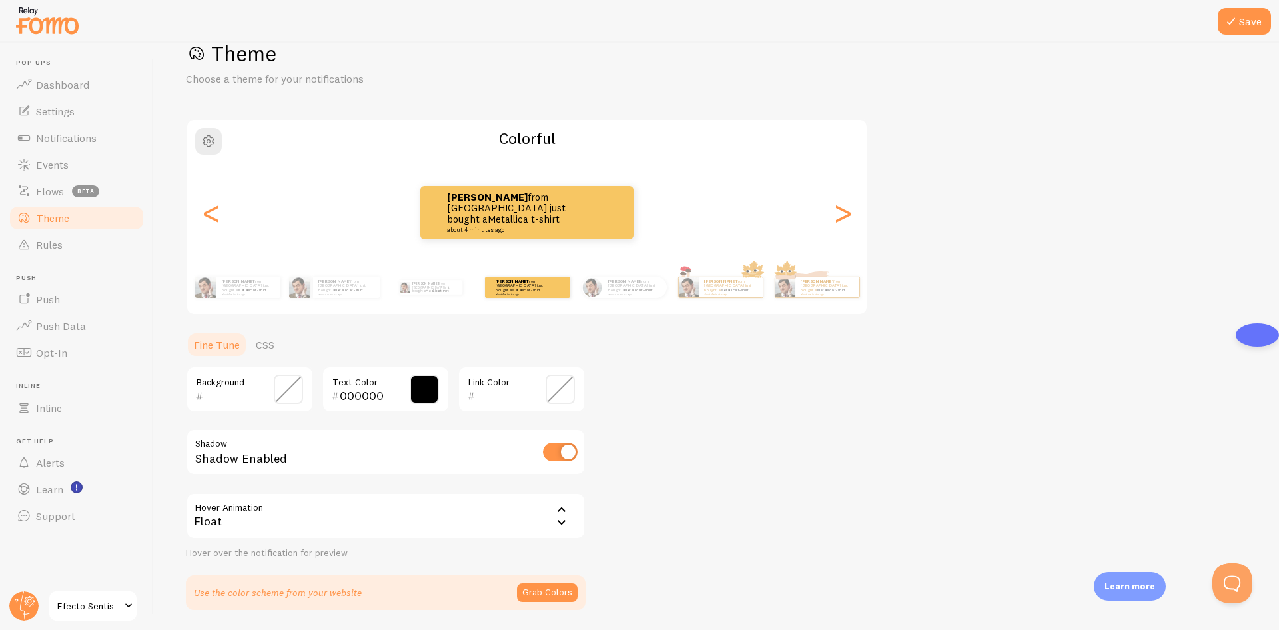
click at [429, 439] on div "Shadow Enabled" at bounding box center [386, 452] width 400 height 49
click at [428, 403] on span at bounding box center [424, 388] width 29 height 29
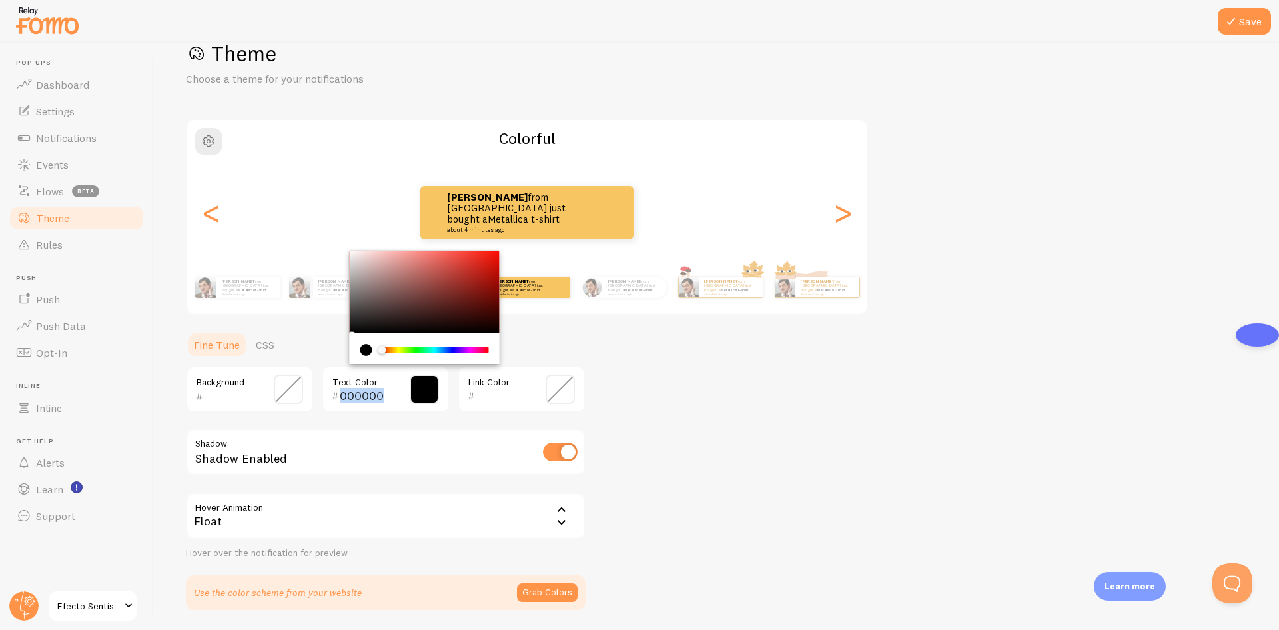
drag, startPoint x: 413, startPoint y: 352, endPoint x: 375, endPoint y: 368, distance: 41.0
click at [375, 368] on div "000000 Text Color" at bounding box center [386, 389] width 128 height 47
click at [424, 443] on div "Shadow Enabled" at bounding box center [386, 452] width 400 height 49
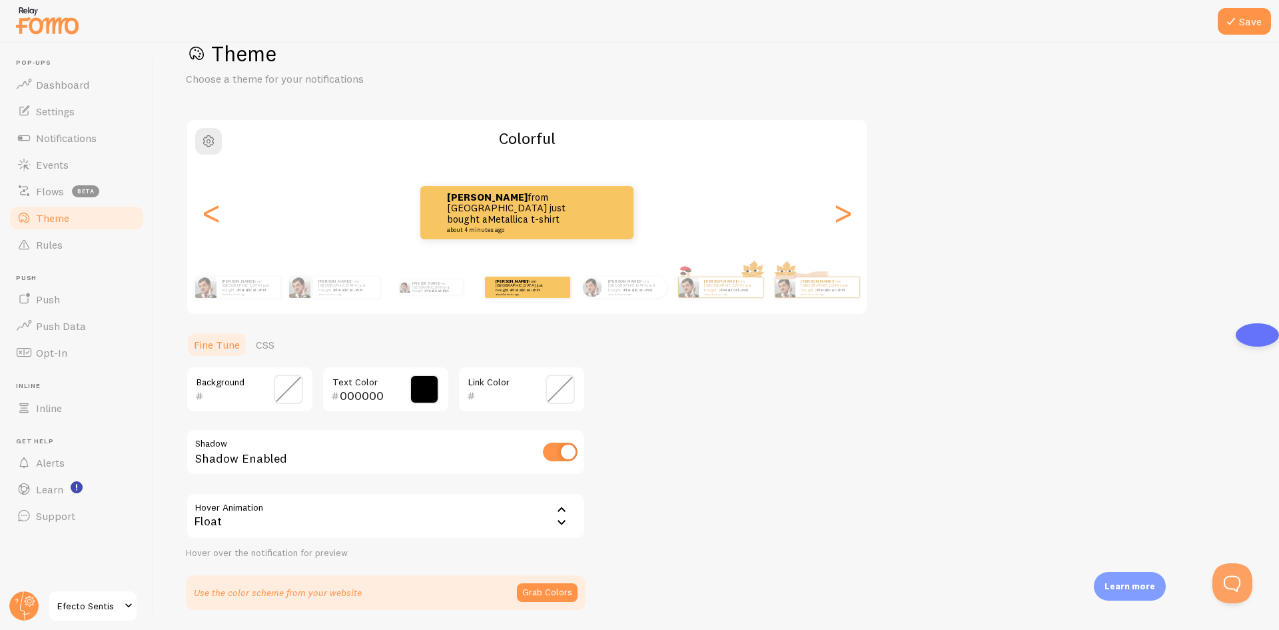
click at [284, 390] on span at bounding box center [288, 388] width 29 height 29
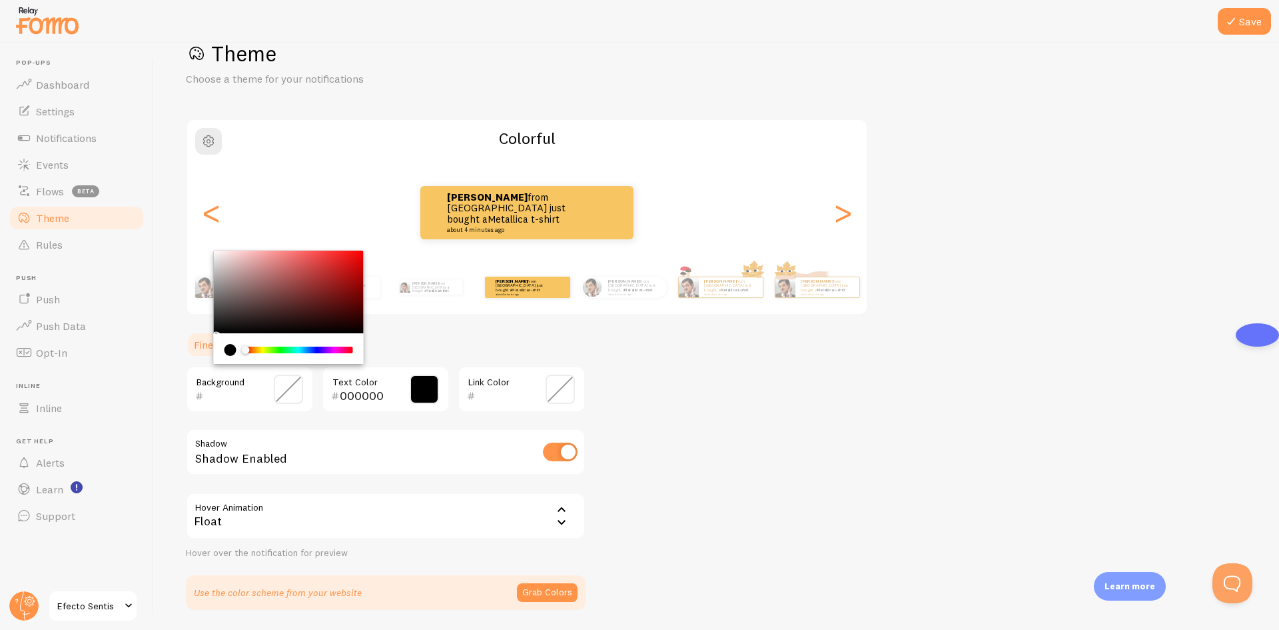
drag, startPoint x: 314, startPoint y: 354, endPoint x: 373, endPoint y: 354, distance: 59.3
click at [373, 354] on section "Fine Tune CSS Background 000000 Text Color Link Color Shadow Shadow Enabled Hov…" at bounding box center [386, 470] width 400 height 278
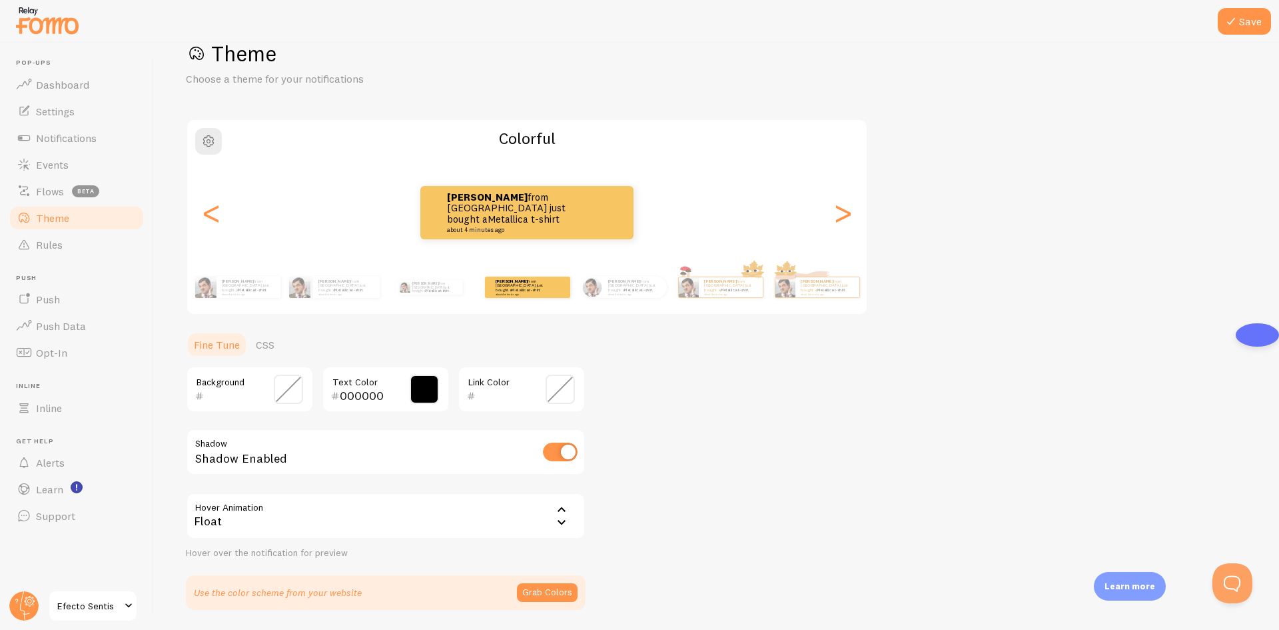
click at [306, 380] on div "Background" at bounding box center [250, 389] width 128 height 47
click at [295, 388] on span at bounding box center [288, 388] width 29 height 29
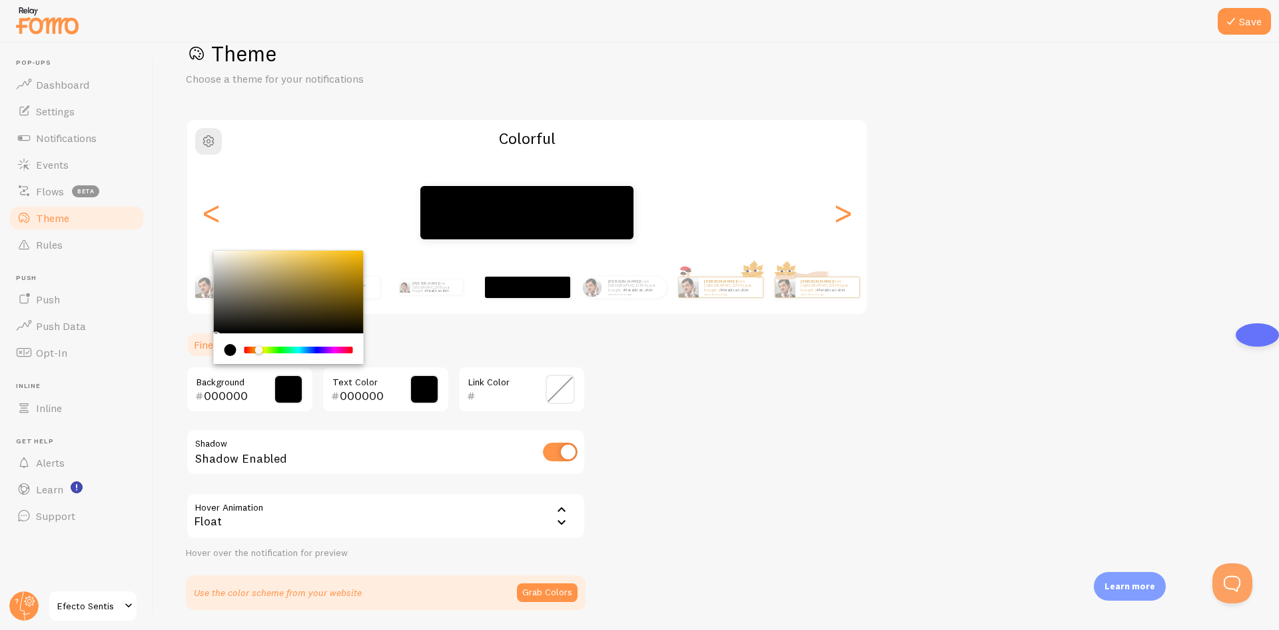
drag, startPoint x: 245, startPoint y: 348, endPoint x: 255, endPoint y: 350, distance: 10.2
click at [255, 350] on div "Chrome color picker" at bounding box center [259, 350] width 8 height 8
drag, startPoint x: 255, startPoint y: 350, endPoint x: 225, endPoint y: 355, distance: 31.0
click at [225, 355] on div "Chrome color picker" at bounding box center [289, 350] width 129 height 12
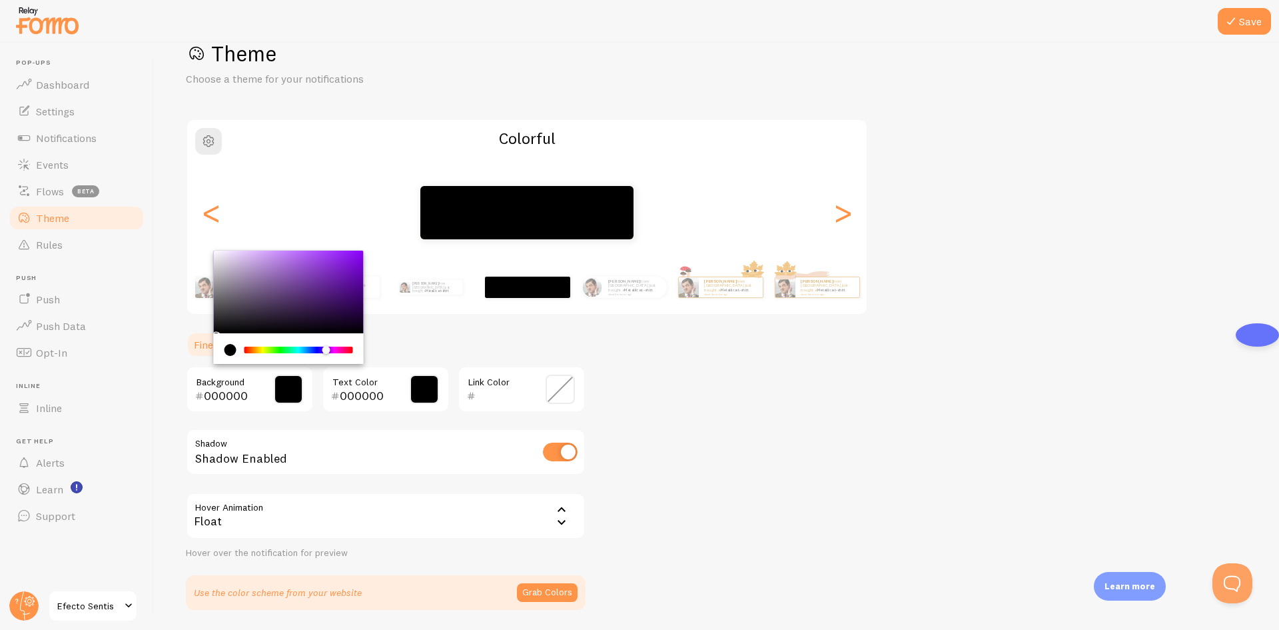
click at [322, 351] on div "Chrome color picker" at bounding box center [326, 350] width 8 height 8
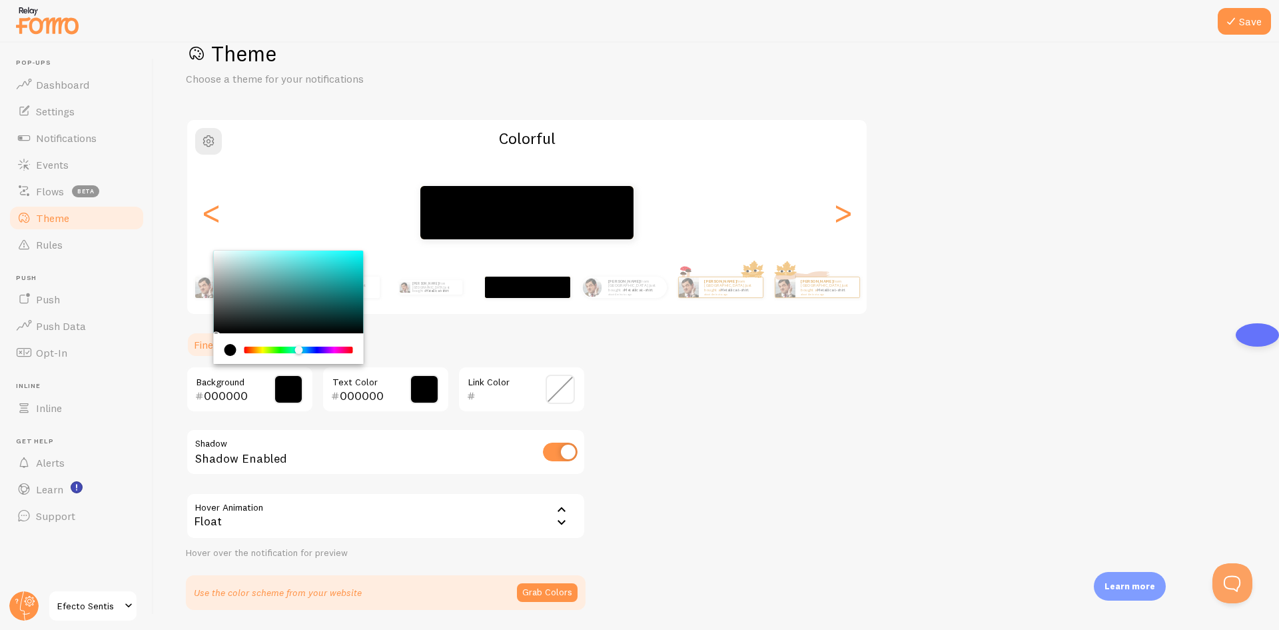
click at [298, 351] on div "Chrome color picker" at bounding box center [299, 349] width 106 height 7
click at [298, 351] on div "Chrome color picker" at bounding box center [298, 350] width 8 height 8
click at [272, 350] on div "Chrome color picker" at bounding box center [299, 349] width 106 height 7
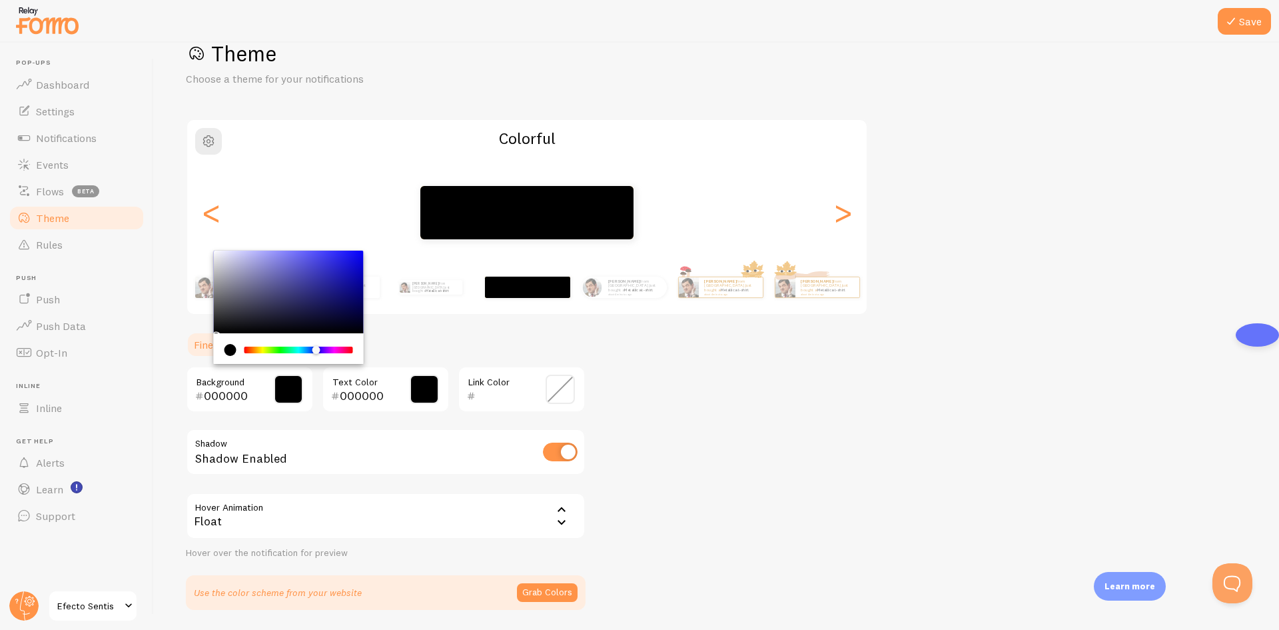
click at [320, 349] on div "Chrome color picker" at bounding box center [299, 349] width 106 height 7
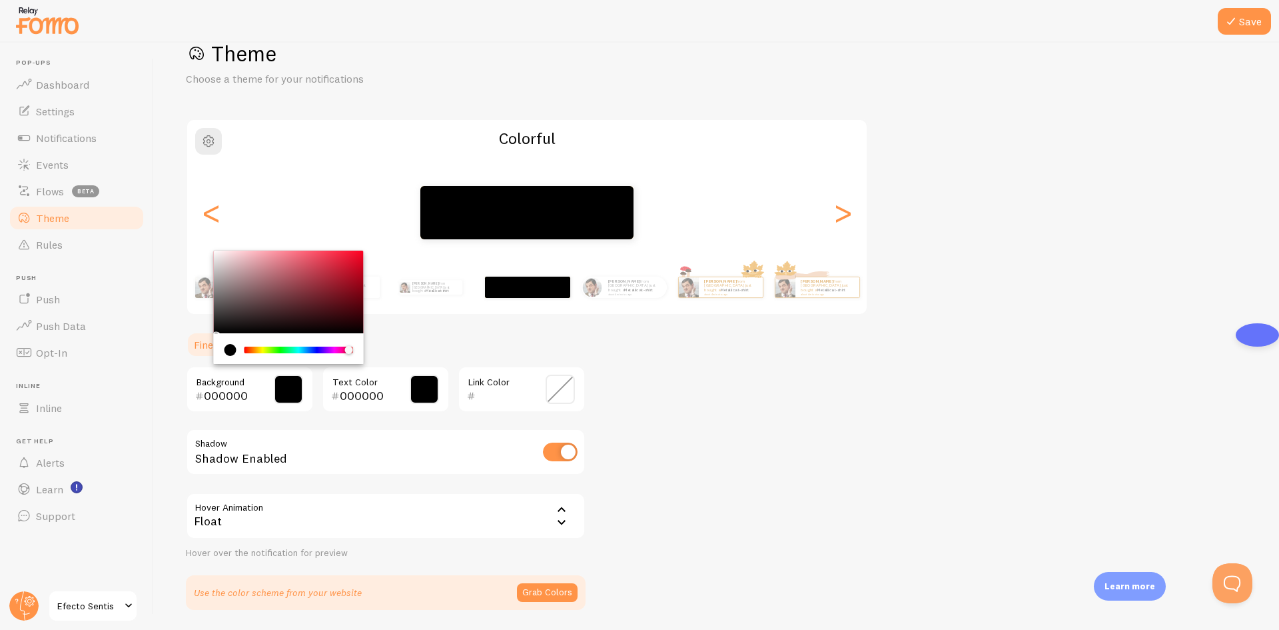
drag, startPoint x: 328, startPoint y: 349, endPoint x: 349, endPoint y: 349, distance: 21.3
click at [349, 349] on div "Chrome color picker" at bounding box center [299, 349] width 106 height 7
drag, startPoint x: 349, startPoint y: 349, endPoint x: 363, endPoint y: 349, distance: 14.0
click at [363, 349] on div "Chrome color picker" at bounding box center [289, 348] width 150 height 31
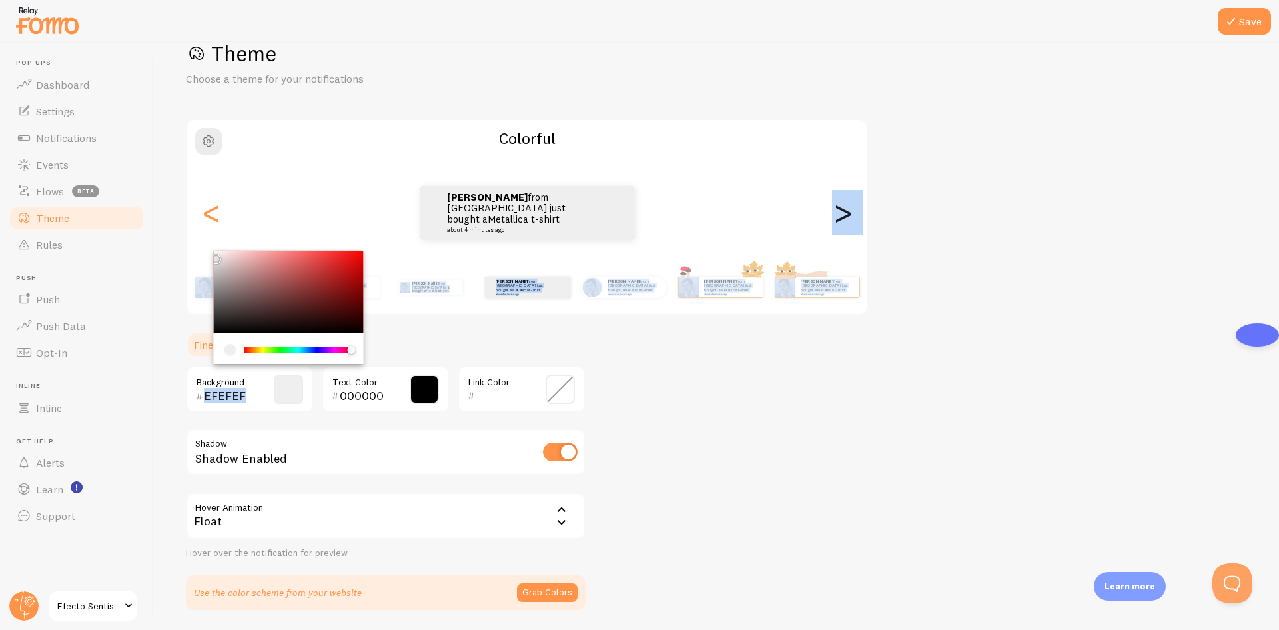
type input "FFFFFF"
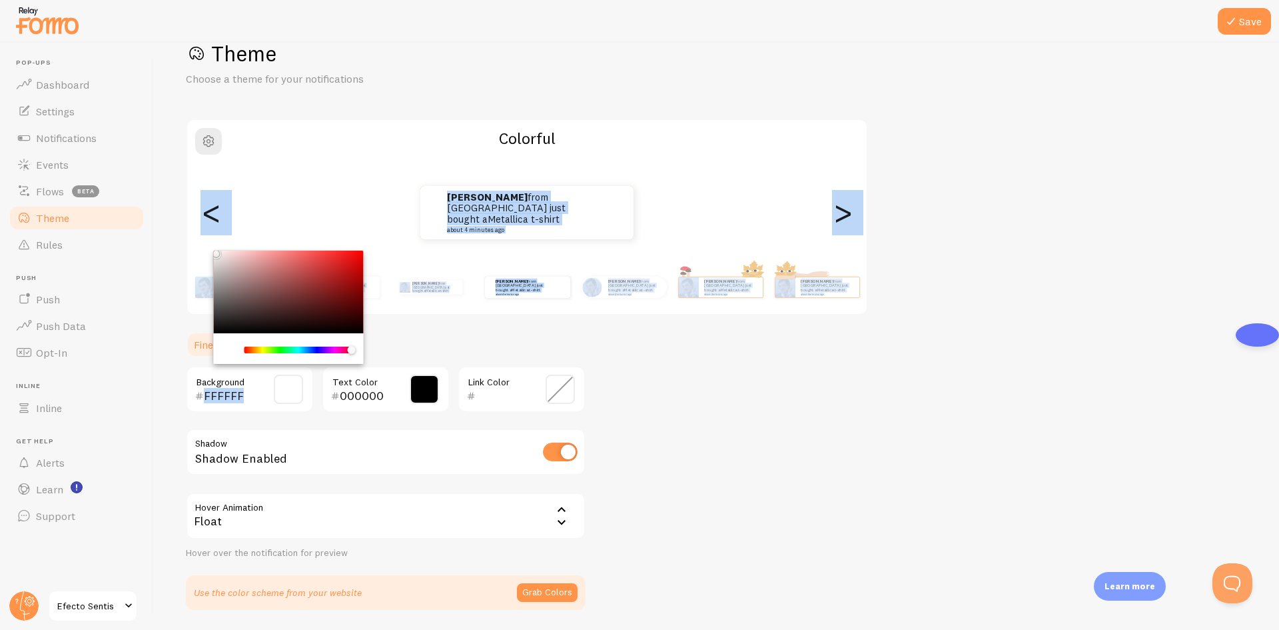
drag, startPoint x: 213, startPoint y: 256, endPoint x: 190, endPoint y: 243, distance: 26.3
click at [190, 243] on div "Theme Choose a theme for your notifications Colorful [PERSON_NAME] from [GEOGRA…" at bounding box center [716, 325] width 1061 height 570
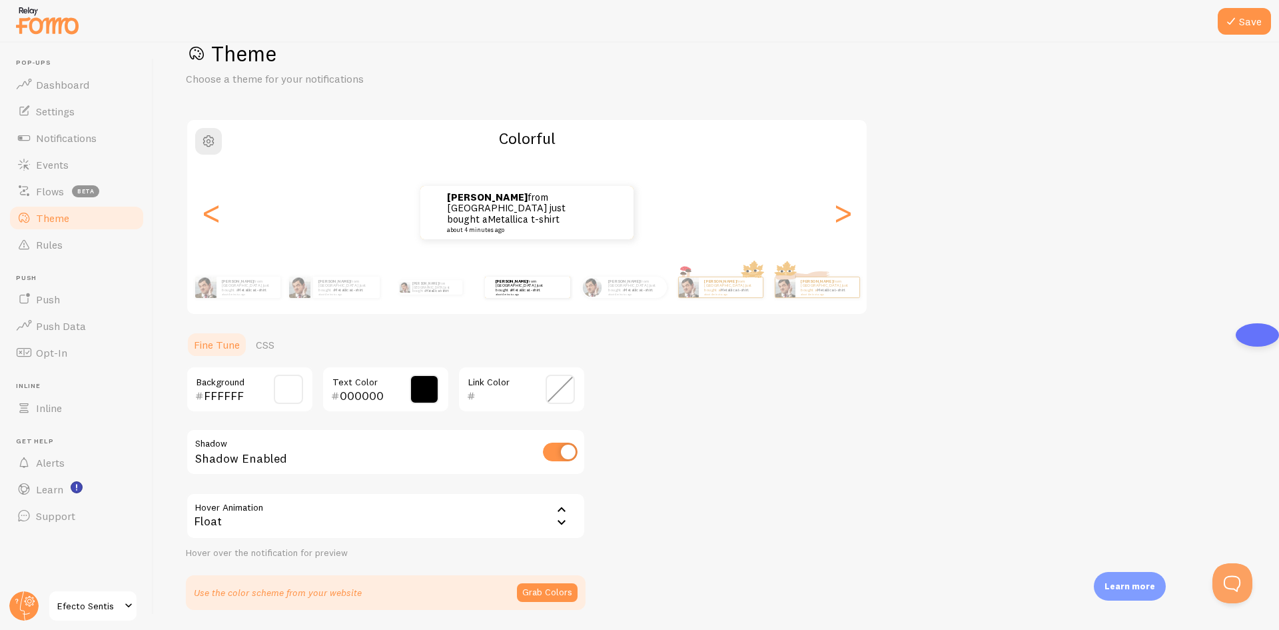
click at [639, 370] on div "Theme Choose a theme for your notifications Colorful [PERSON_NAME] from [GEOGRA…" at bounding box center [716, 325] width 1061 height 570
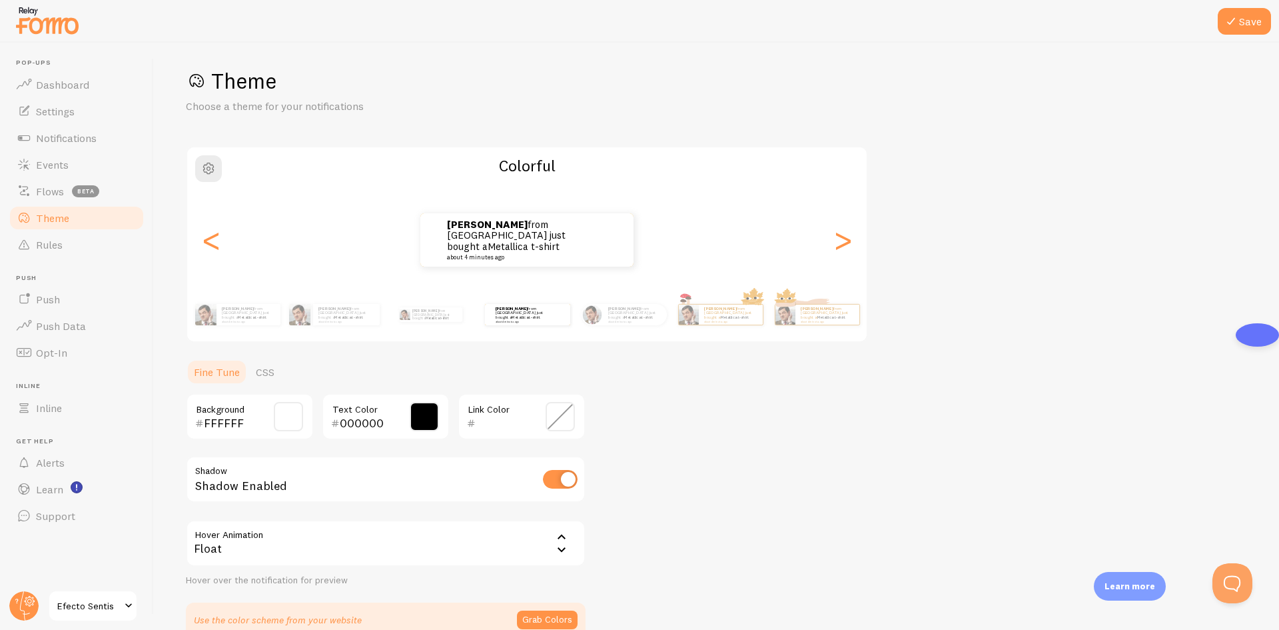
scroll to position [0, 0]
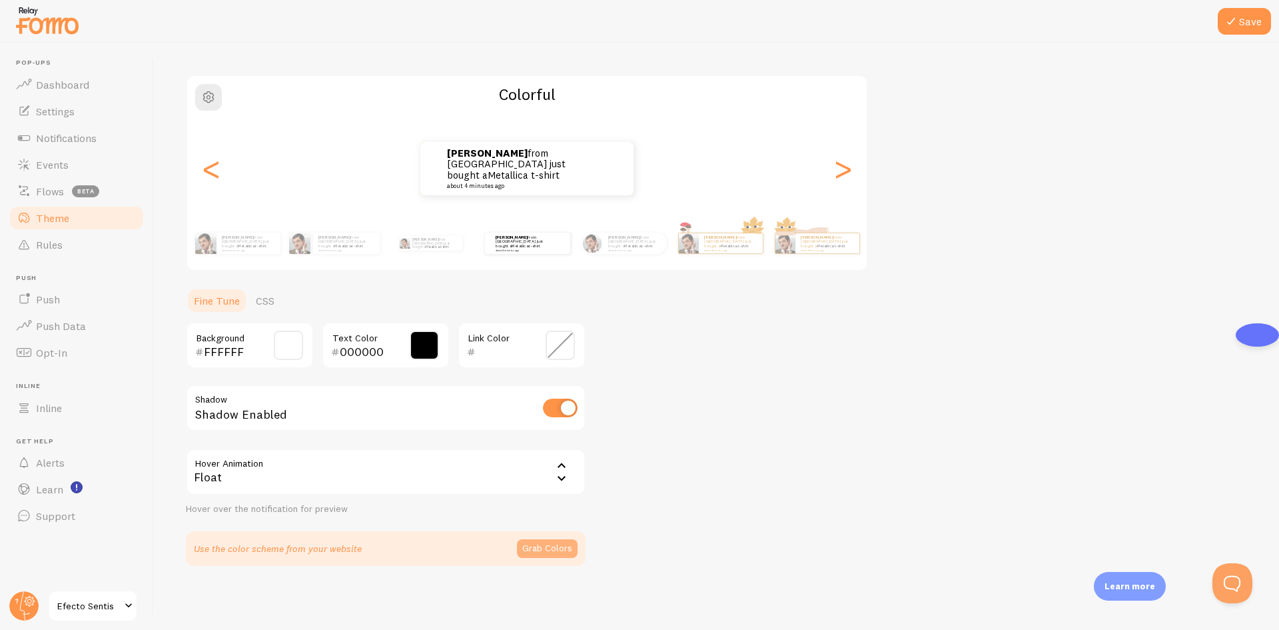
click at [556, 540] on button "Grab Colors" at bounding box center [547, 548] width 61 height 19
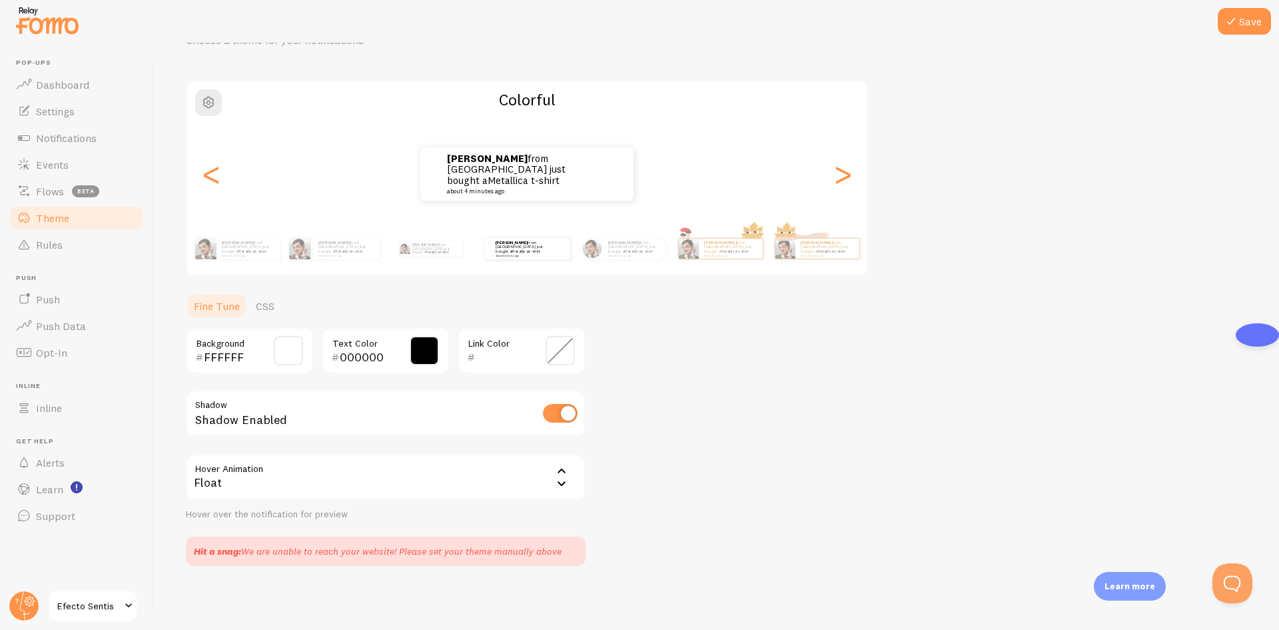
scroll to position [73, 0]
click at [274, 305] on link "CSS" at bounding box center [265, 305] width 35 height 27
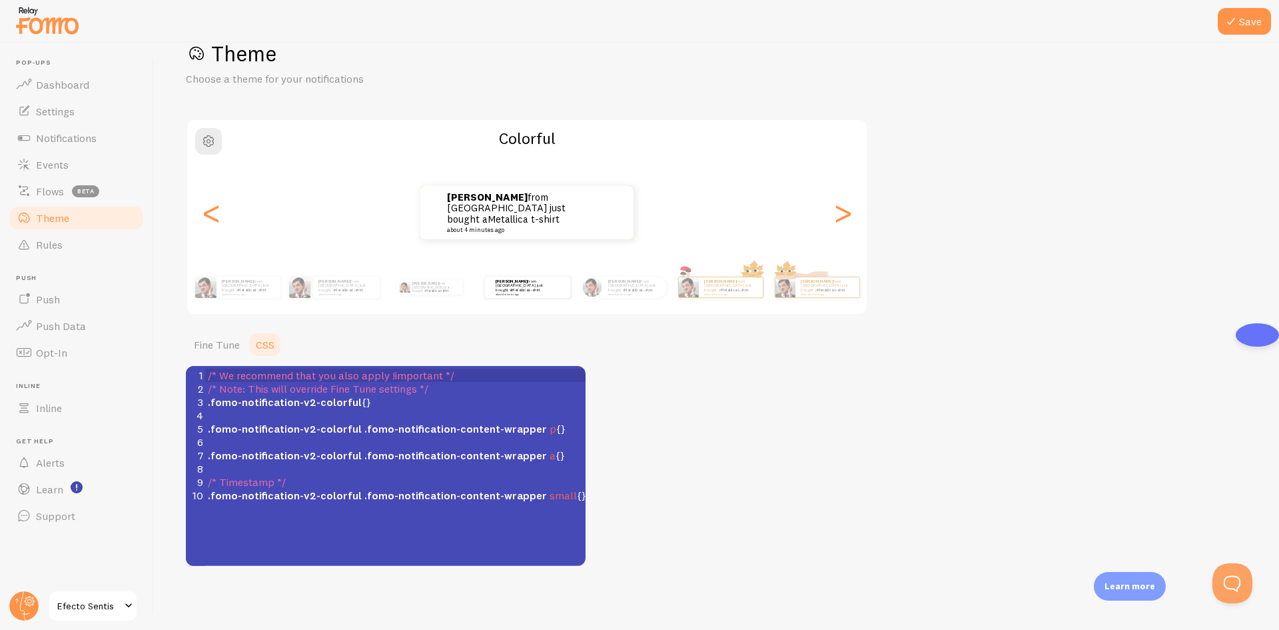
click at [326, 410] on pre "​" at bounding box center [400, 414] width 390 height 13
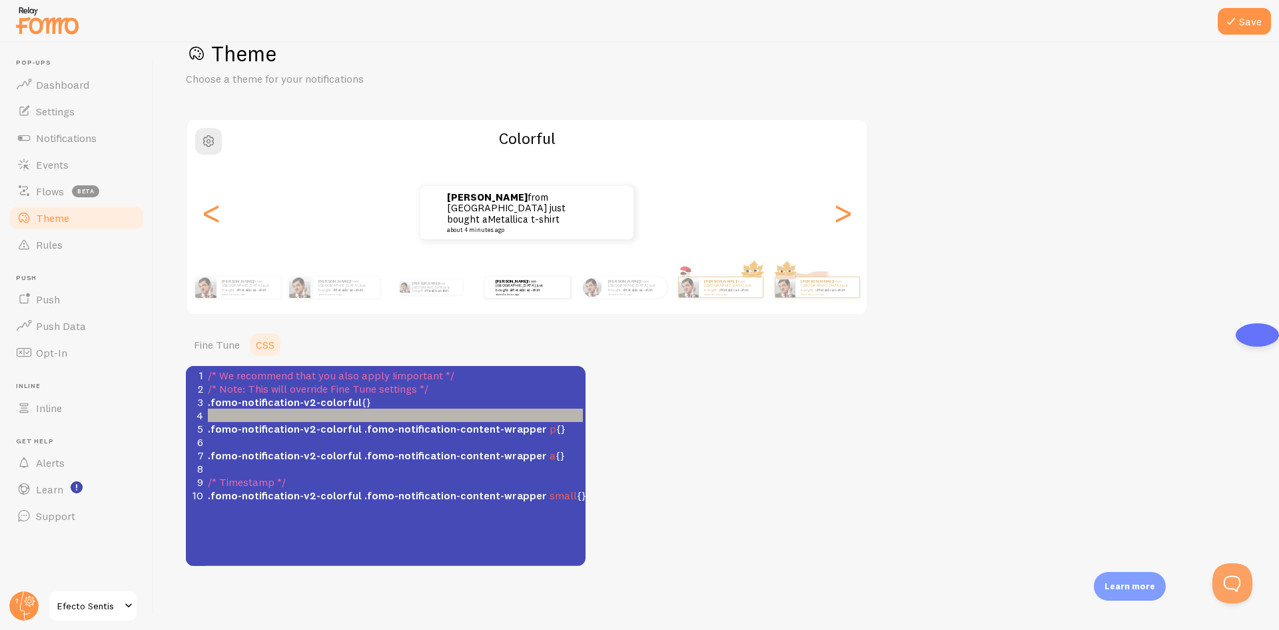
click at [326, 410] on pre "​" at bounding box center [400, 414] width 390 height 13
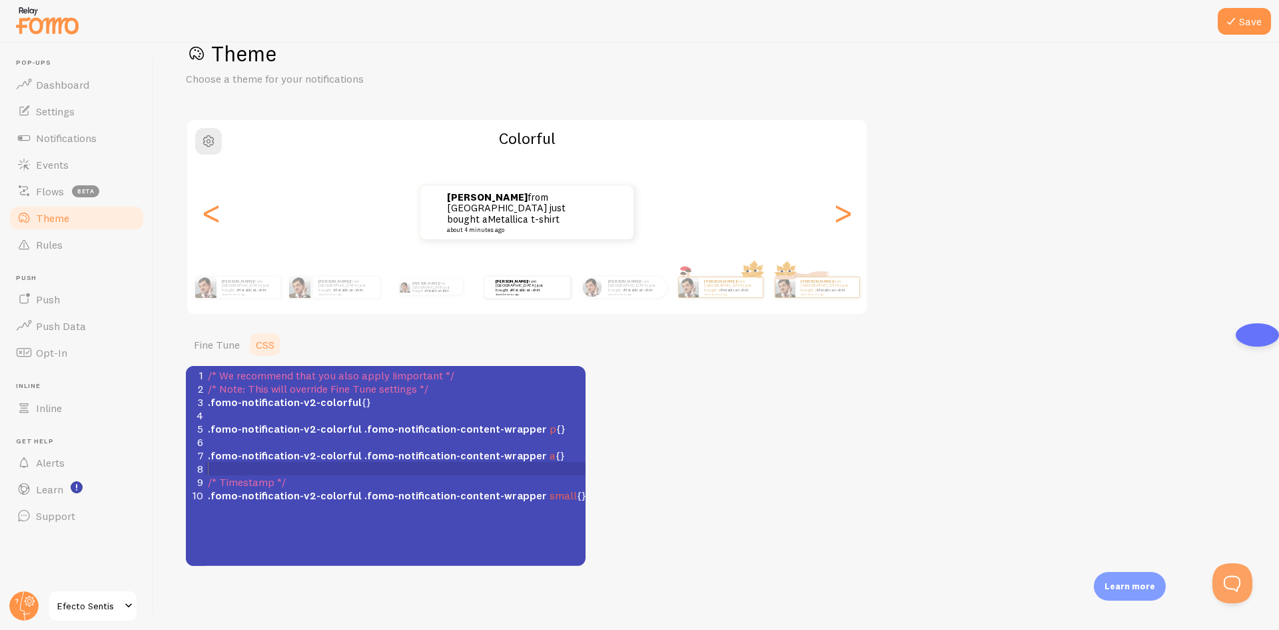
click at [394, 472] on pre "​" at bounding box center [400, 468] width 390 height 13
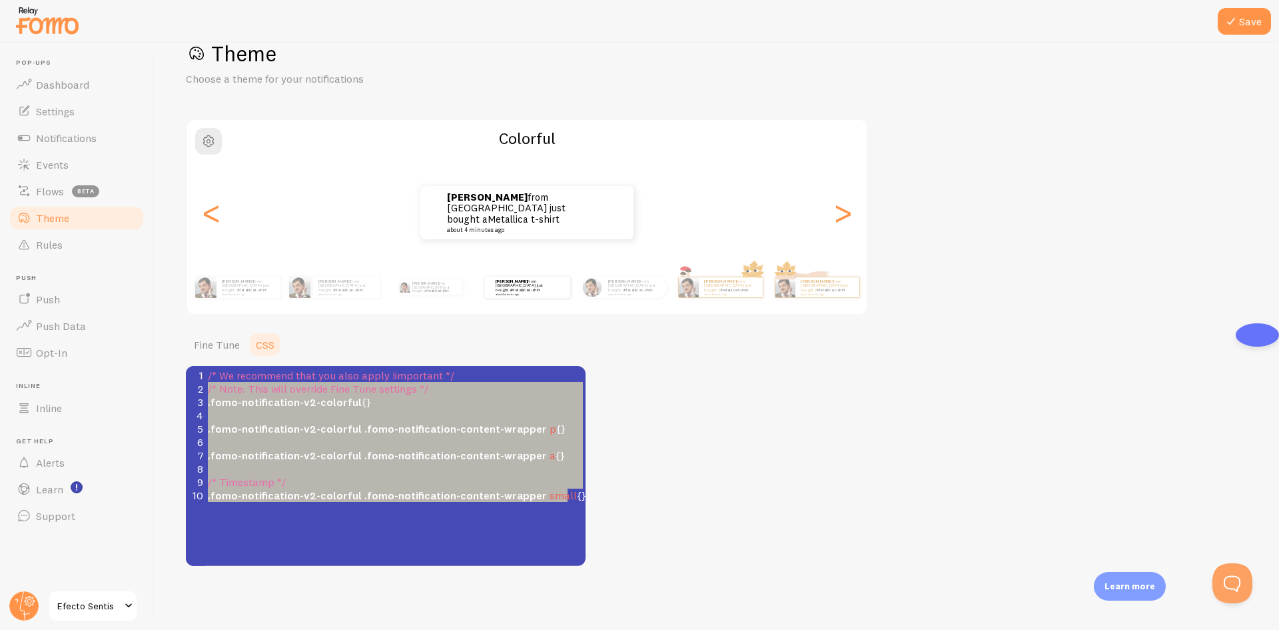
type textarea "Note: This will override Fine Tune settings */ .fomo-notification-v2-colorful {…"
drag, startPoint x: 569, startPoint y: 494, endPoint x: 215, endPoint y: 388, distance: 369.9
click at [215, 388] on div "1 /* We recommend that you also apply !important */ 2 /* Note: This will overri…" at bounding box center [400, 434] width 390 height 133
click at [216, 350] on link "Fine Tune" at bounding box center [217, 344] width 62 height 27
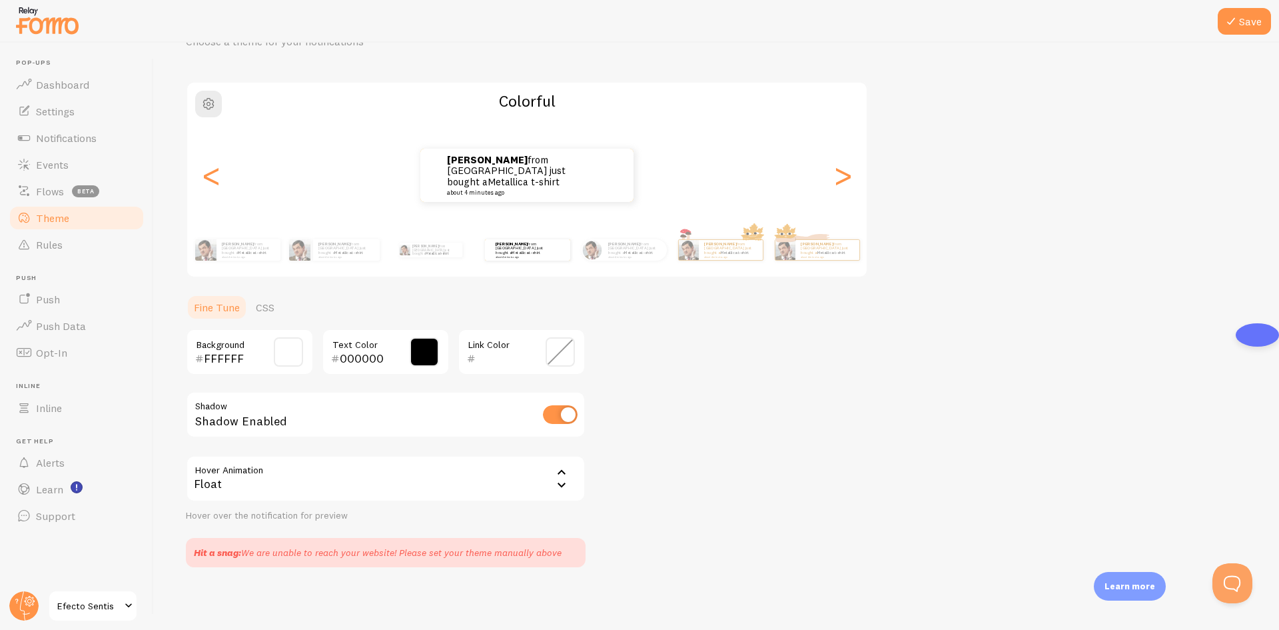
scroll to position [73, 0]
click at [257, 302] on link "CSS" at bounding box center [265, 305] width 35 height 27
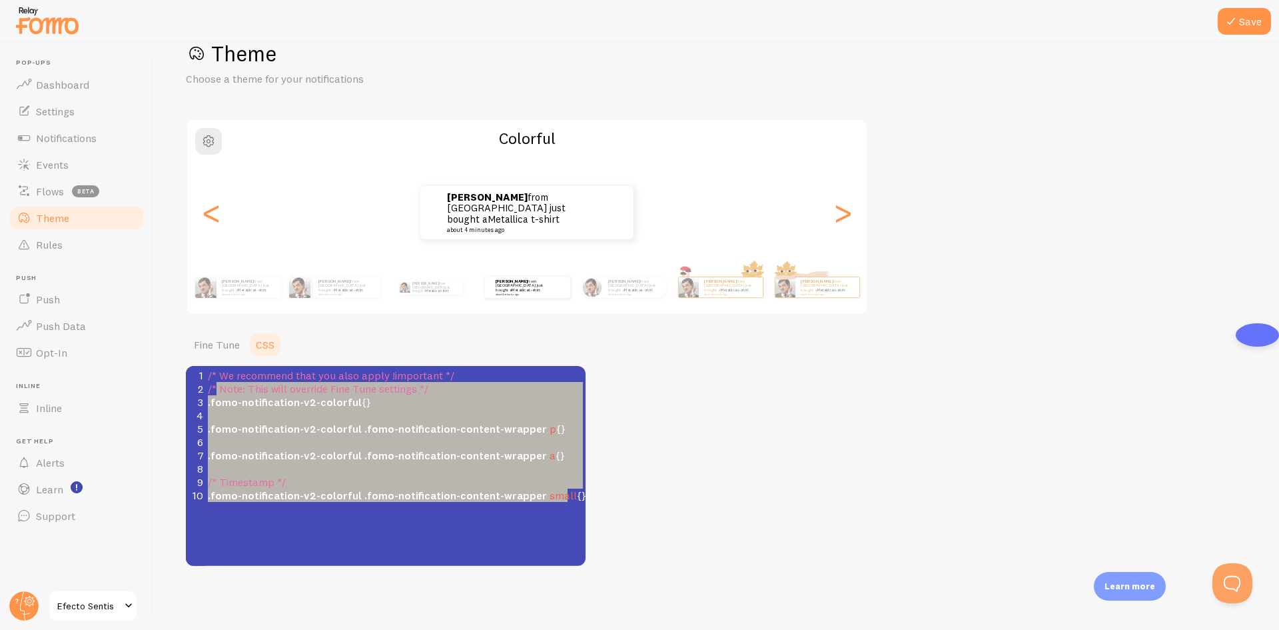
click at [266, 414] on pre "​" at bounding box center [400, 414] width 390 height 13
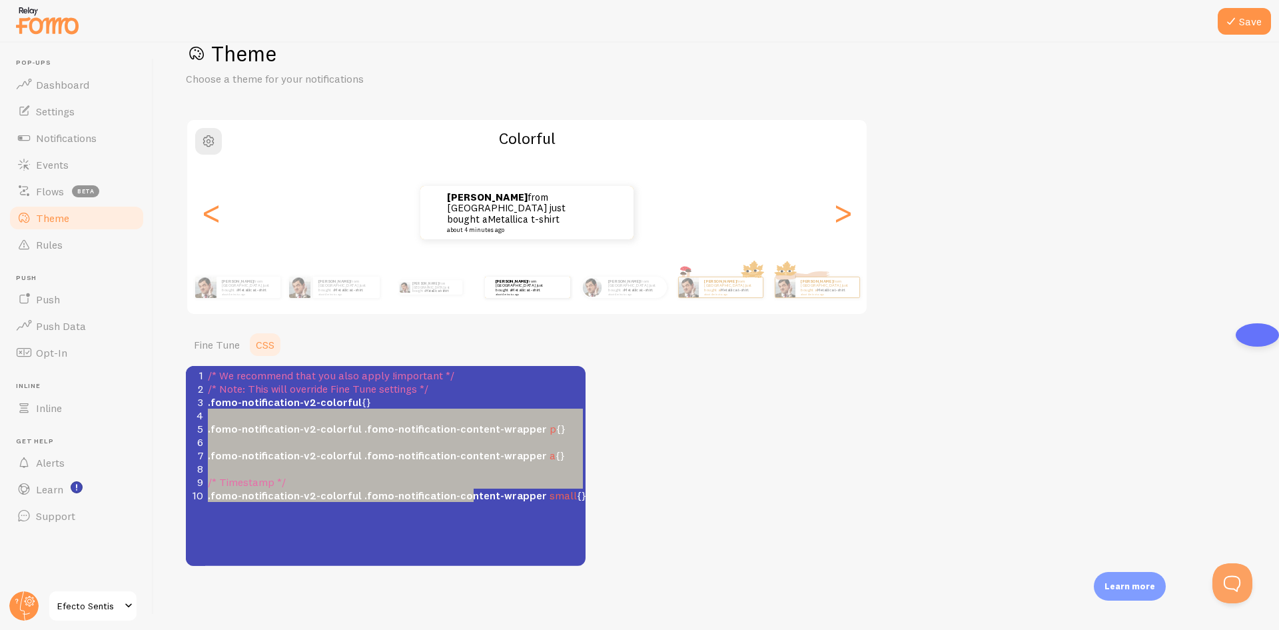
type textarea ".fomo-notification-v2-colorful .fomo-notification-content-wrapper p {} .fomo-no…"
drag, startPoint x: 213, startPoint y: 410, endPoint x: 544, endPoint y: 504, distance: 344.0
click at [538, 506] on div "x 1 /* We recommend that you also apply !important */ 2 /* Note: This will over…" at bounding box center [402, 482] width 433 height 233
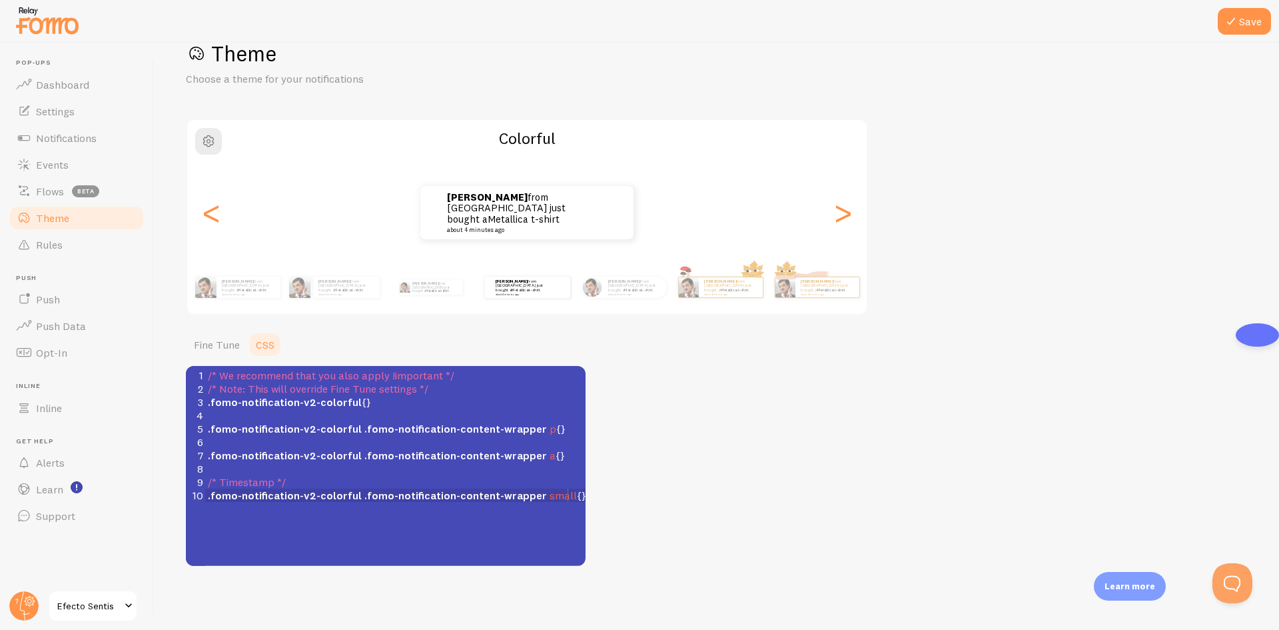
click at [544, 504] on div "x 1 /* We recommend that you also apply !important */ 2 /* Note: This will over…" at bounding box center [400, 435] width 390 height 139
click at [215, 339] on link "Fine Tune" at bounding box center [217, 344] width 62 height 27
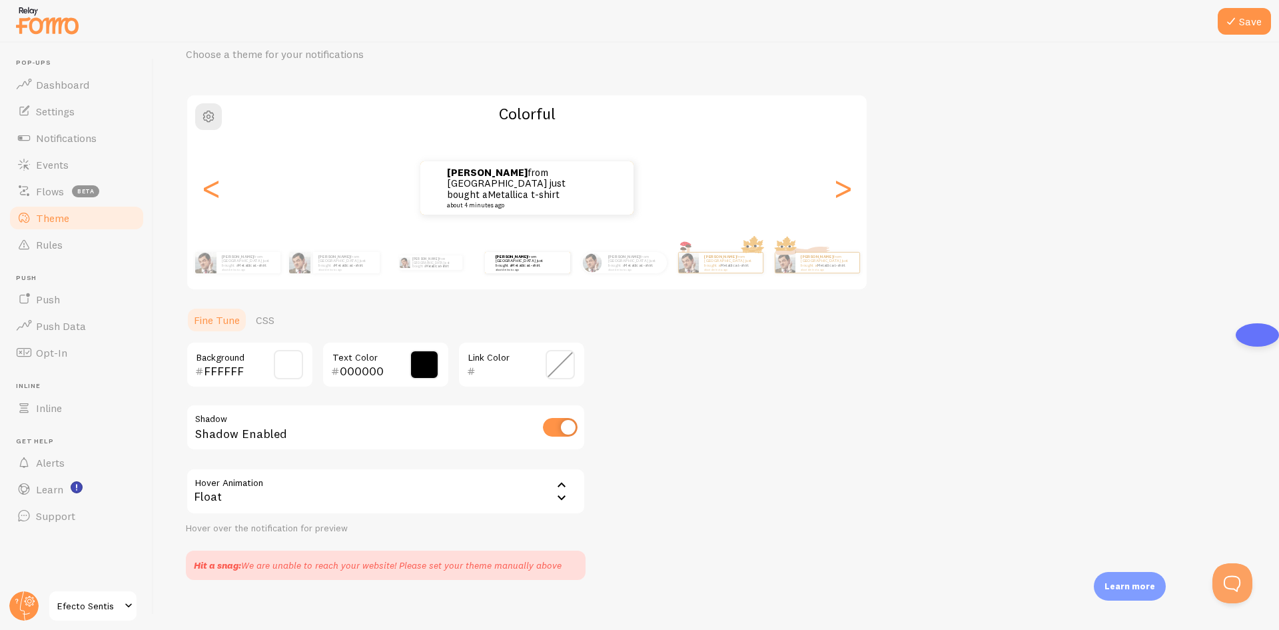
scroll to position [73, 0]
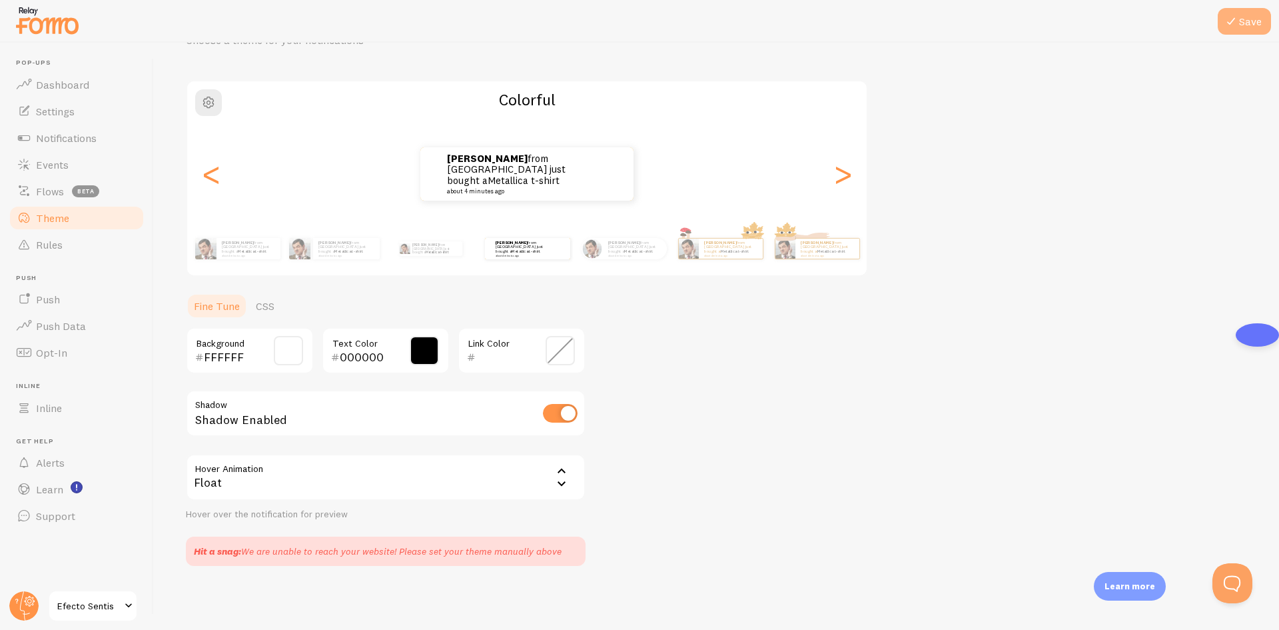
drag, startPoint x: 1233, startPoint y: 35, endPoint x: 1237, endPoint y: 23, distance: 12.6
click at [1233, 32] on div "Pop-ups Dashboard Settings Notifications Events Flows beta Theme Rules [GEOGRAP…" at bounding box center [639, 315] width 1279 height 630
click at [1237, 23] on icon at bounding box center [1231, 21] width 16 height 16
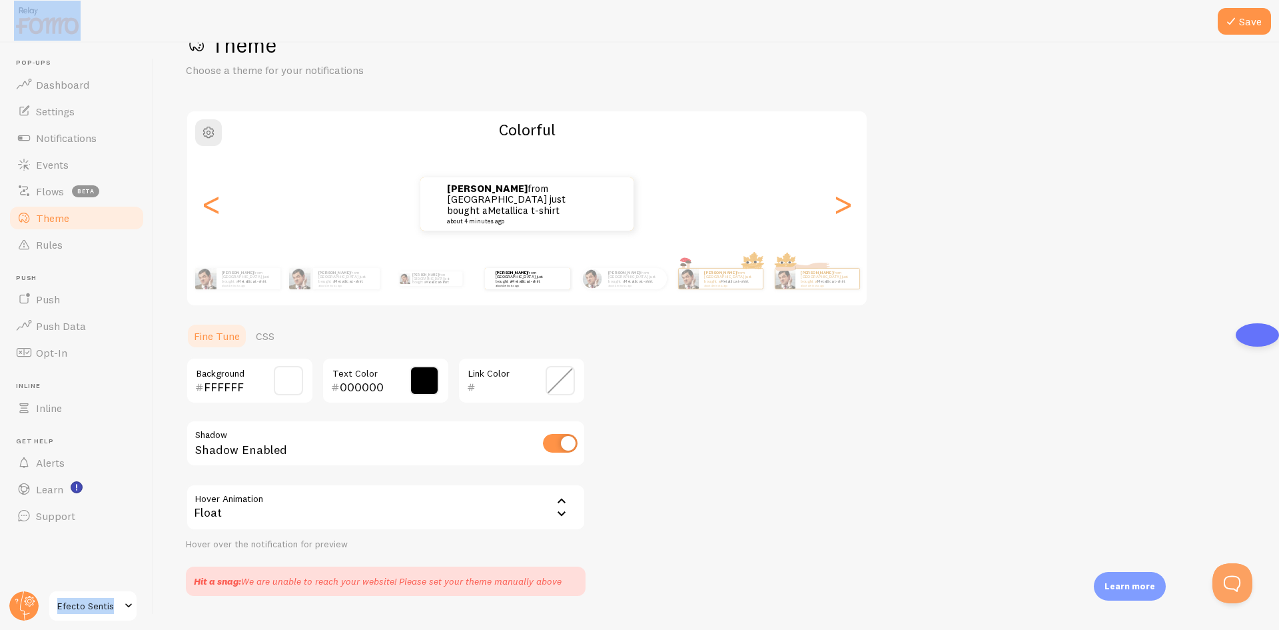
scroll to position [67, 0]
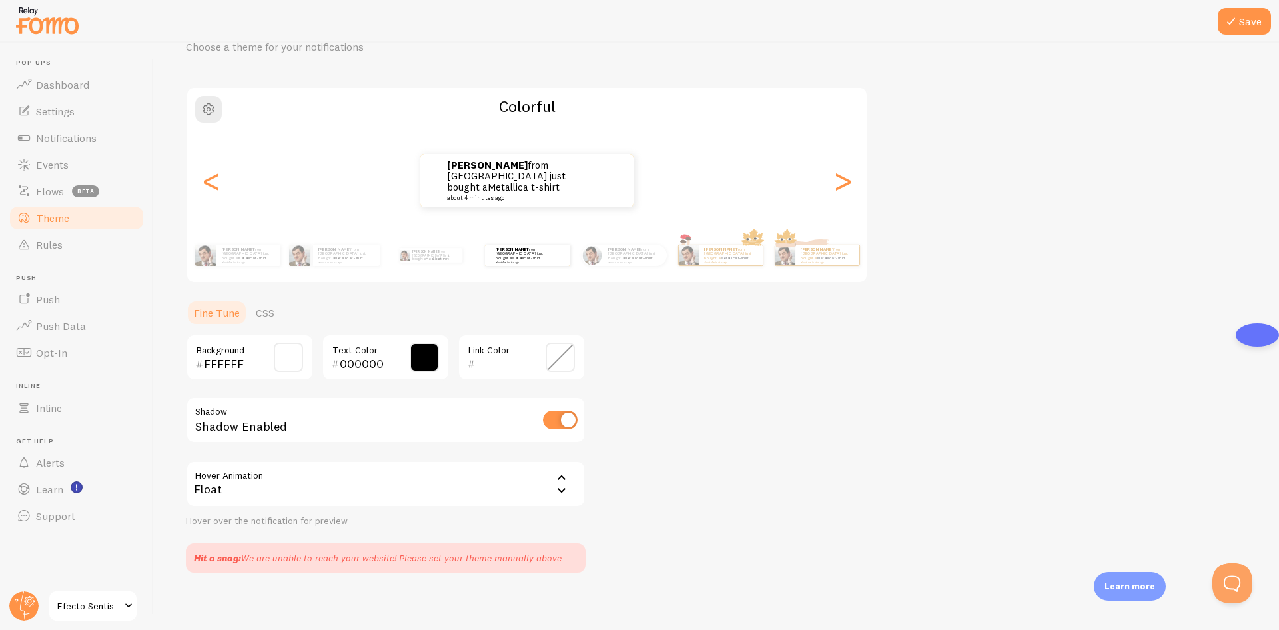
click at [258, 442] on div "Shadow Enabled" at bounding box center [386, 420] width 400 height 49
click at [554, 478] on icon at bounding box center [562, 478] width 16 height 16
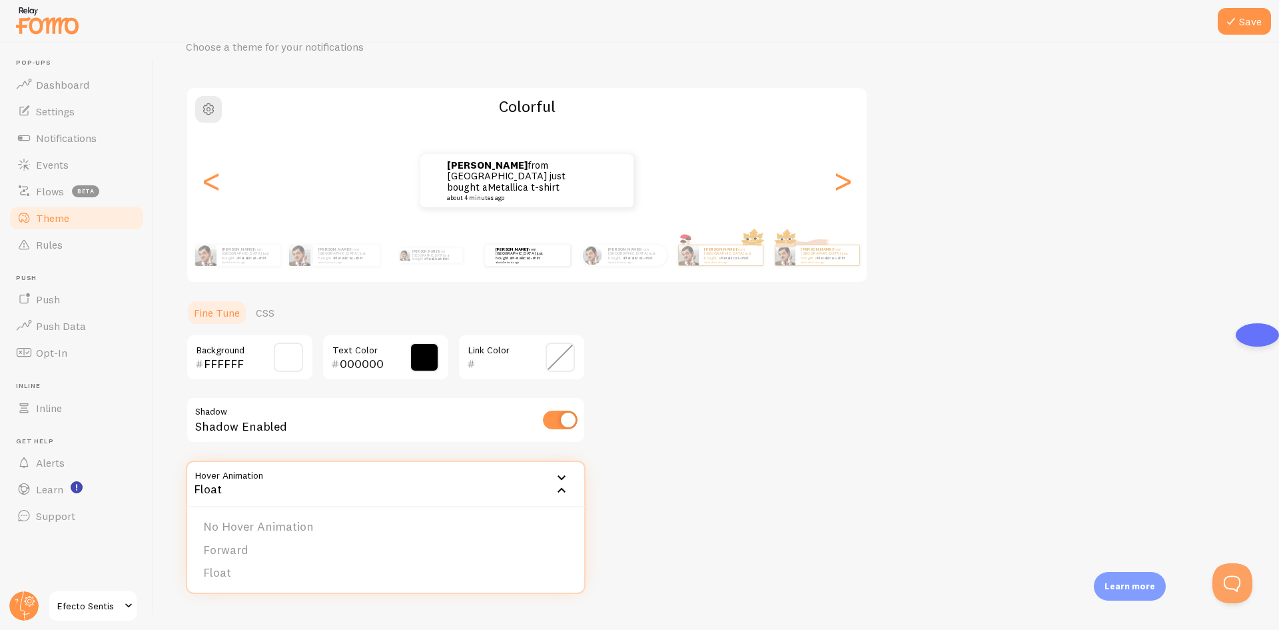
click at [800, 501] on div "Theme Choose a theme for your notifications Colorful [PERSON_NAME] from [GEOGRA…" at bounding box center [716, 290] width 1061 height 564
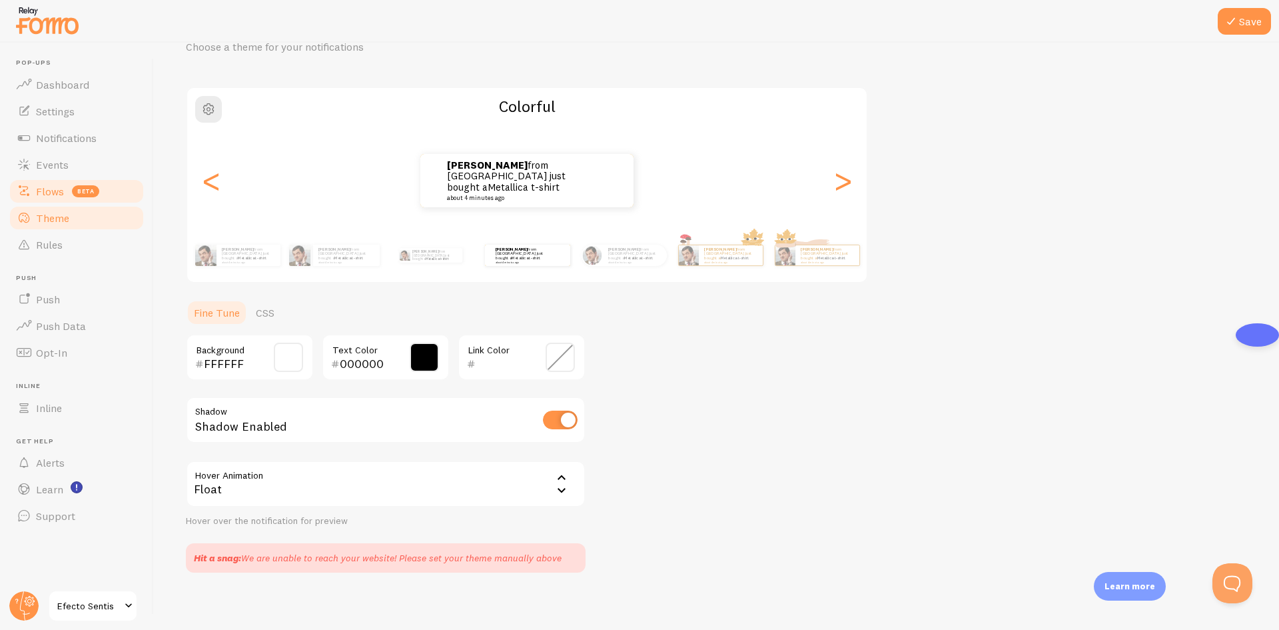
click at [25, 178] on link "Flows beta" at bounding box center [76, 191] width 137 height 27
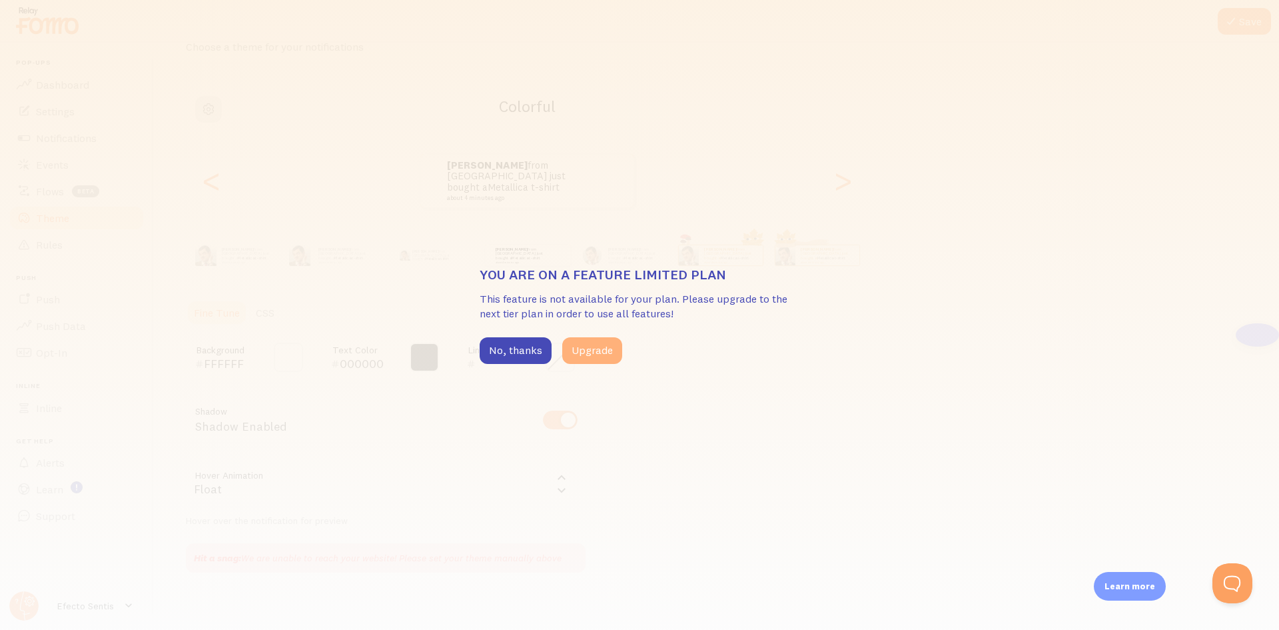
click at [576, 348] on button "Upgrade" at bounding box center [592, 350] width 60 height 27
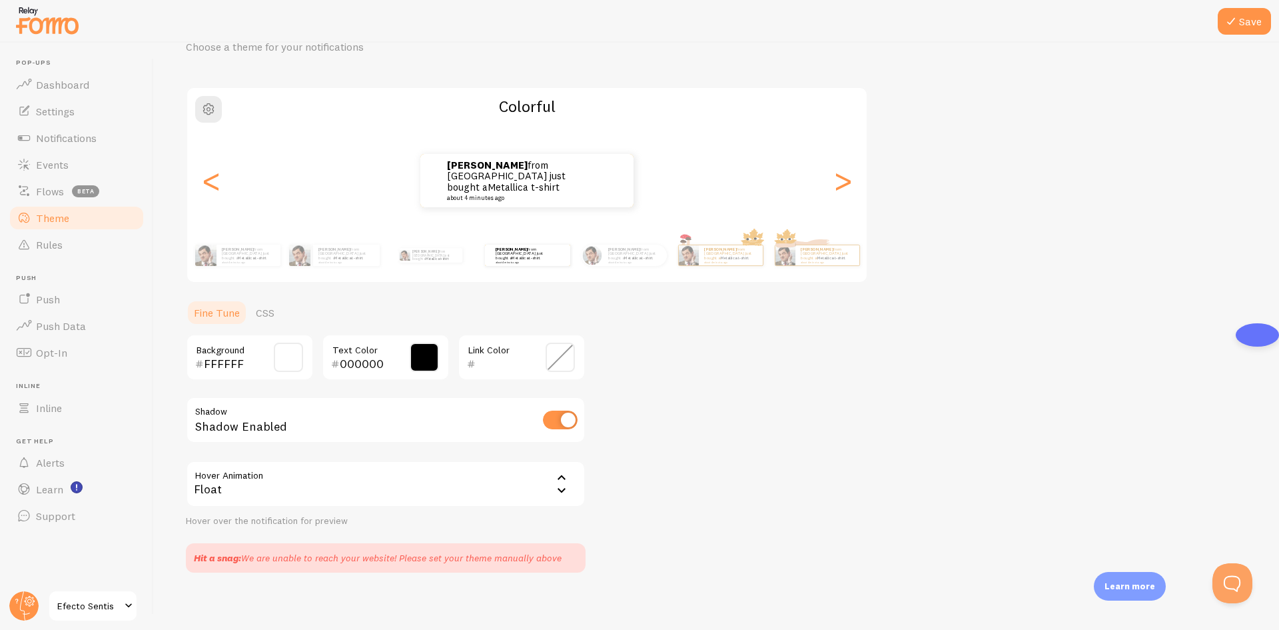
click at [576, 348] on button "Upgrade" at bounding box center [587, 354] width 66 height 29
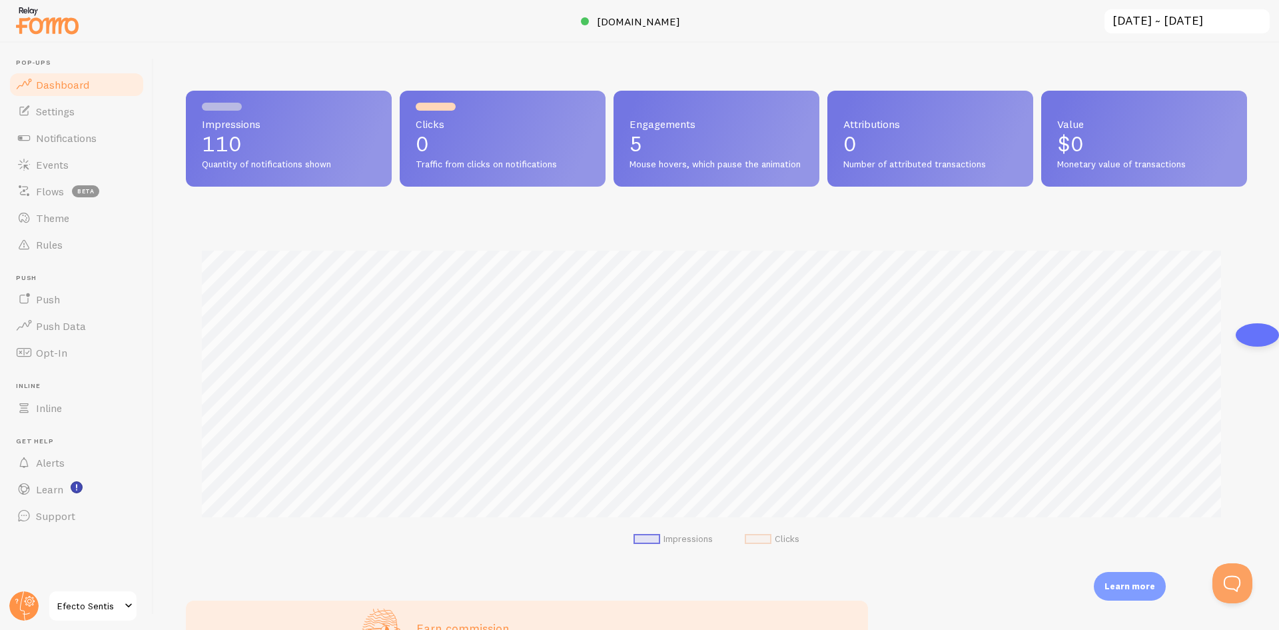
click at [92, 605] on span "Efecto Sentis" at bounding box center [88, 606] width 63 height 16
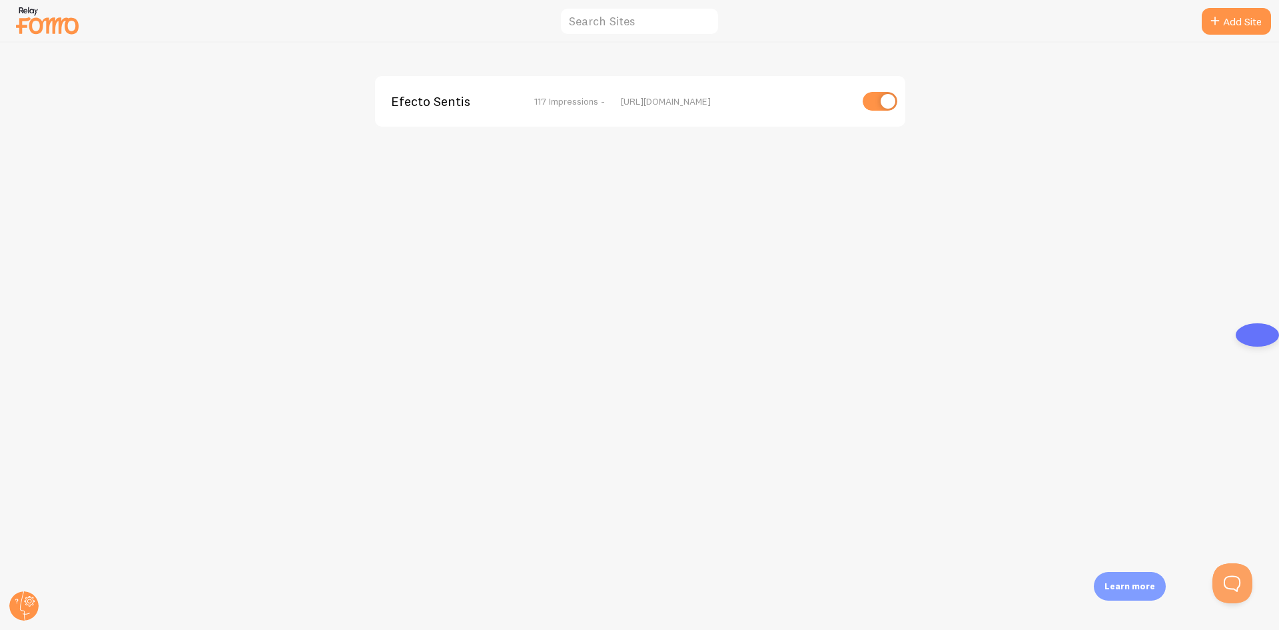
click at [861, 95] on div at bounding box center [874, 101] width 47 height 19
click at [880, 103] on input "checkbox" at bounding box center [880, 101] width 35 height 19
checkbox input "false"
